Goal: Task Accomplishment & Management: Manage account settings

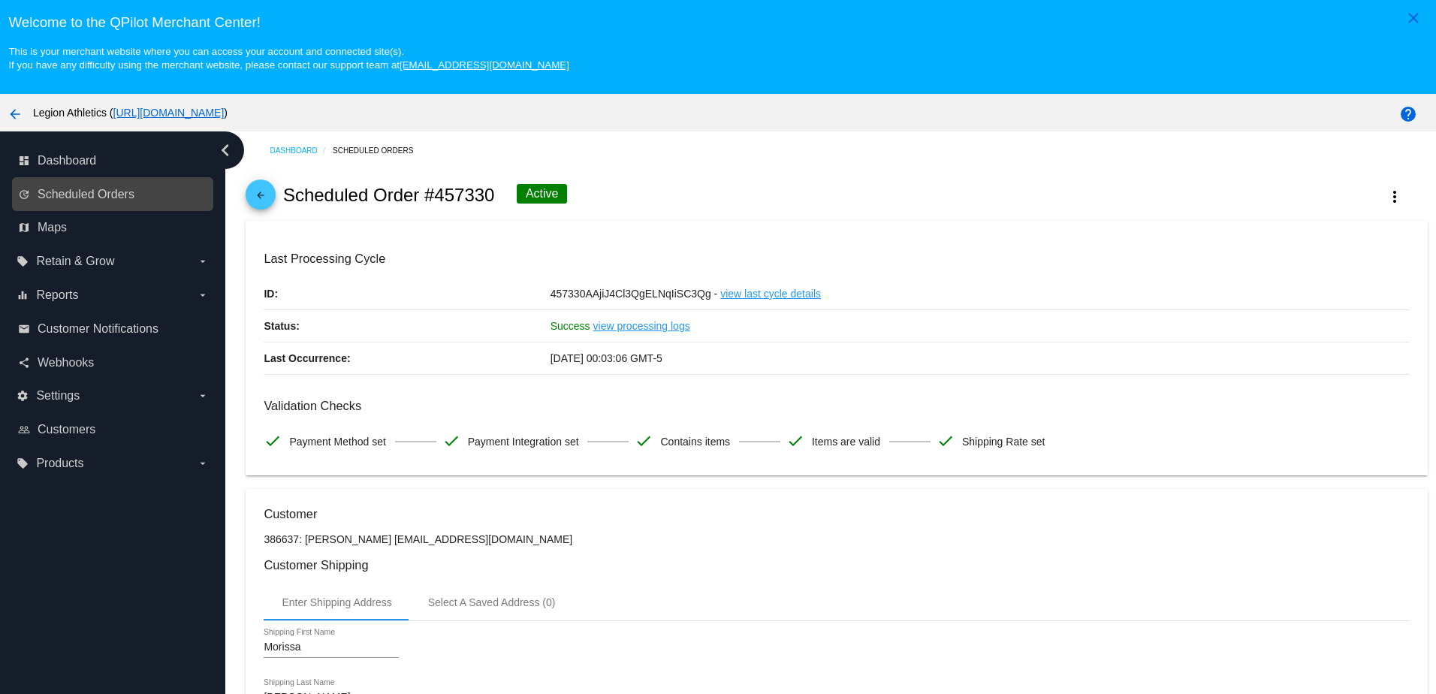
click at [146, 204] on link "update Scheduled Orders" at bounding box center [113, 194] width 191 height 24
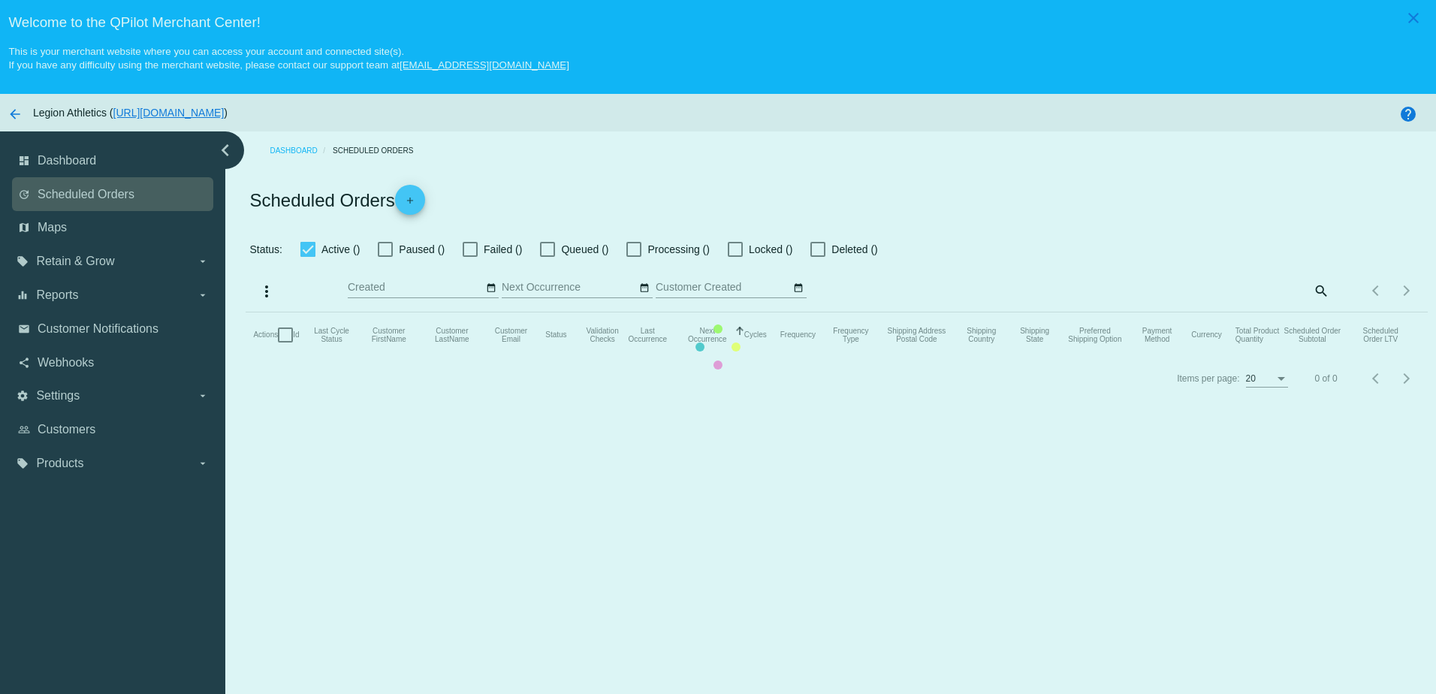
checkbox input "true"
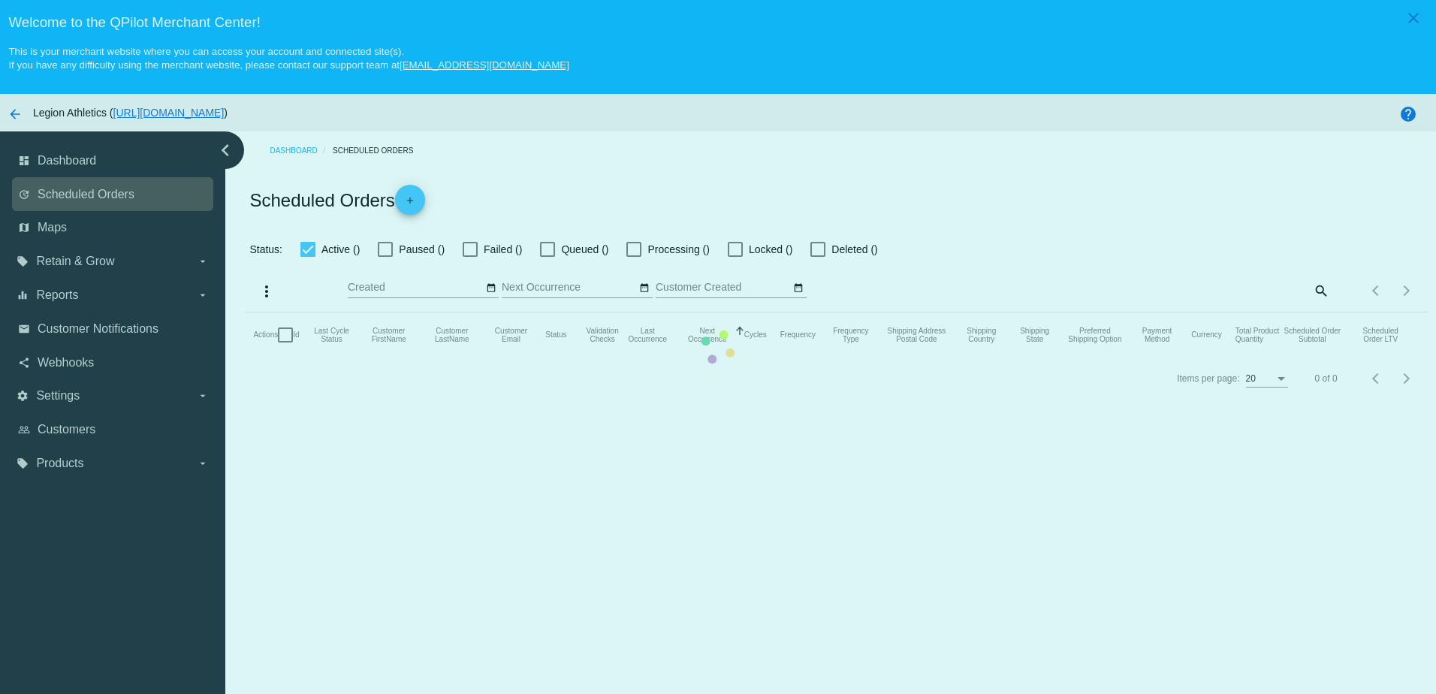
checkbox input "true"
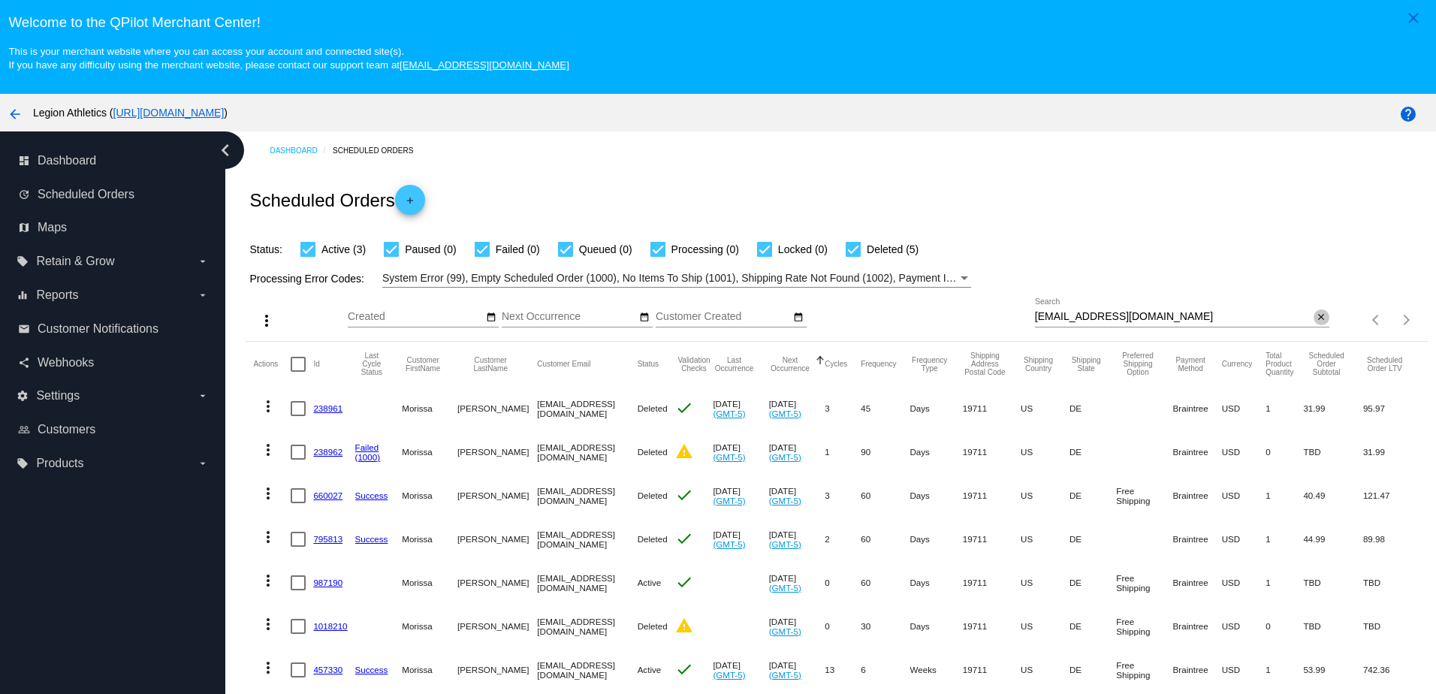
click at [1315, 322] on mat-icon "close" at bounding box center [1320, 318] width 11 height 12
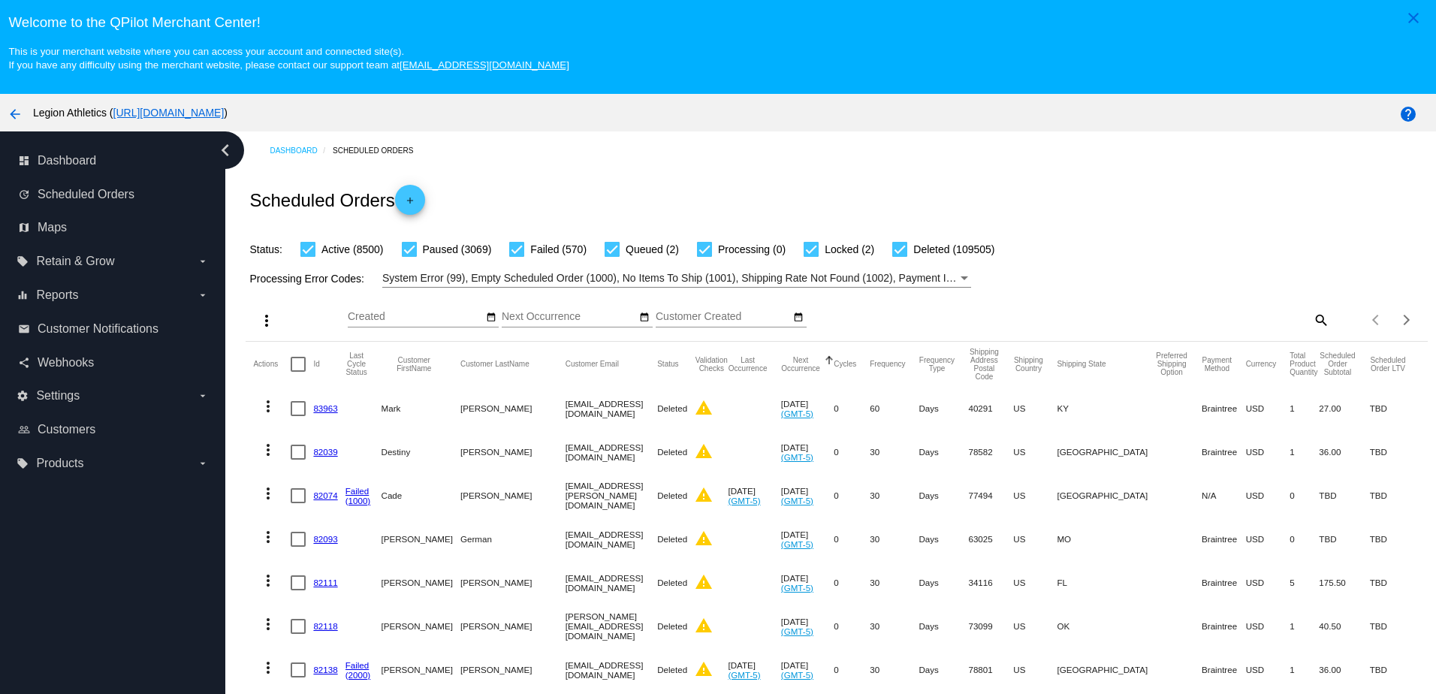
click at [1311, 330] on mat-icon "search" at bounding box center [1320, 319] width 18 height 23
click at [1290, 323] on input "Search" at bounding box center [1182, 317] width 294 height 12
paste input "maxtdog@optonline.net"
type input "maxtdog@optonline.net"
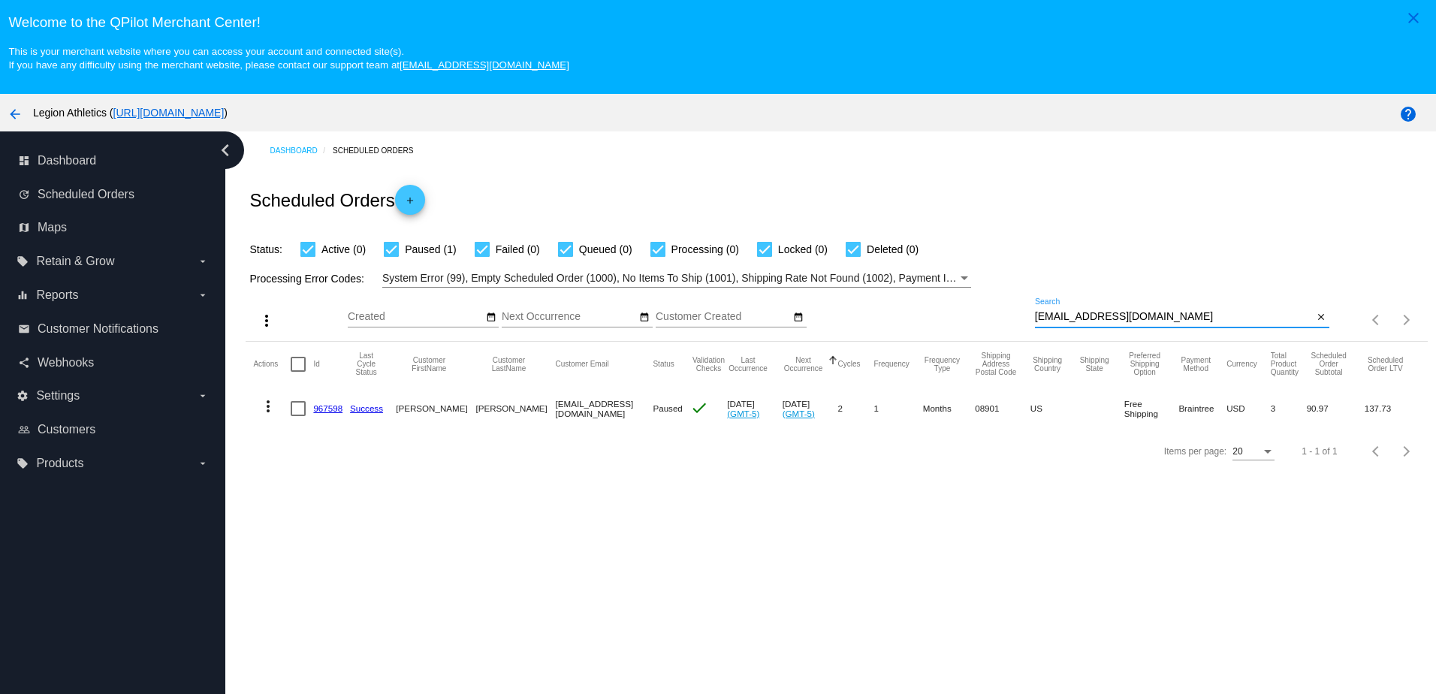
click at [333, 410] on link "967598" at bounding box center [327, 408] width 29 height 10
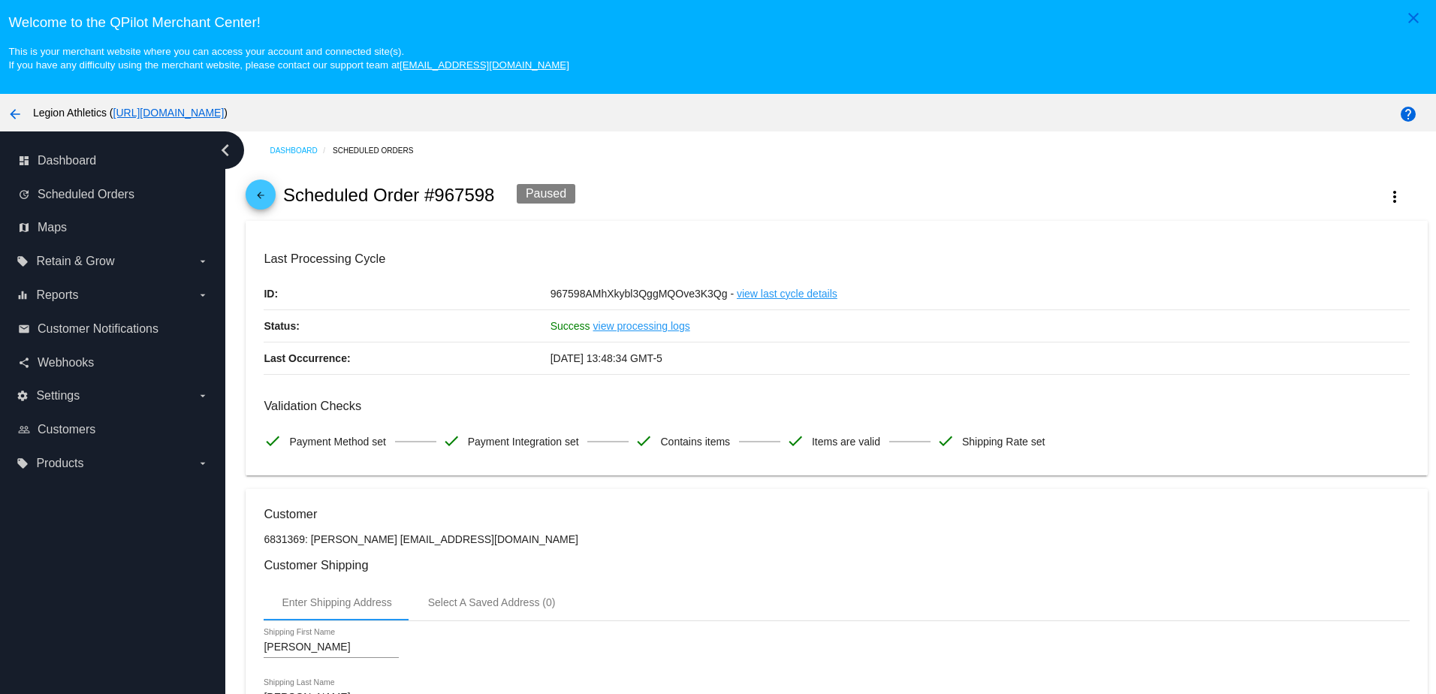
drag, startPoint x: 470, startPoint y: 551, endPoint x: 375, endPoint y: 549, distance: 95.4
click at [375, 545] on p "6831369: Jeffrey Reed maxtdog@optonline.net" at bounding box center [836, 539] width 1145 height 12
drag, startPoint x: 375, startPoint y: 547, endPoint x: 440, endPoint y: 297, distance: 258.4
click at [440, 294] on p "ID:" at bounding box center [407, 294] width 286 height 32
drag, startPoint x: 508, startPoint y: 546, endPoint x: 373, endPoint y: 549, distance: 135.2
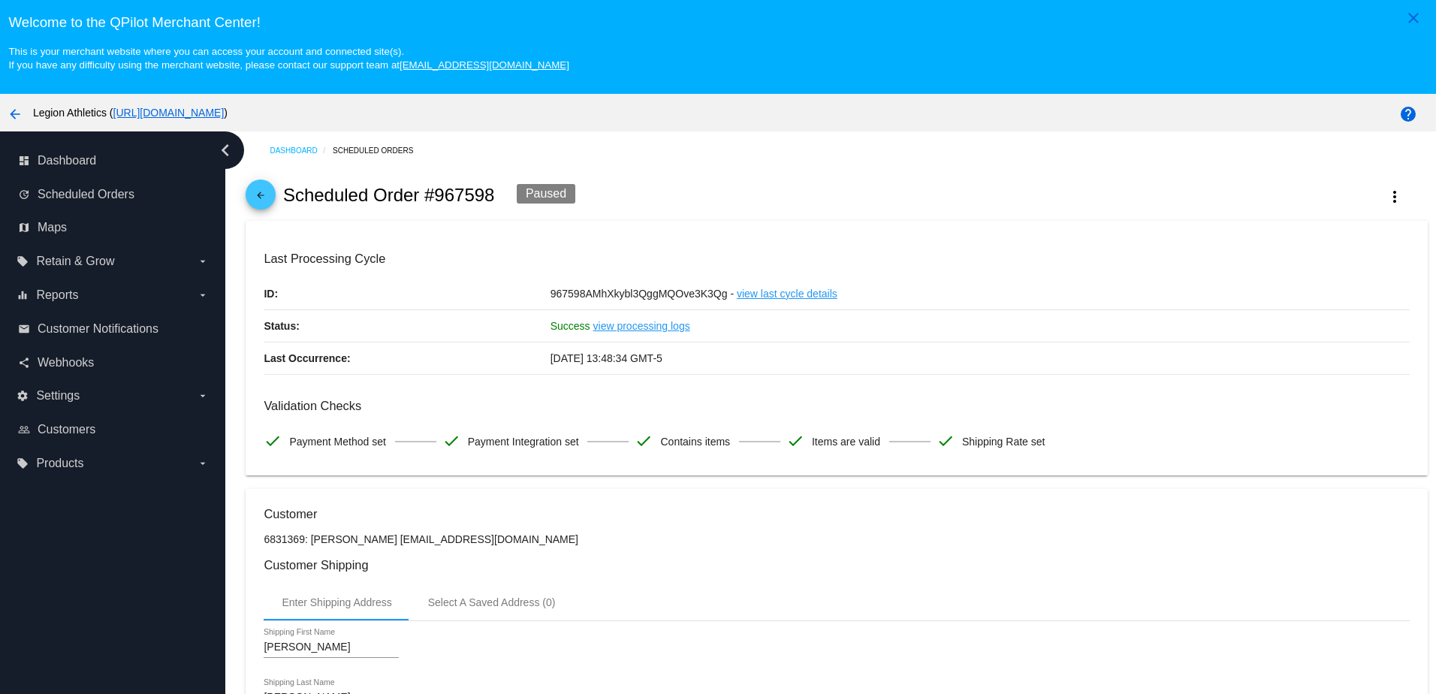
click at [373, 545] on p "6831369: Jeffrey Reed maxtdog@optonline.net" at bounding box center [836, 539] width 1145 height 12
copy p "maxtdog@optonline.net"
click at [916, 245] on mat-card "Last Processing Cycle ID: 967598AMhXkybl3QggMQOve3K3Qg - view last cycle detail…" at bounding box center [836, 348] width 1181 height 255
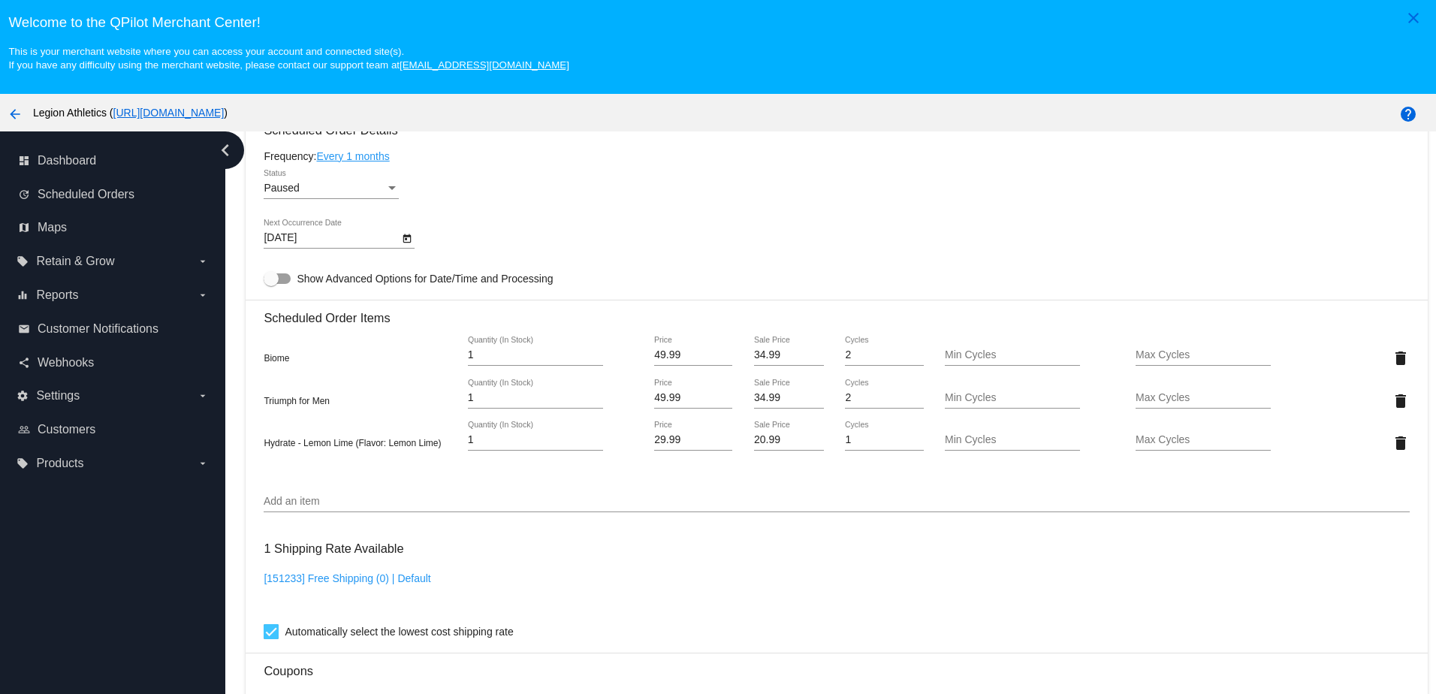
scroll to position [976, 0]
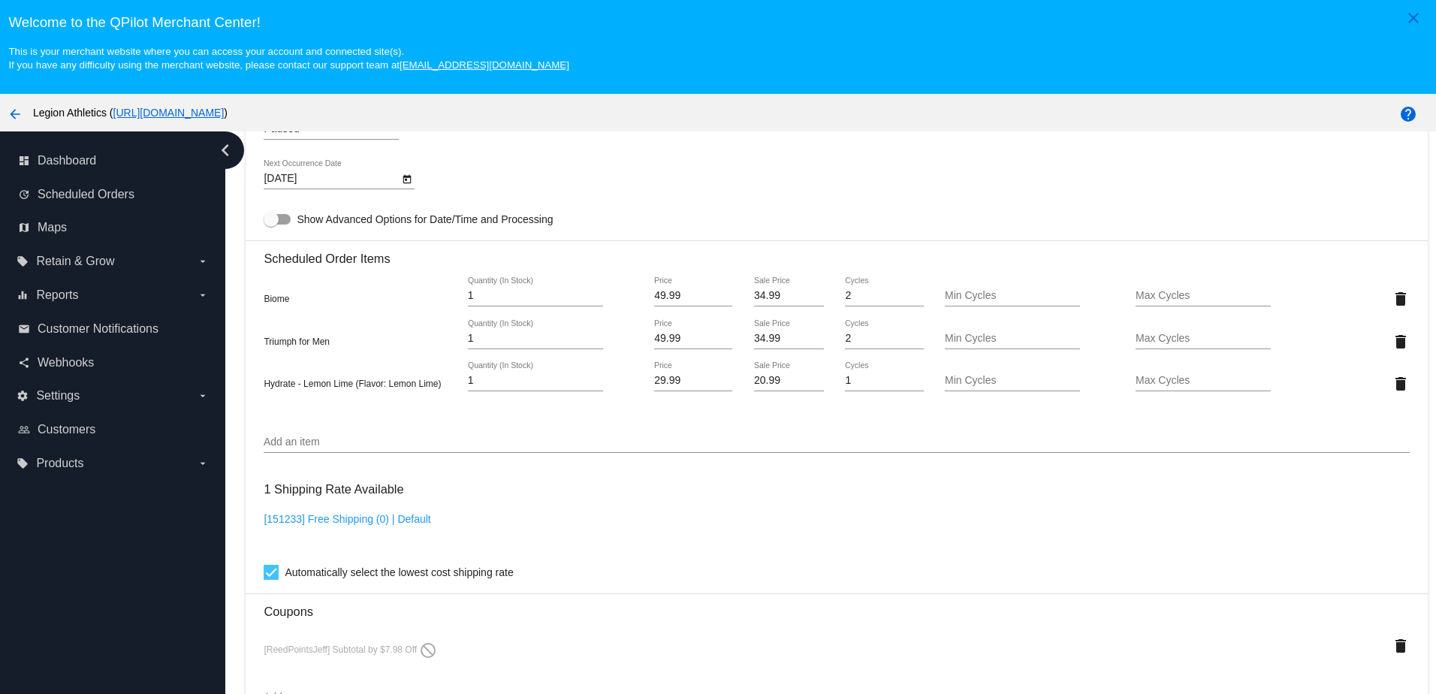
click at [516, 446] on div "Add an item" at bounding box center [836, 437] width 1145 height 29
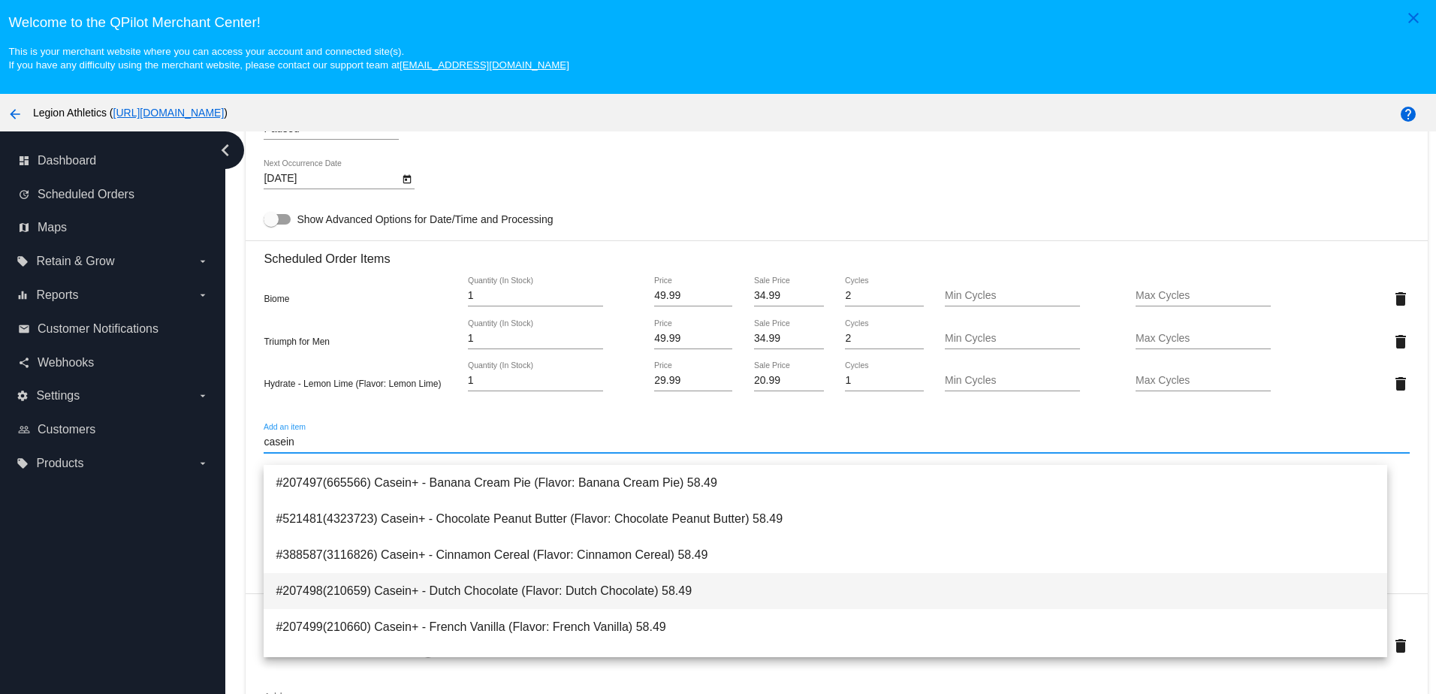
type input "casein"
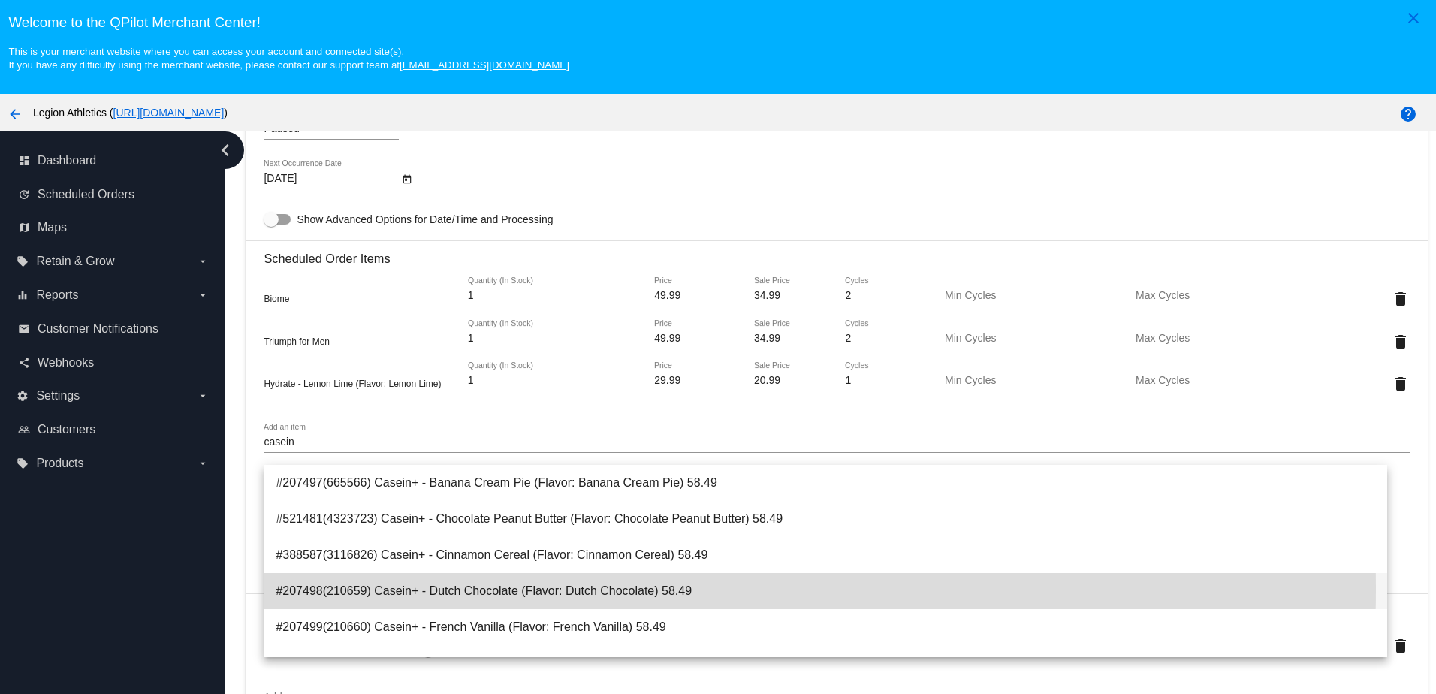
click at [514, 589] on span "#207498(210659) Casein+ - Dutch Chocolate (Flavor: Dutch Chocolate) 58.49" at bounding box center [825, 591] width 1098 height 36
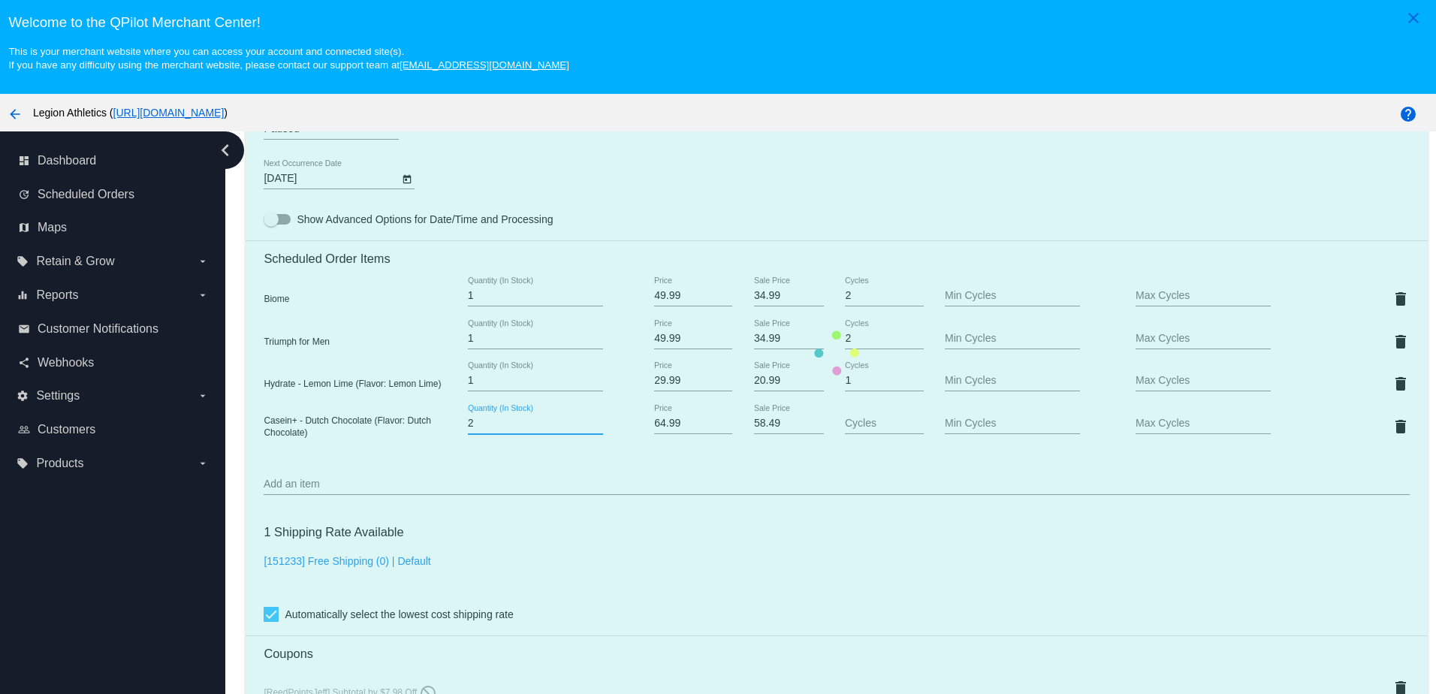
type input "2"
click at [592, 429] on input "2" at bounding box center [535, 423] width 135 height 12
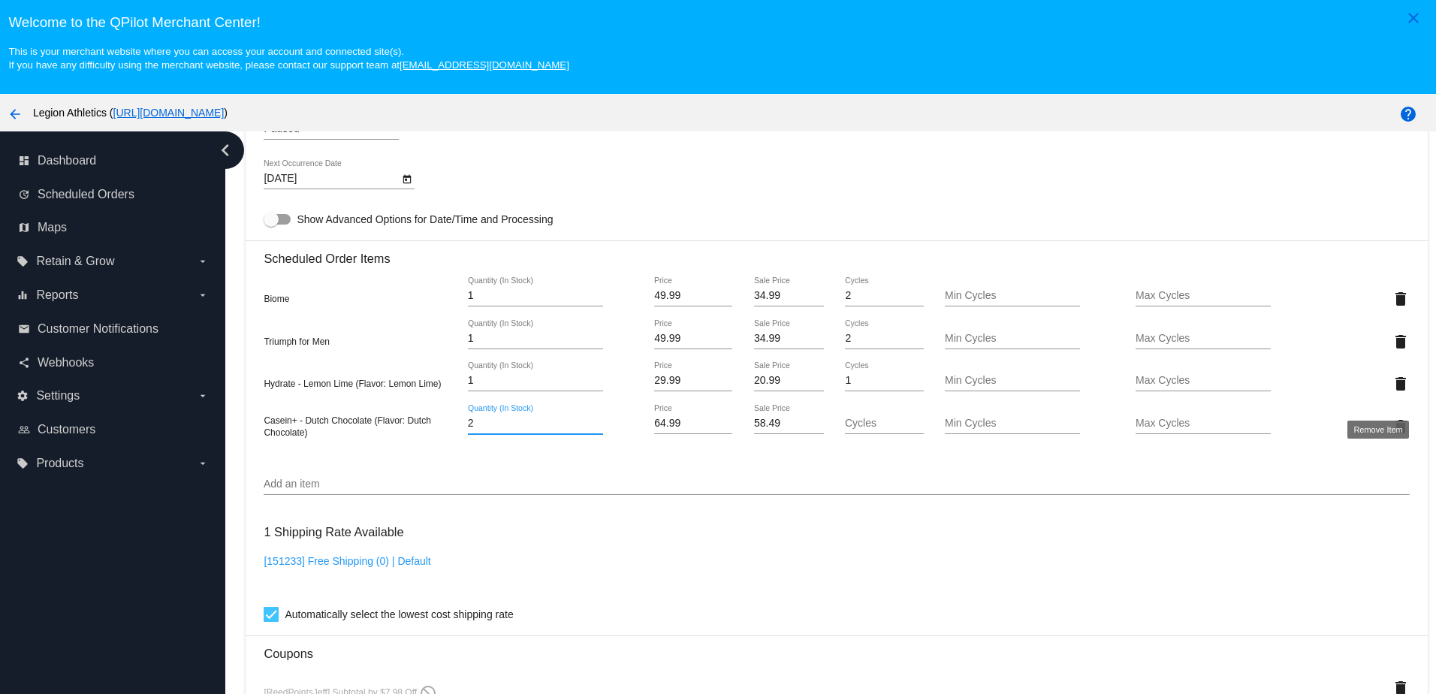
click at [1391, 390] on mat-icon "delete" at bounding box center [1400, 384] width 18 height 18
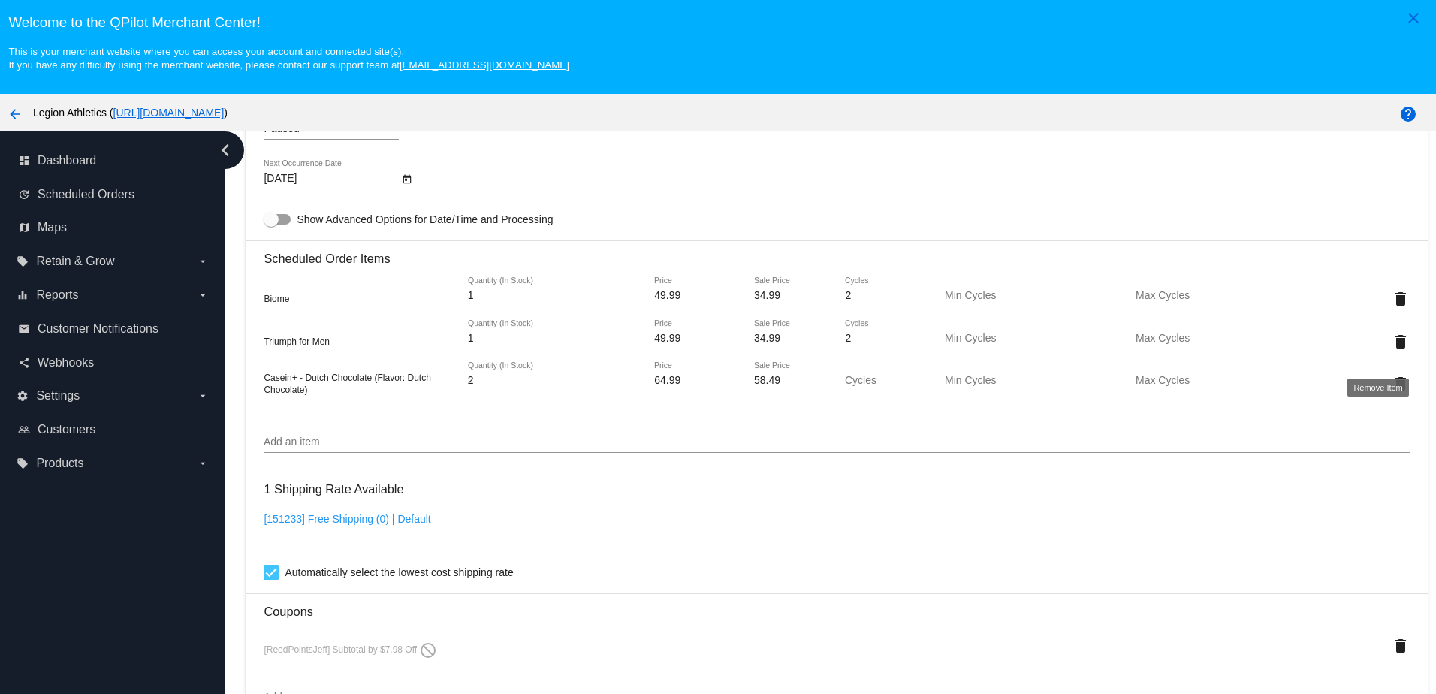
click at [1391, 350] on mat-icon "delete" at bounding box center [1400, 342] width 18 height 18
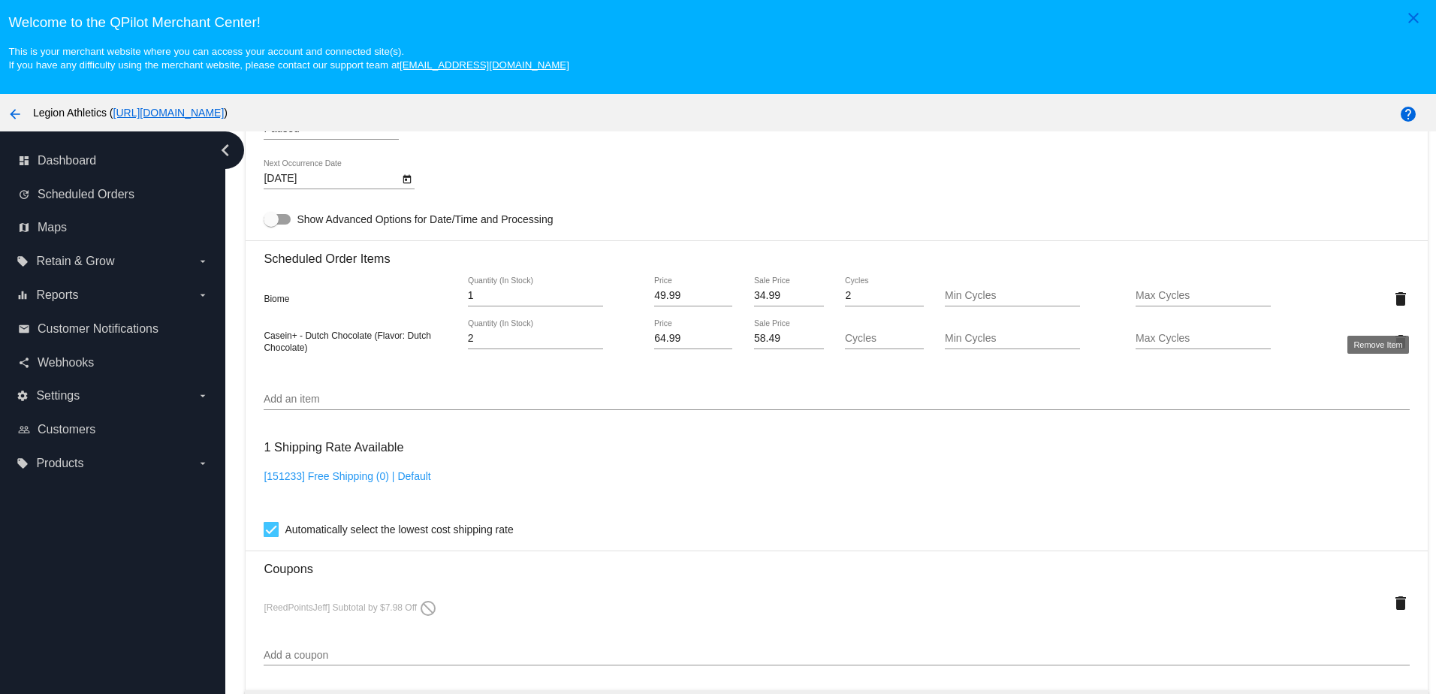
click at [1391, 308] on mat-icon "delete" at bounding box center [1400, 299] width 18 height 18
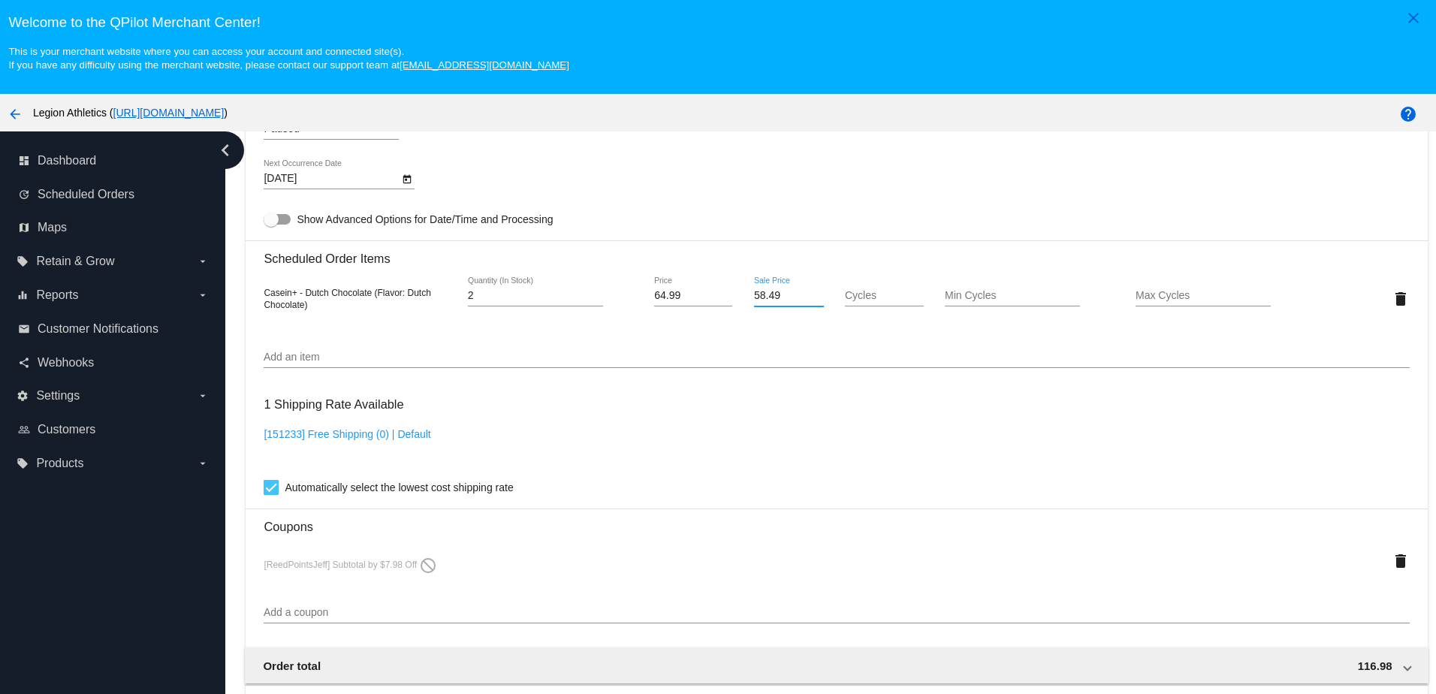
drag, startPoint x: 755, startPoint y: 309, endPoint x: 737, endPoint y: 306, distance: 18.3
click at [741, 306] on div "58.49 Sale Price" at bounding box center [788, 298] width 95 height 43
type input "45.49"
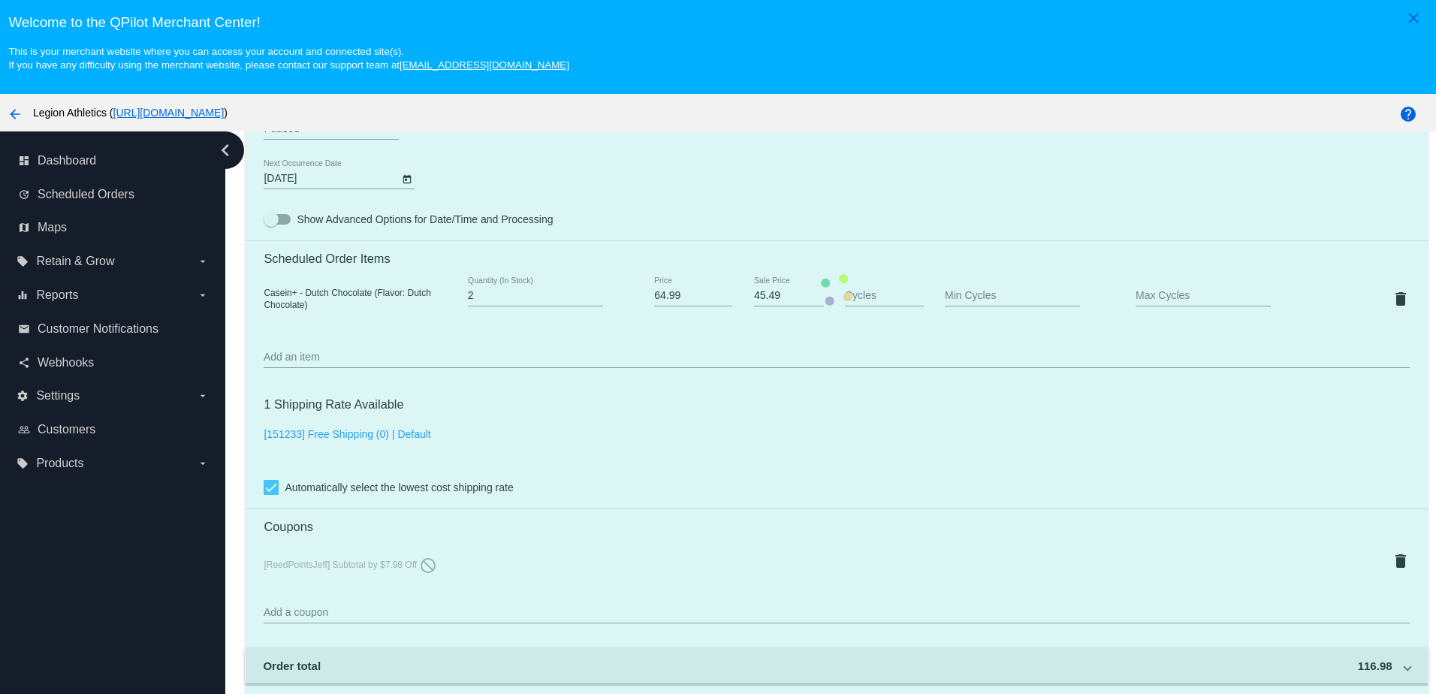
click at [761, 233] on mat-card "Customer 6831369: Jeffrey Reed maxtdog@optonline.net Customer Shipping Enter Sh…" at bounding box center [836, 290] width 1181 height 1554
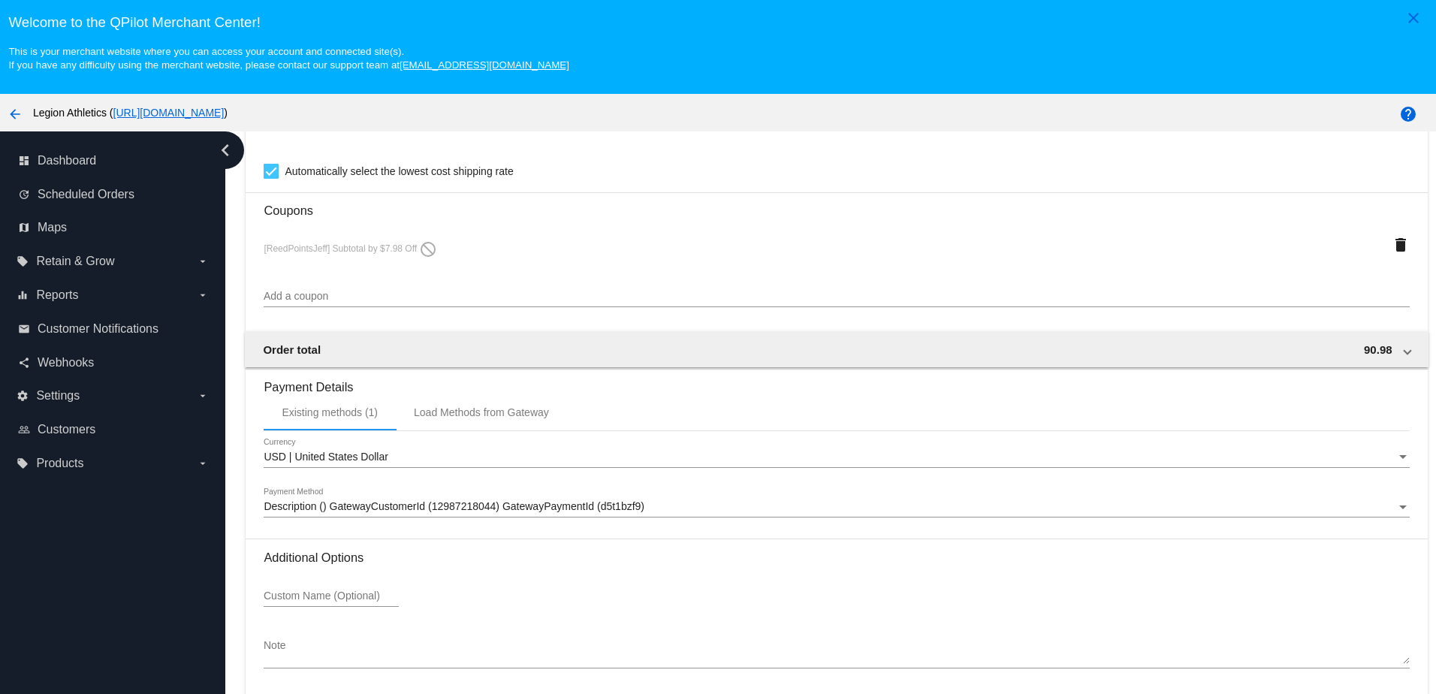
scroll to position [96, 0]
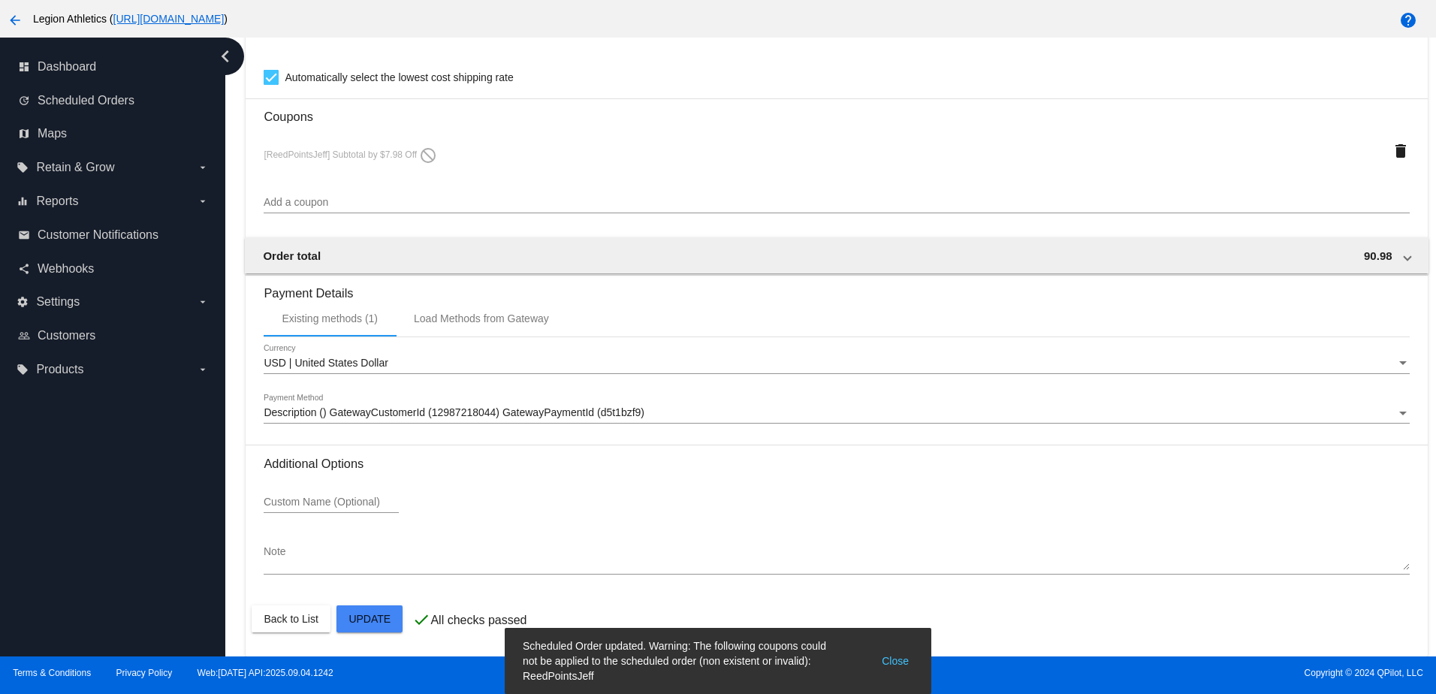
click at [886, 652] on button "Close" at bounding box center [895, 660] width 36 height 45
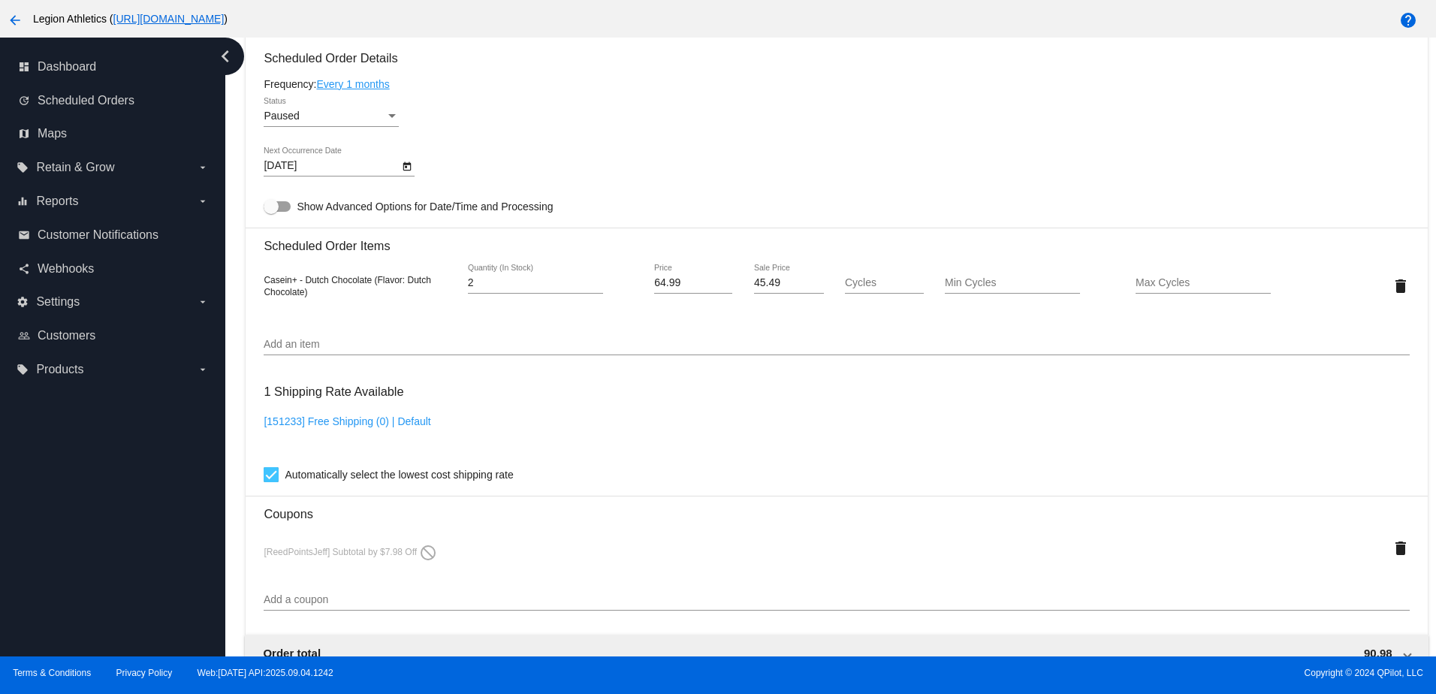
scroll to position [929, 0]
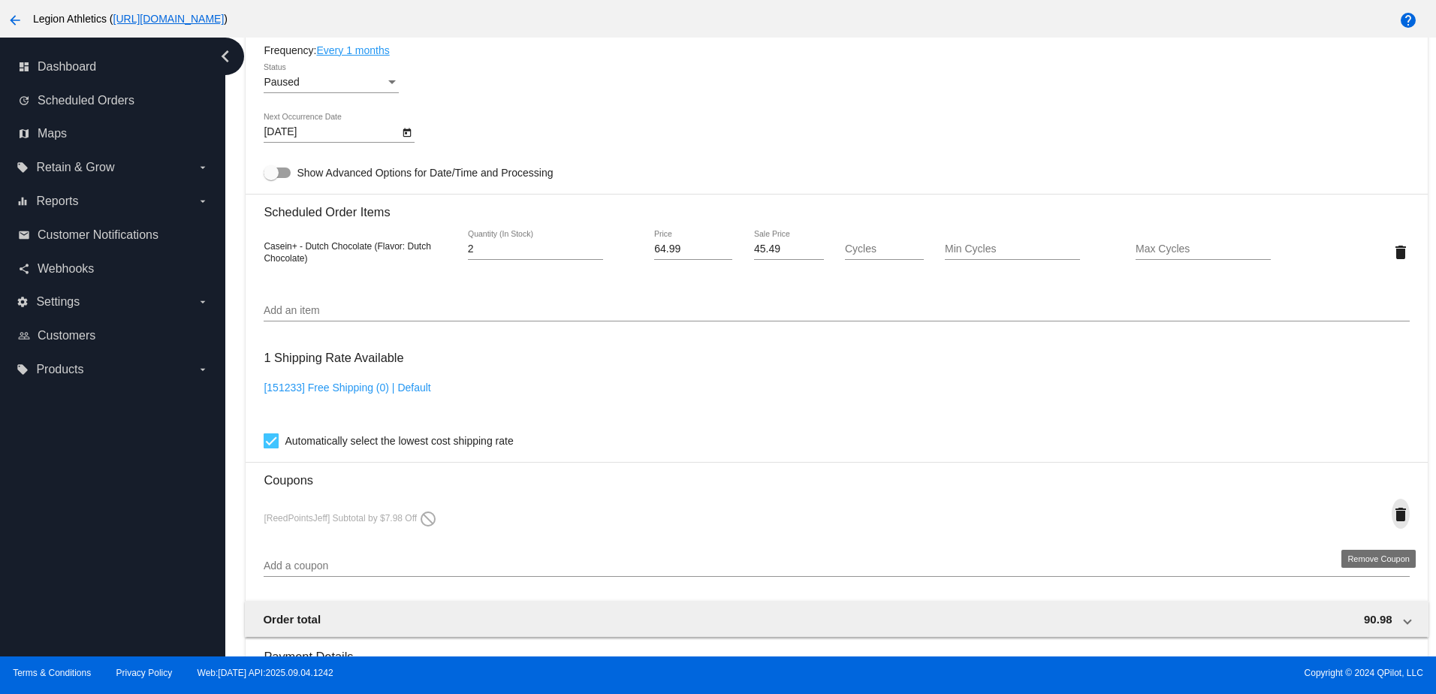
click at [1391, 523] on mat-icon "delete" at bounding box center [1400, 514] width 18 height 18
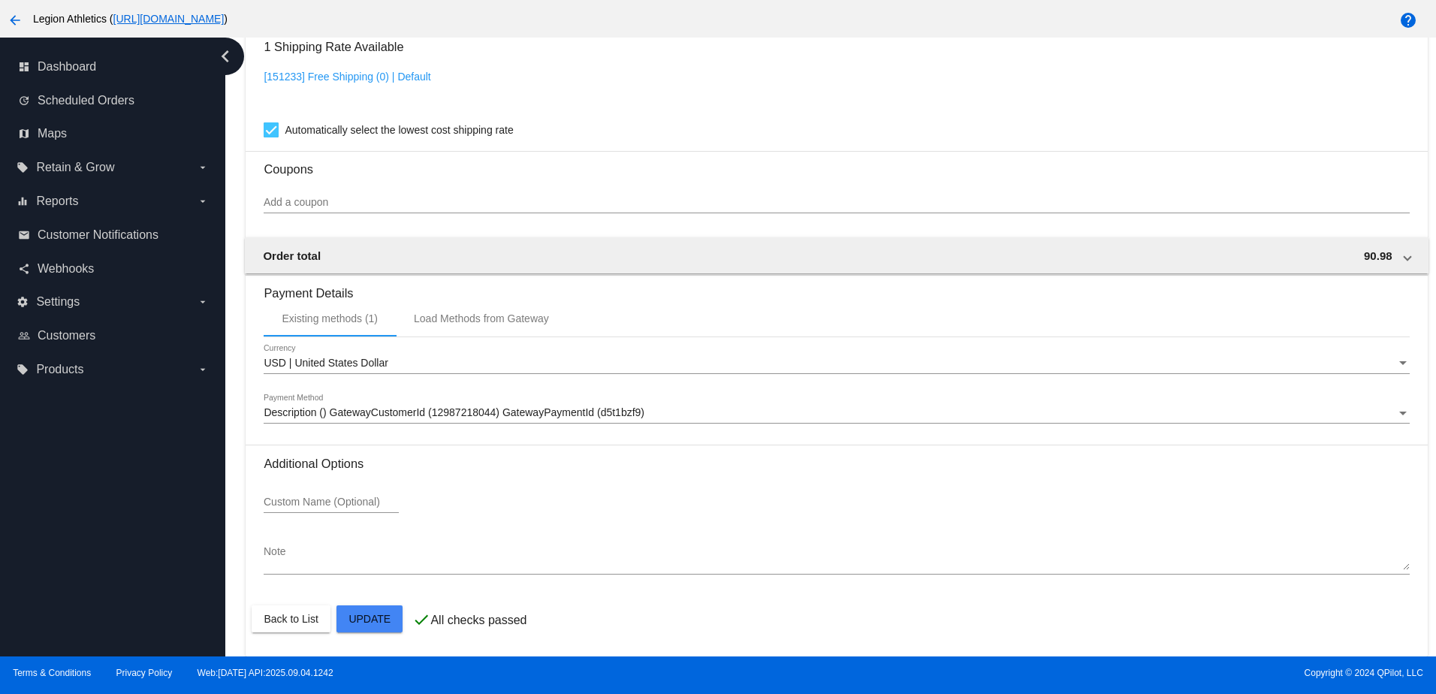
scroll to position [1252, 0]
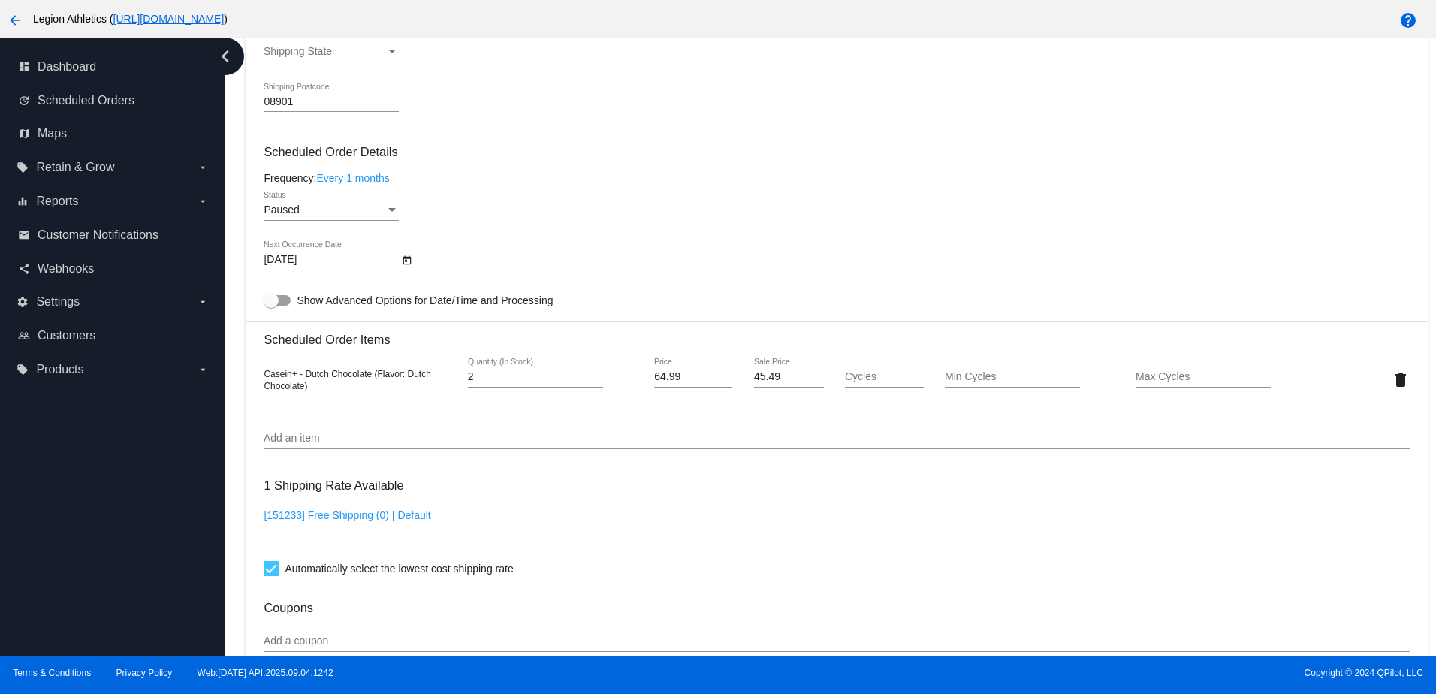
scroll to position [1177, 0]
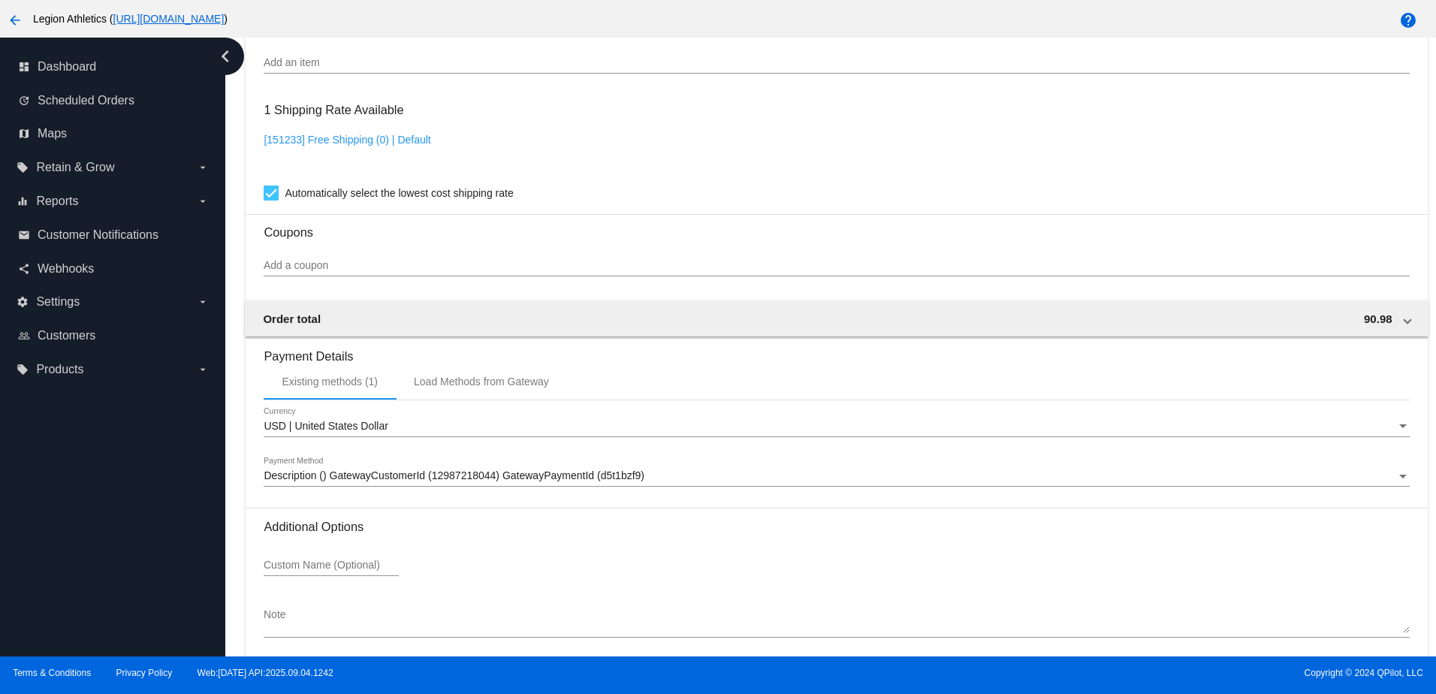
click at [409, 272] on input "Add a coupon" at bounding box center [836, 266] width 1145 height 12
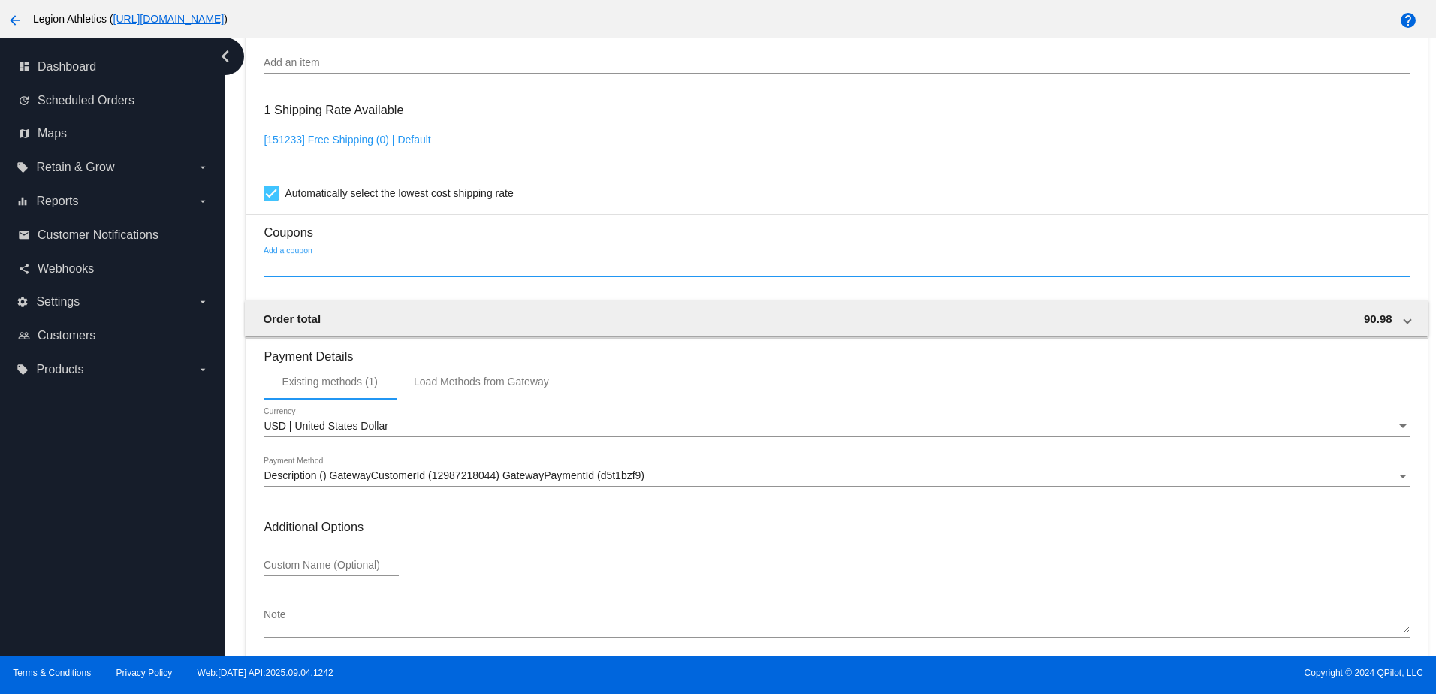
paste input "JReidPoints"
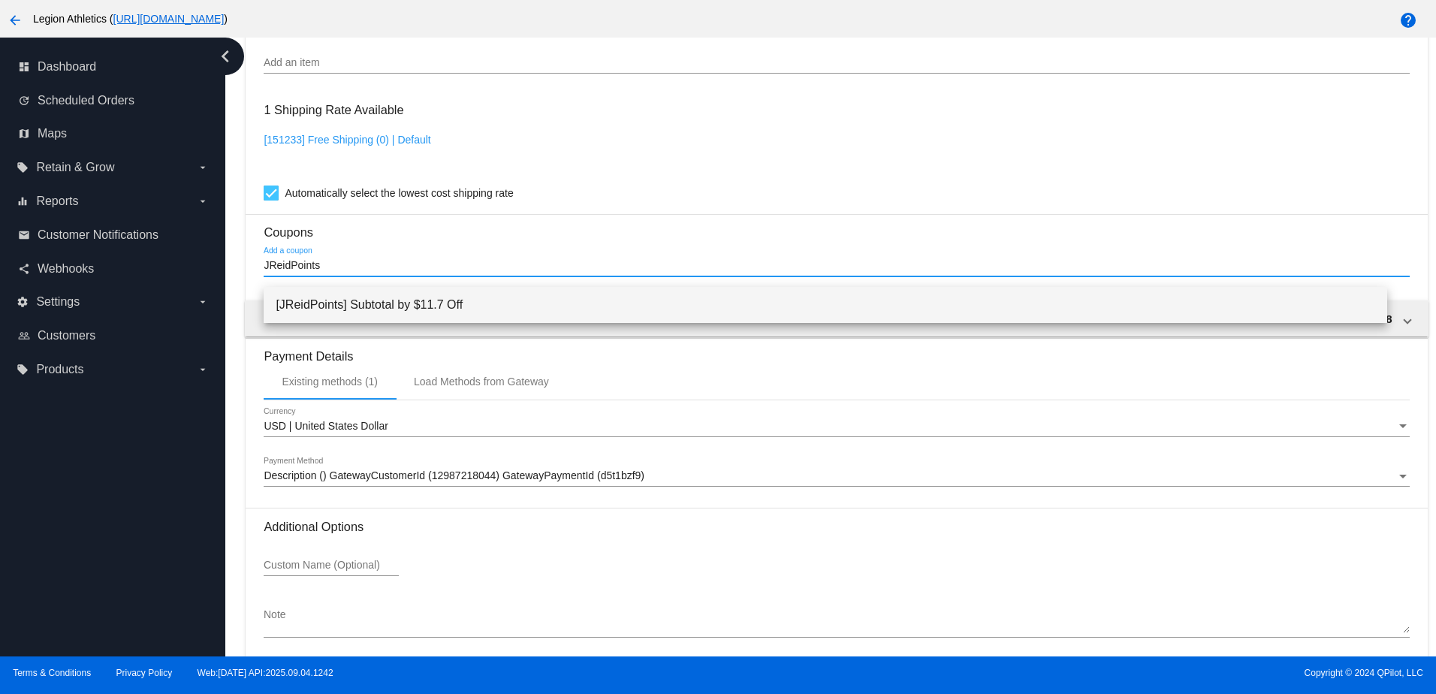
type input "JReidPoints"
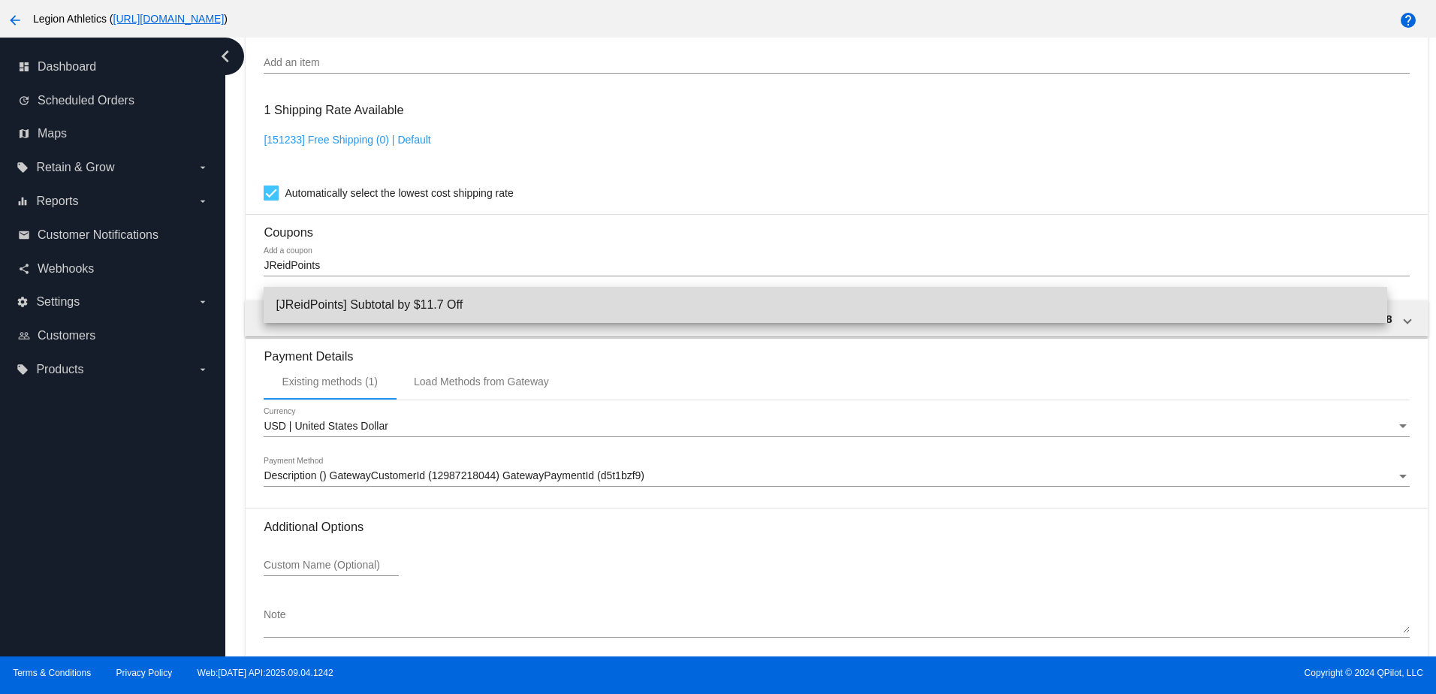
click at [435, 294] on span "[JReidPoints] Subtotal by $11.7 Off" at bounding box center [825, 305] width 1098 height 36
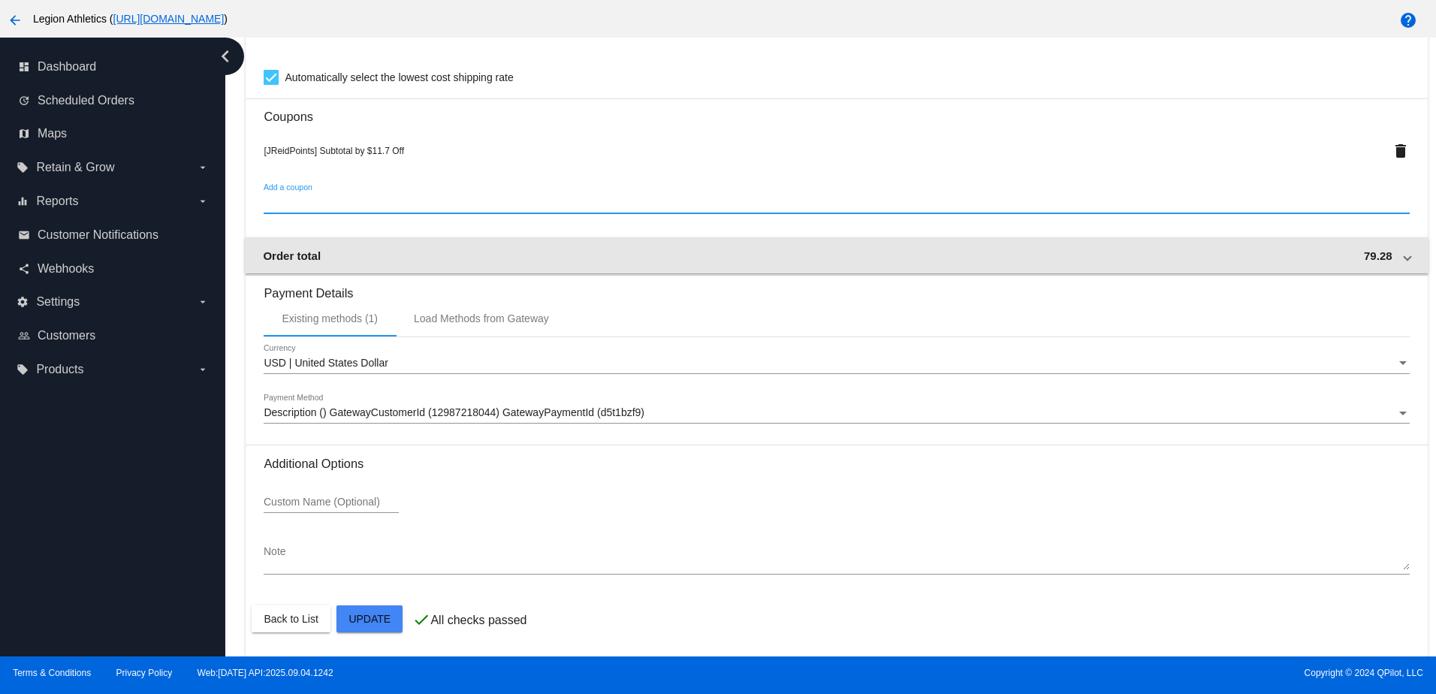
scroll to position [1304, 0]
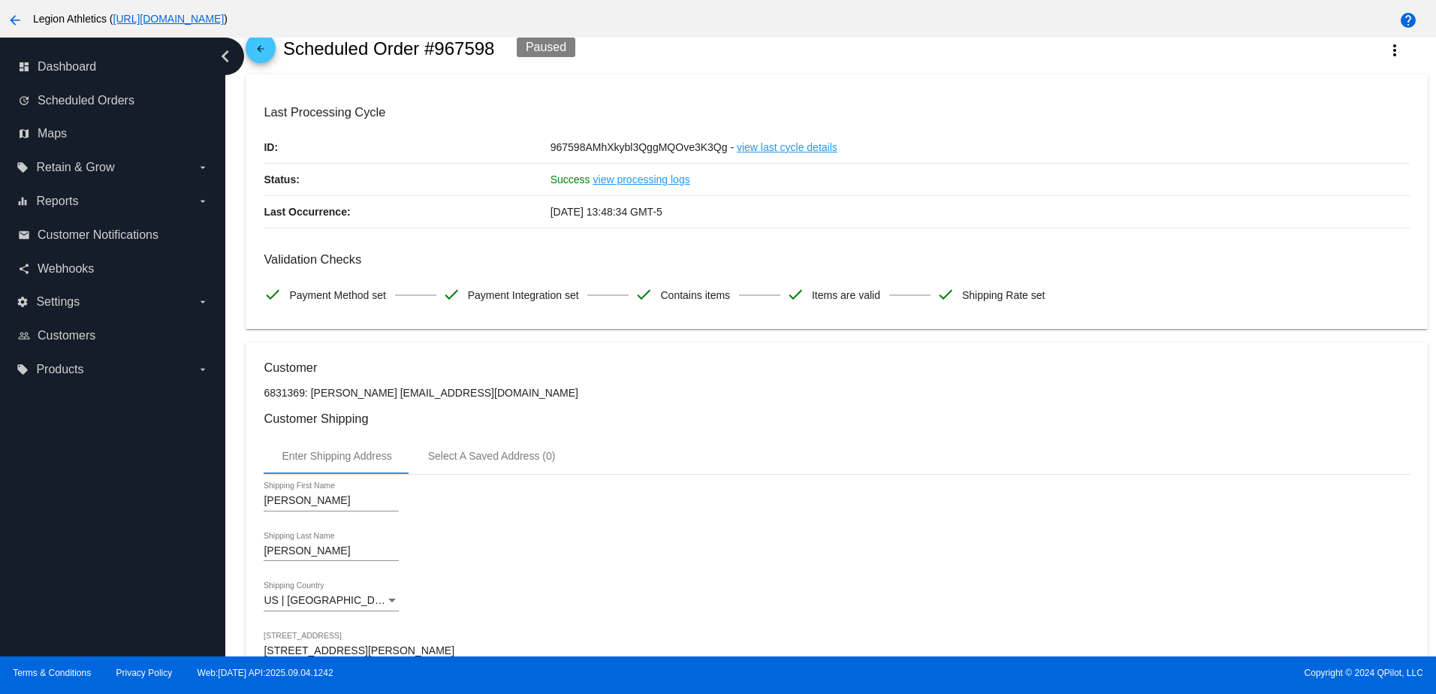
scroll to position [0, 0]
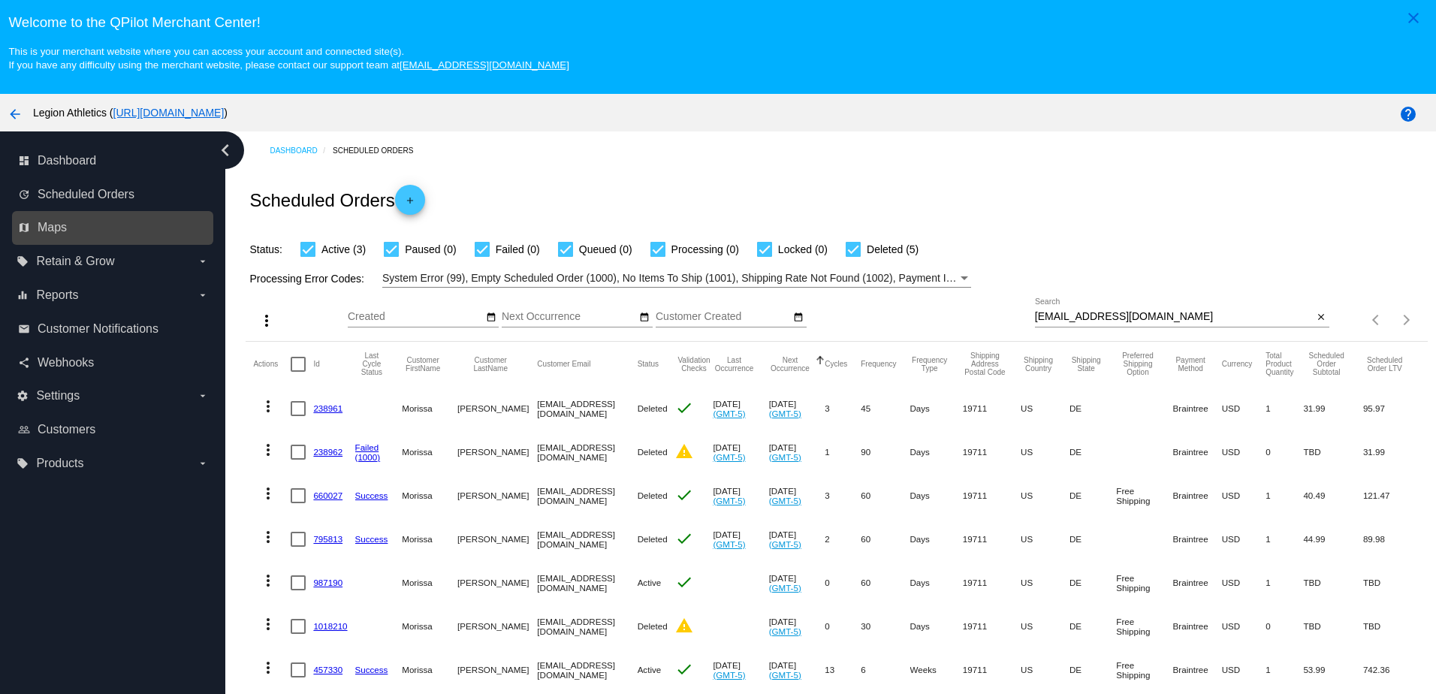
scroll to position [38, 0]
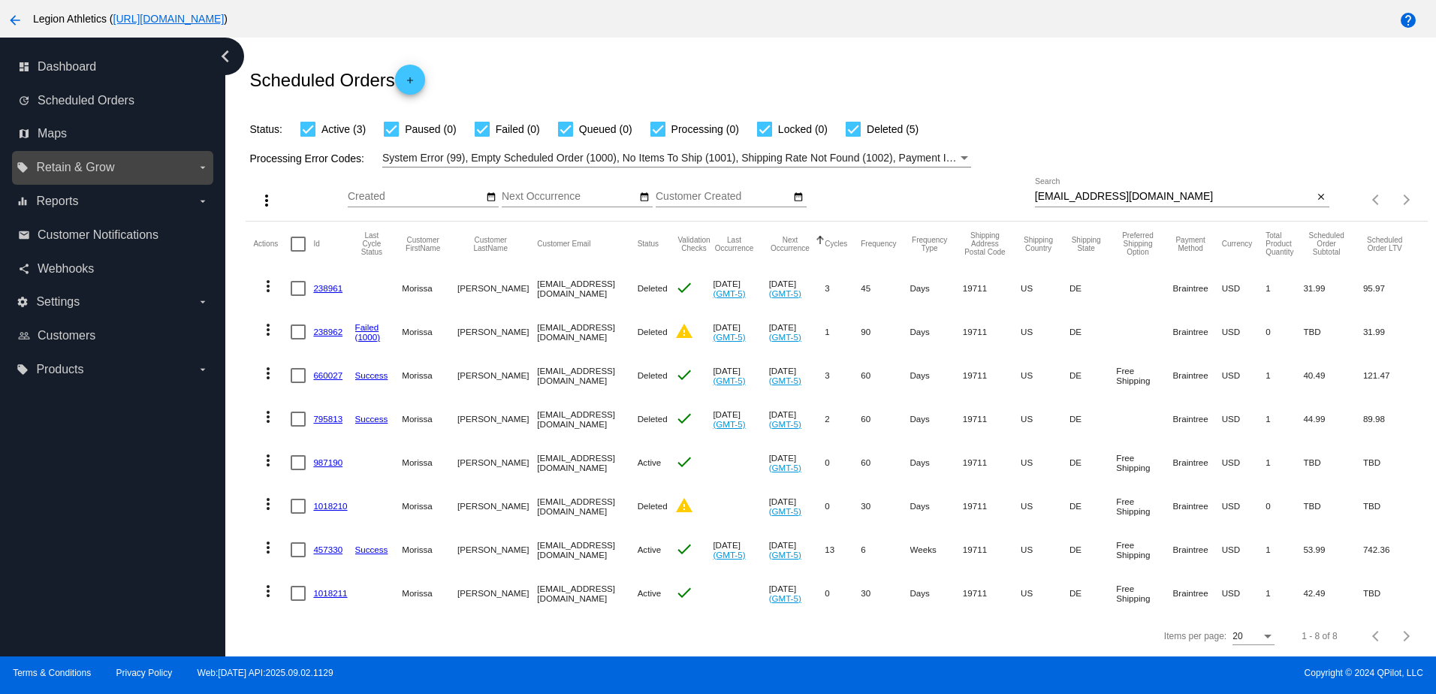
click at [104, 172] on span "Retain & Grow" at bounding box center [75, 168] width 78 height 14
click at [0, 0] on input "local_offer Retain & Grow arrow_drop_down" at bounding box center [0, 0] width 0 height 0
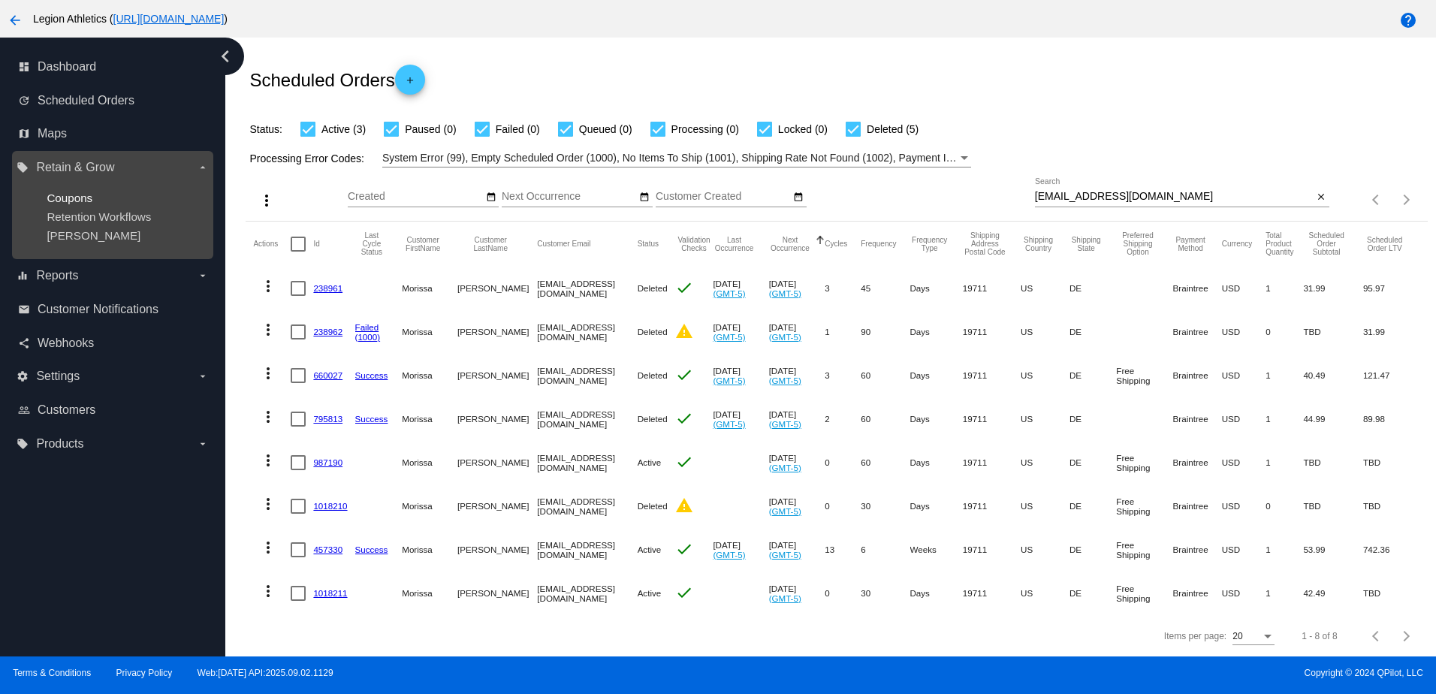
click at [67, 203] on span "Coupons" at bounding box center [70, 197] width 46 height 13
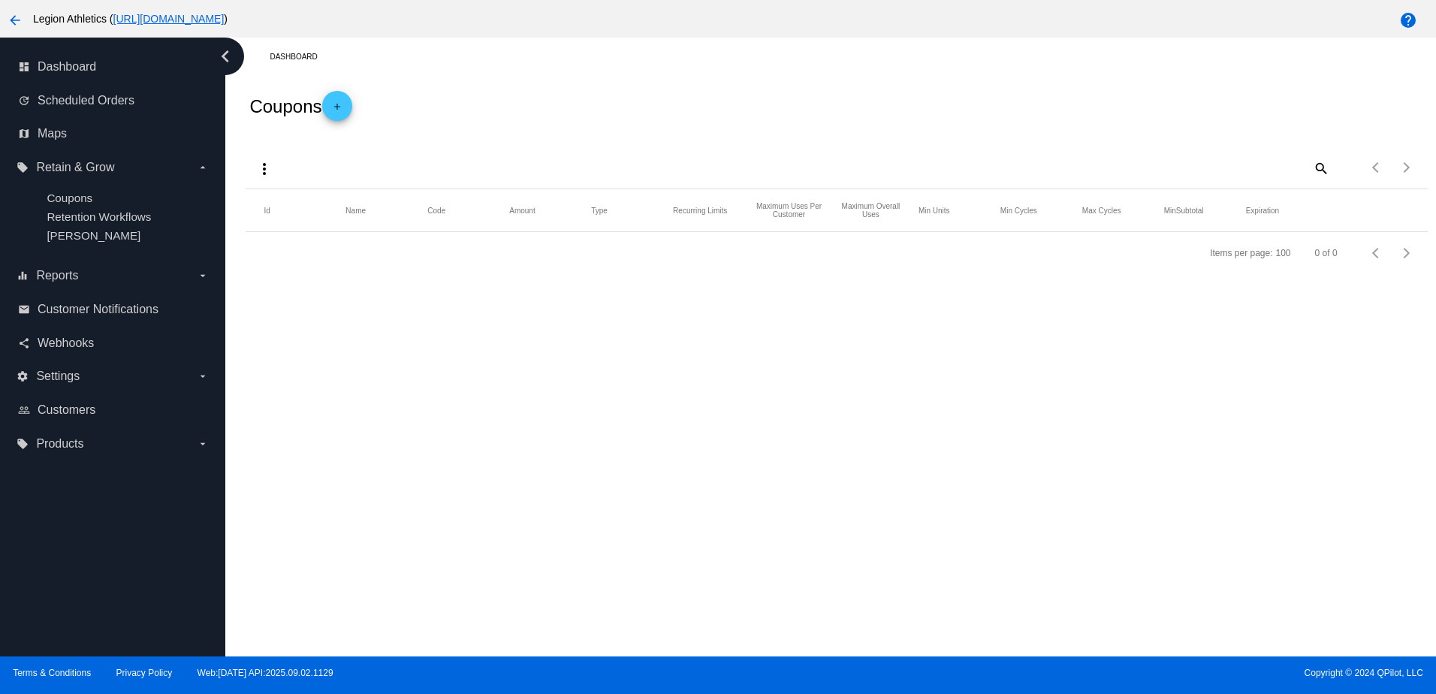
click at [339, 108] on mat-icon "add" at bounding box center [337, 110] width 18 height 18
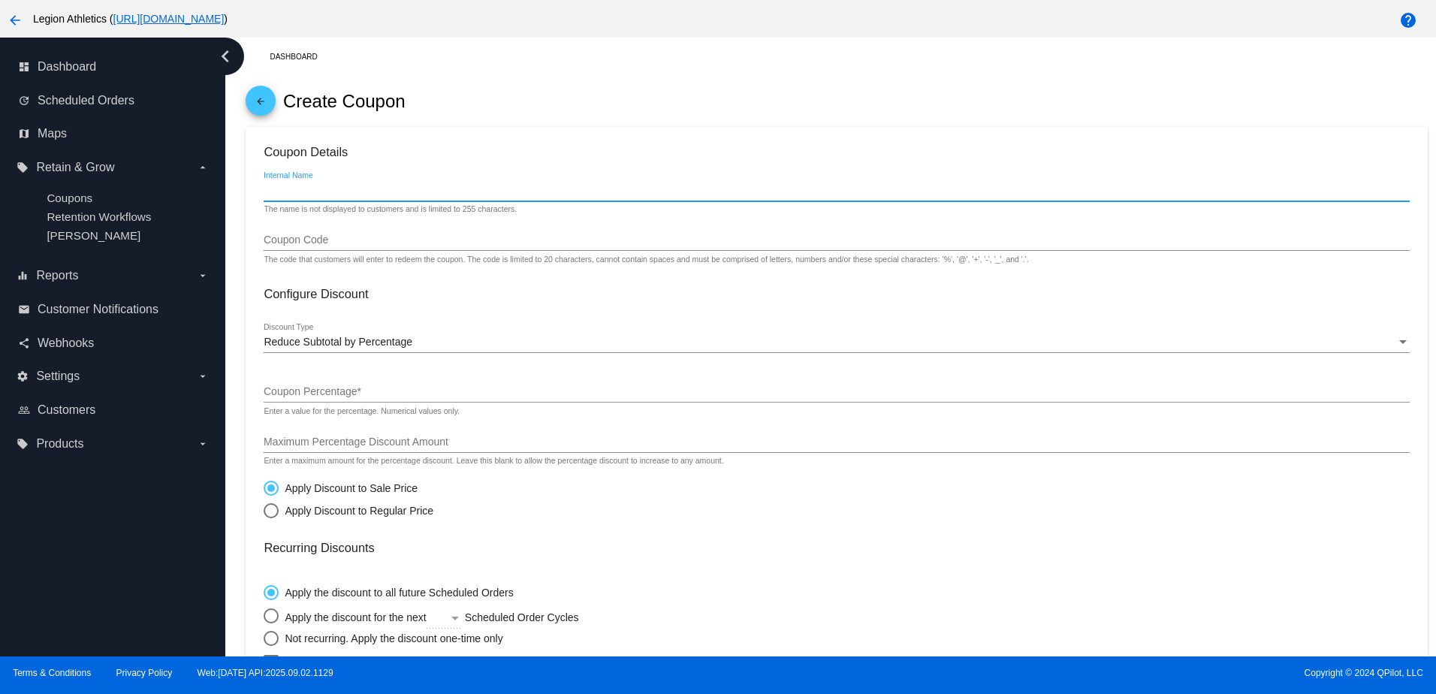
click at [349, 191] on input "Internal Name" at bounding box center [836, 191] width 1145 height 12
drag, startPoint x: 349, startPoint y: 191, endPoint x: 263, endPoint y: 195, distance: 86.4
click at [263, 195] on mat-card "Coupon Details [PERSON_NAME] Internal Name The name is not displayed to custome…" at bounding box center [836, 561] width 1181 height 869
type input "[PERSON_NAME] Points (390)"
click at [329, 339] on div "Reduce Subtotal by Percentage Discount Type" at bounding box center [836, 338] width 1145 height 29
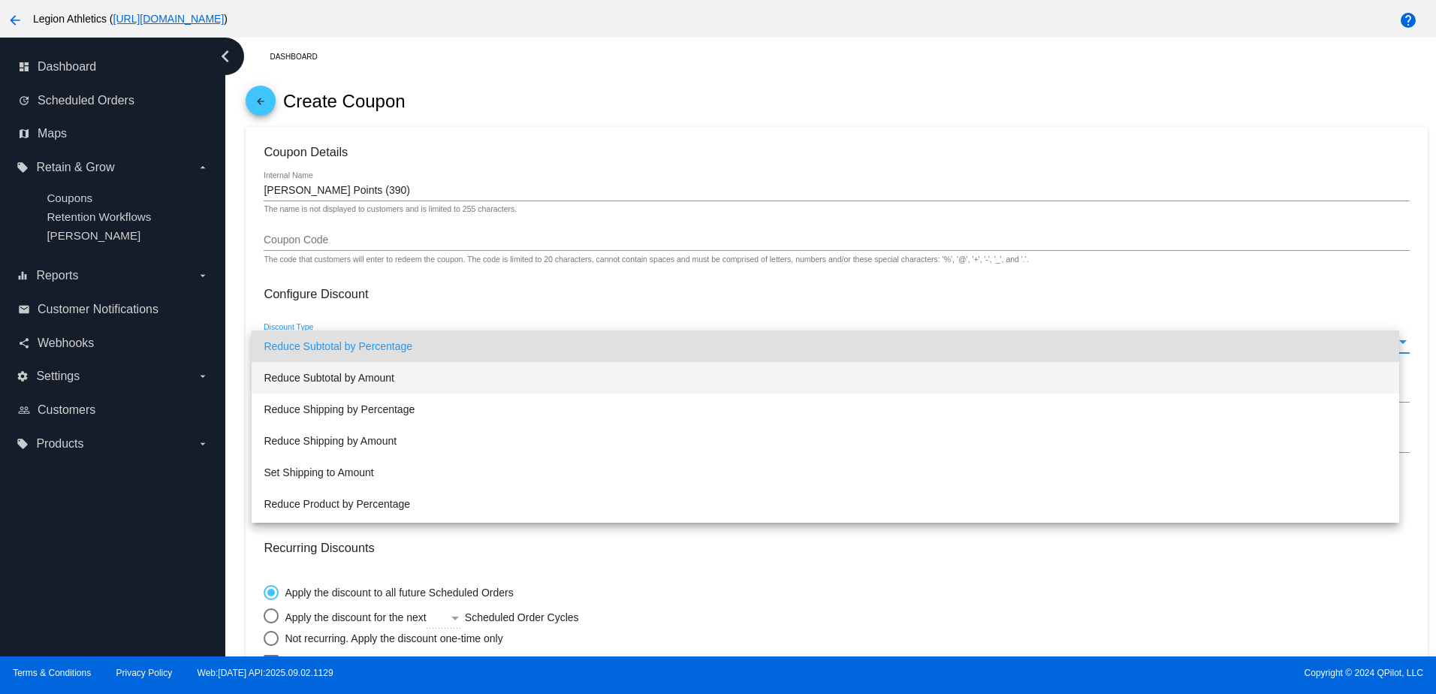
click at [331, 377] on span "Reduce Subtotal by Amount" at bounding box center [825, 378] width 1122 height 32
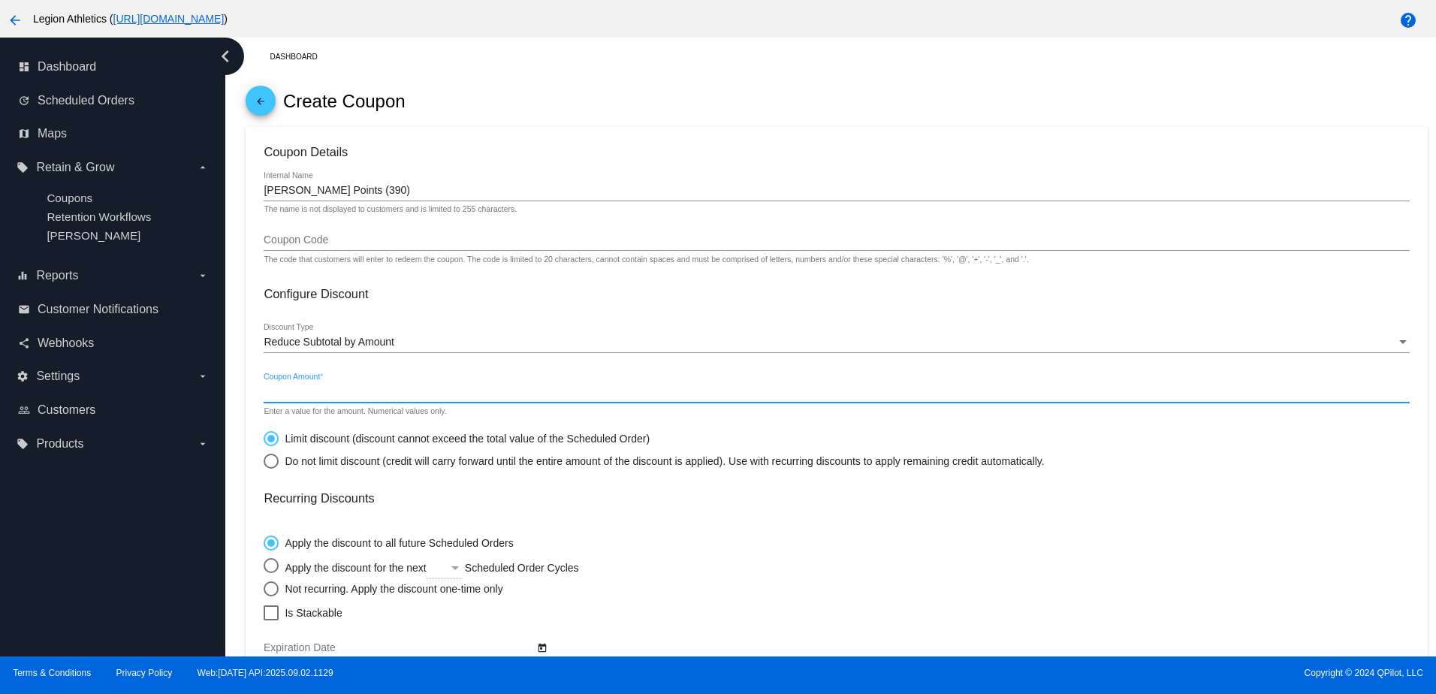
click at [319, 398] on input "Coupon Amount *" at bounding box center [836, 392] width 1145 height 12
type input "11.7"
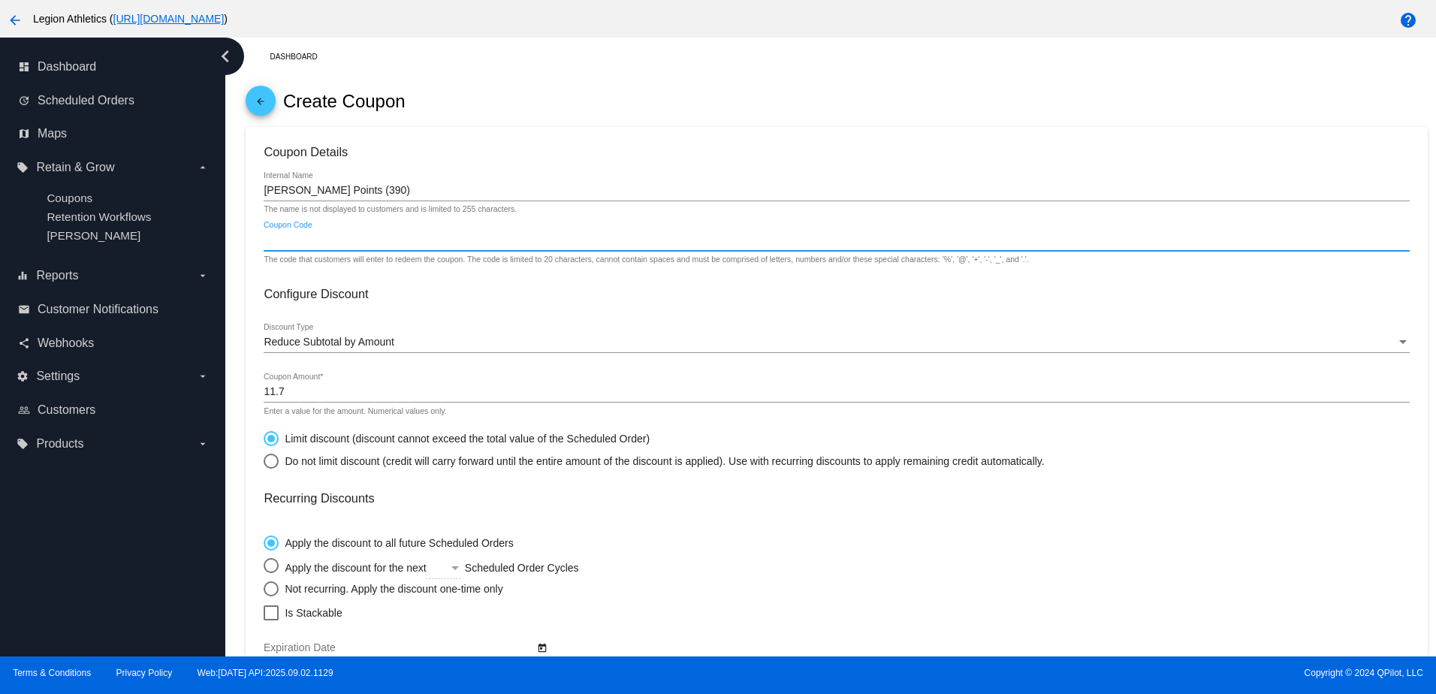
click at [348, 245] on input "Coupon Code" at bounding box center [836, 240] width 1145 height 12
drag, startPoint x: 348, startPoint y: 246, endPoint x: 236, endPoint y: 237, distance: 112.9
click at [236, 237] on div "Dashboard arrow_back Create Coupon Coupon Details [PERSON_NAME] Points (390) In…" at bounding box center [830, 347] width 1210 height 619
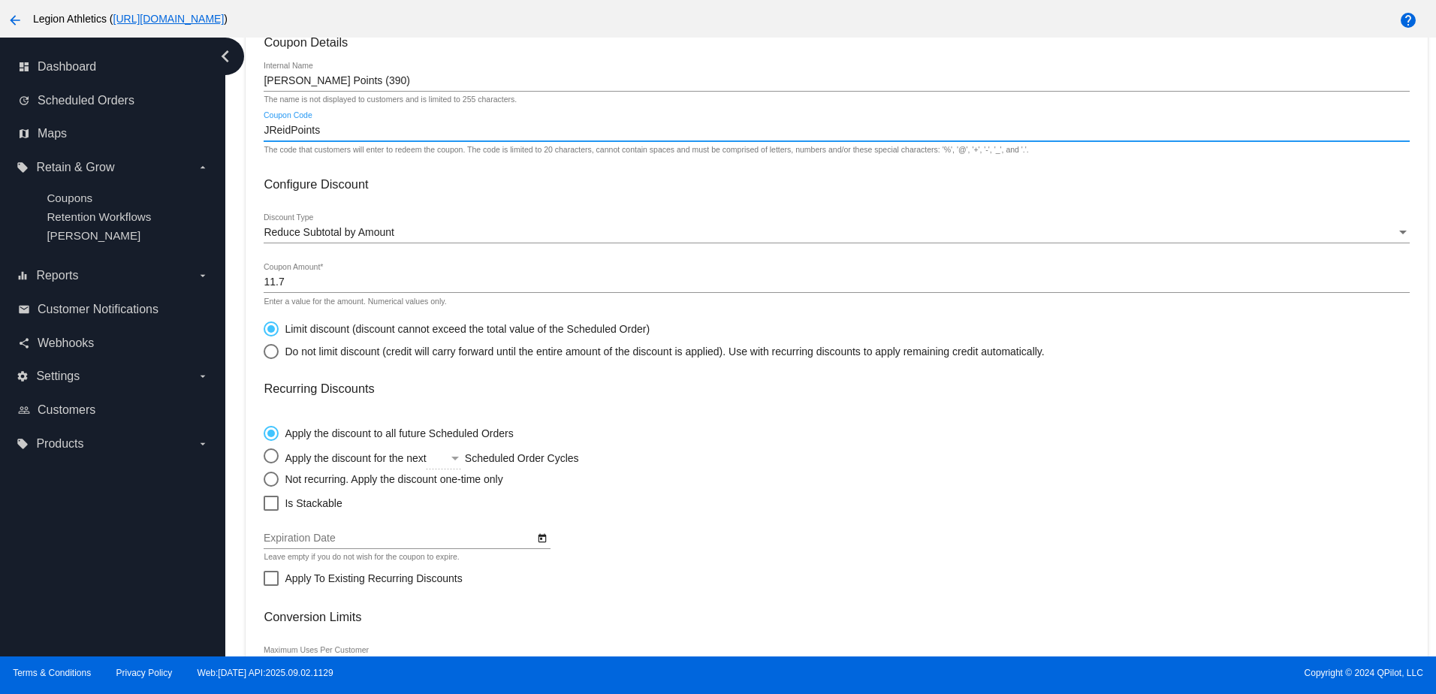
scroll to position [150, 0]
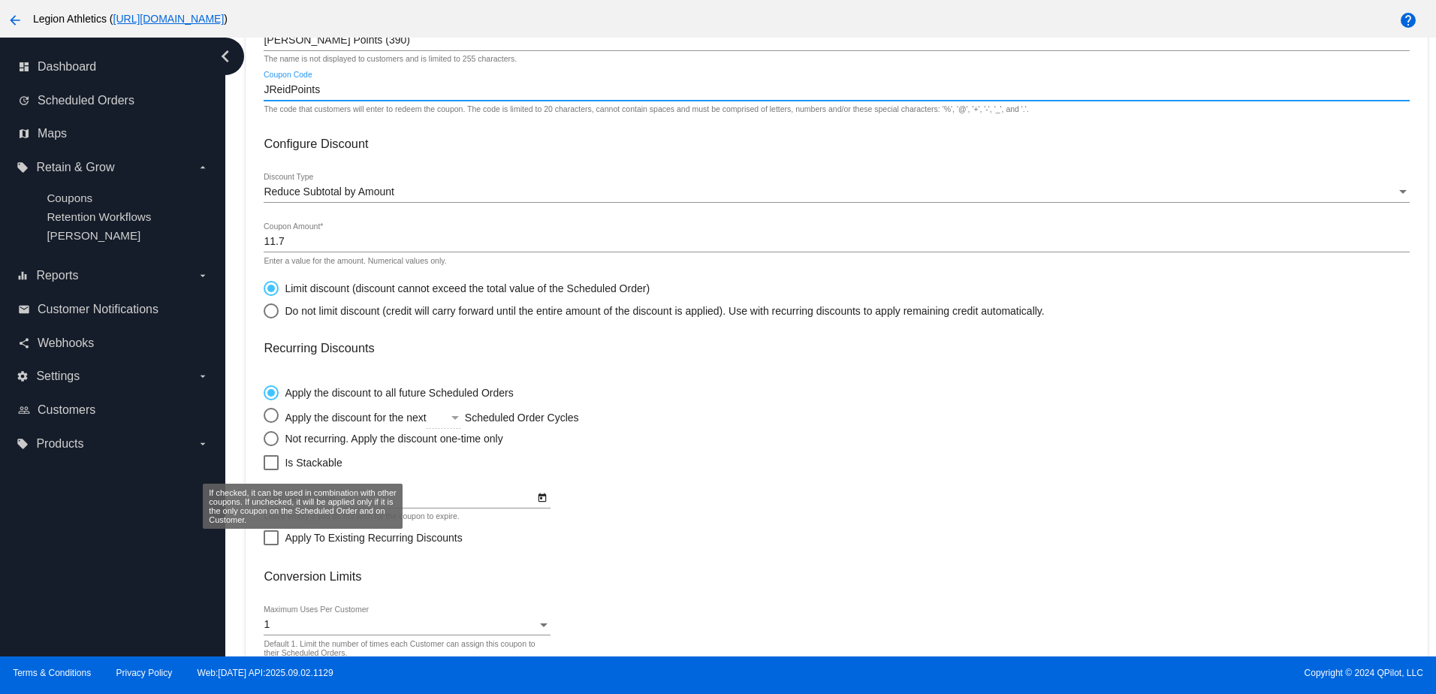
type input "JReidPoints"
click at [336, 470] on span "Is Stackable" at bounding box center [313, 462] width 57 height 18
click at [271, 470] on input "Is Stackable" at bounding box center [270, 470] width 1 height 1
checkbox input "true"
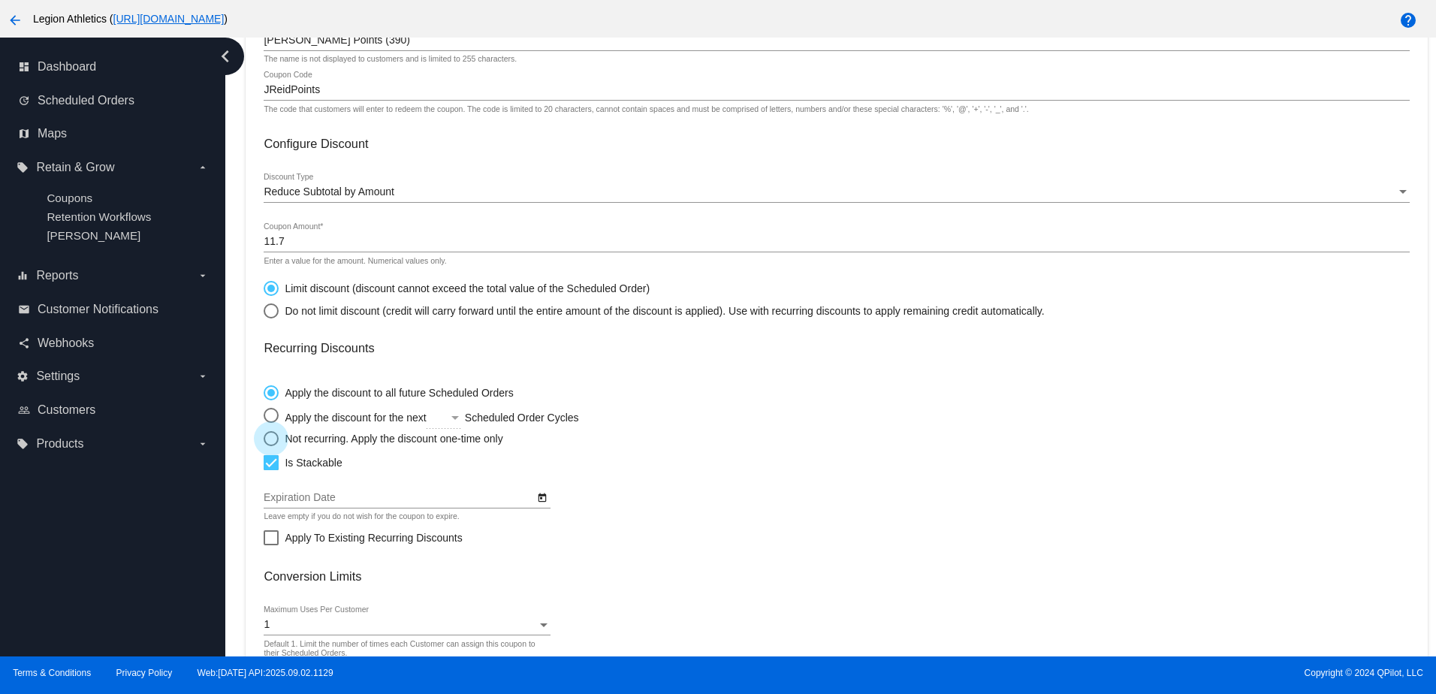
click at [327, 441] on div "Not recurring. Apply the discount one-time only" at bounding box center [391, 438] width 224 height 12
click at [264, 438] on input "Not recurring. Apply the discount one-time only" at bounding box center [263, 438] width 1 height 1
radio input "true"
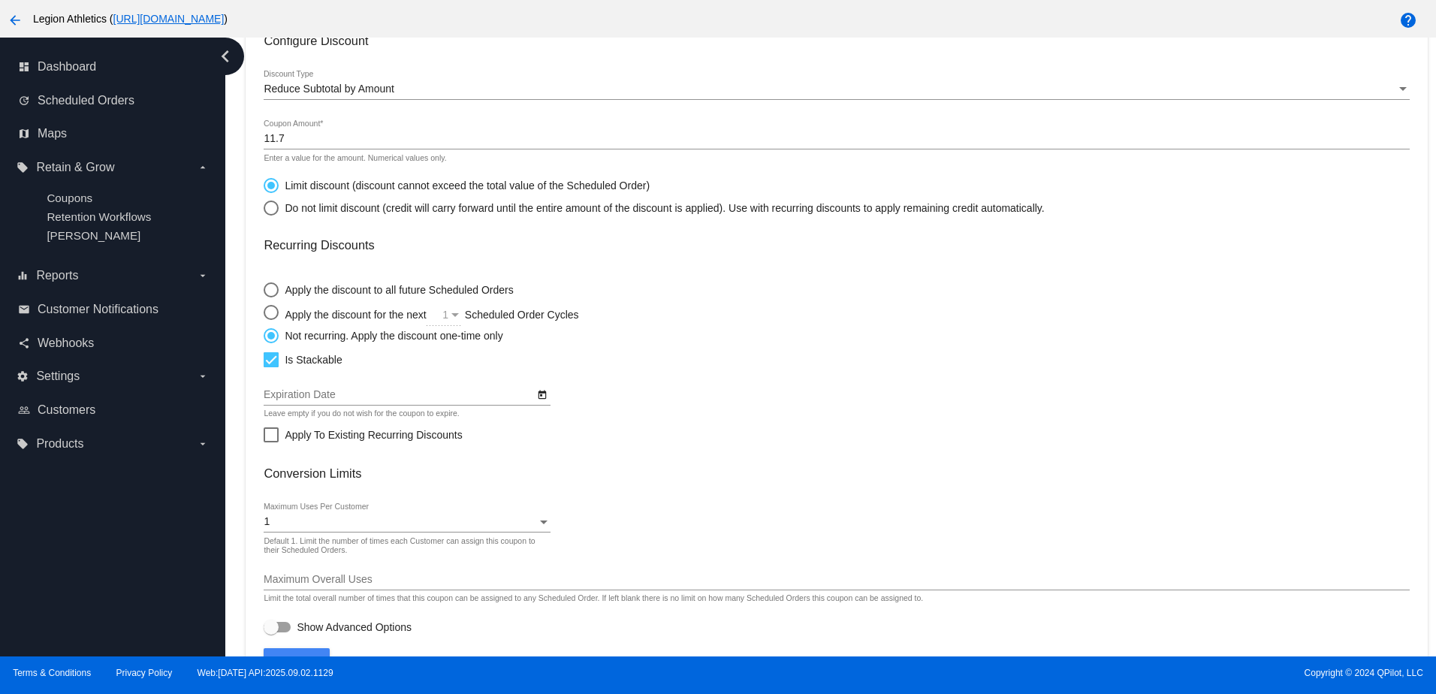
scroll to position [296, 0]
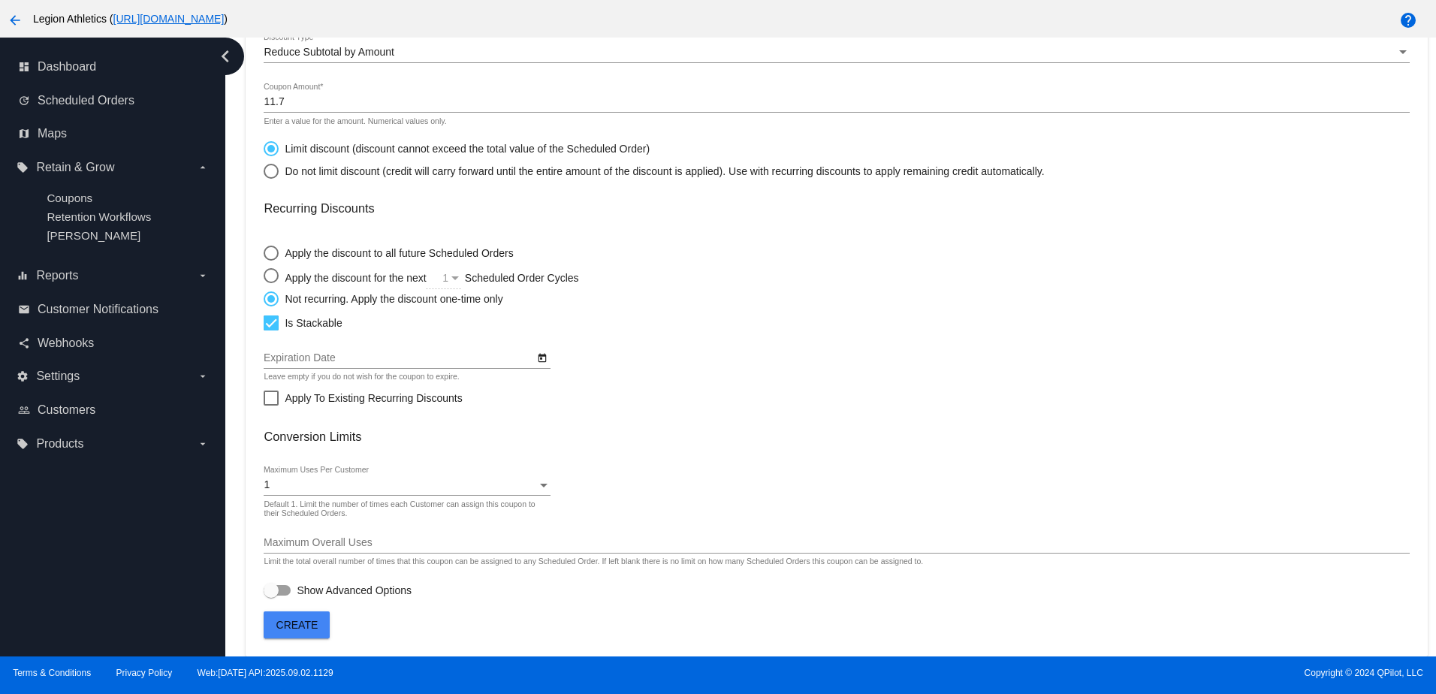
click at [307, 628] on span "Create" at bounding box center [297, 625] width 42 height 12
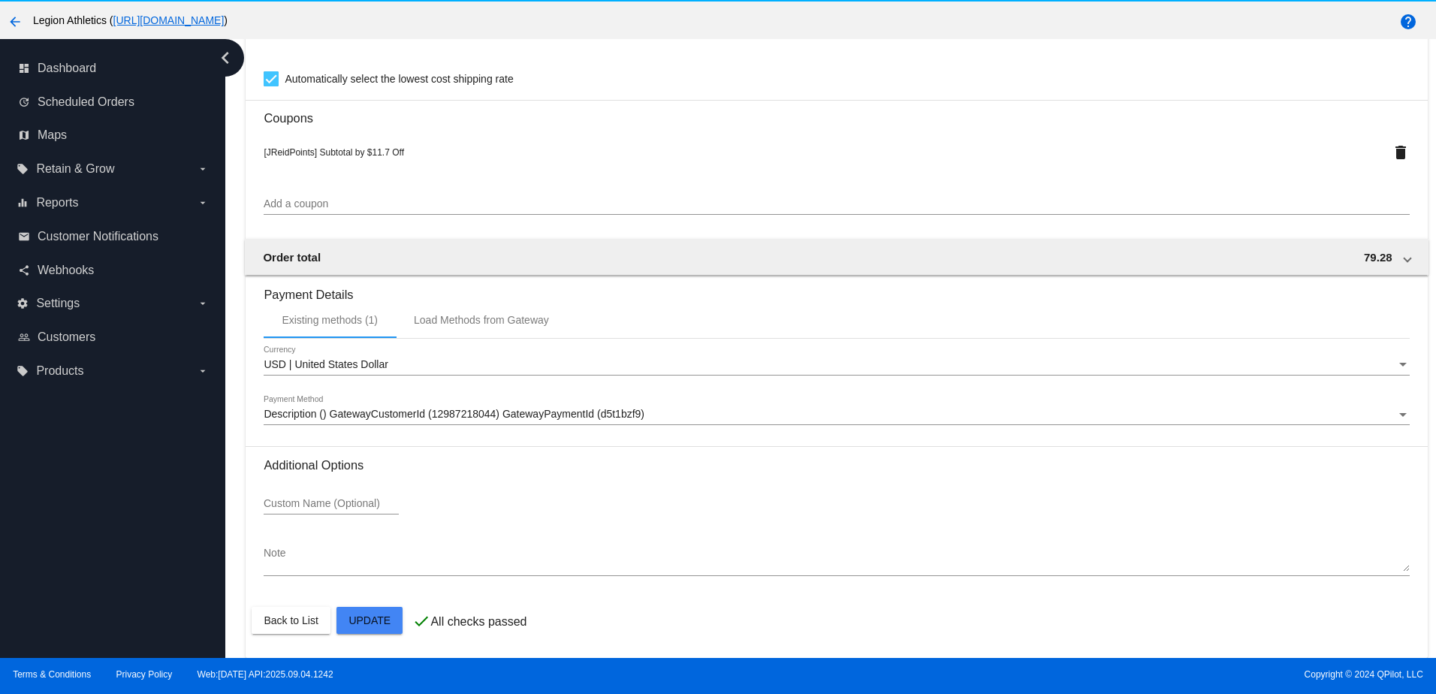
scroll to position [96, 0]
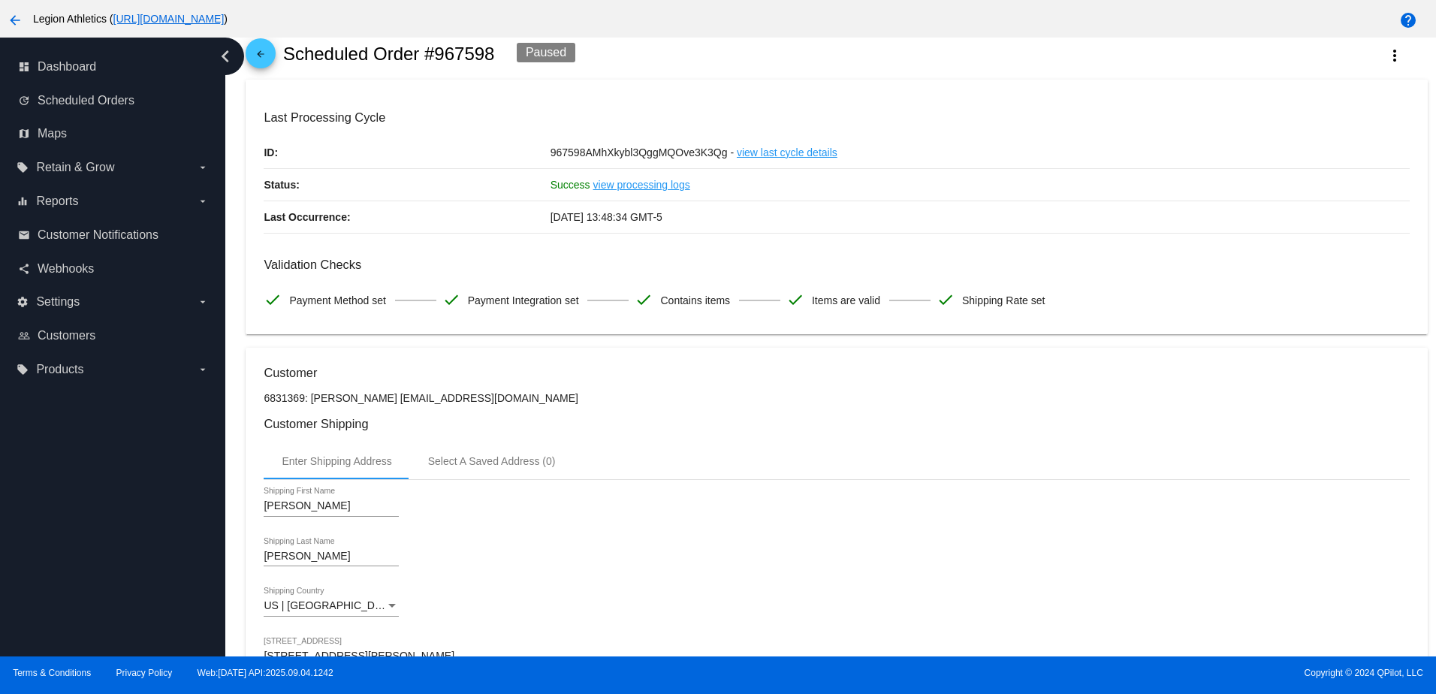
scroll to position [0, 0]
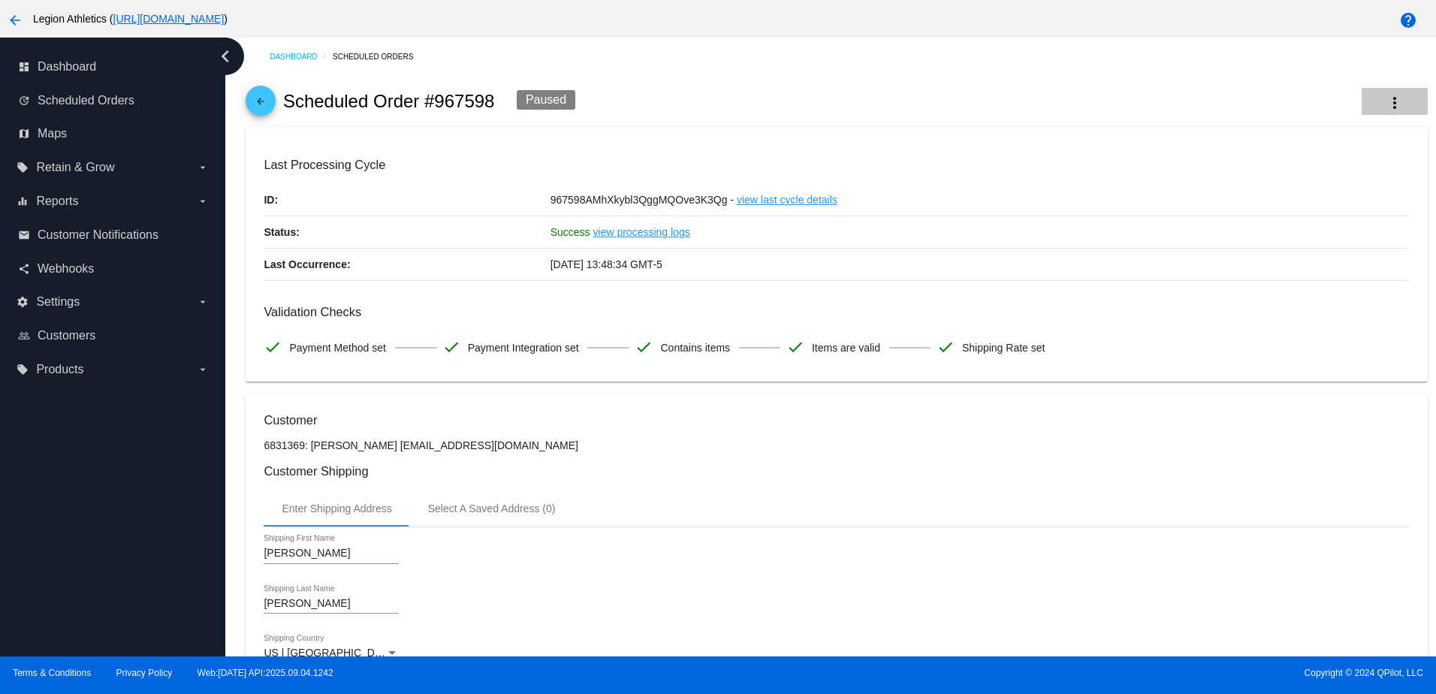
click at [1385, 108] on mat-icon "more_vert" at bounding box center [1394, 103] width 18 height 18
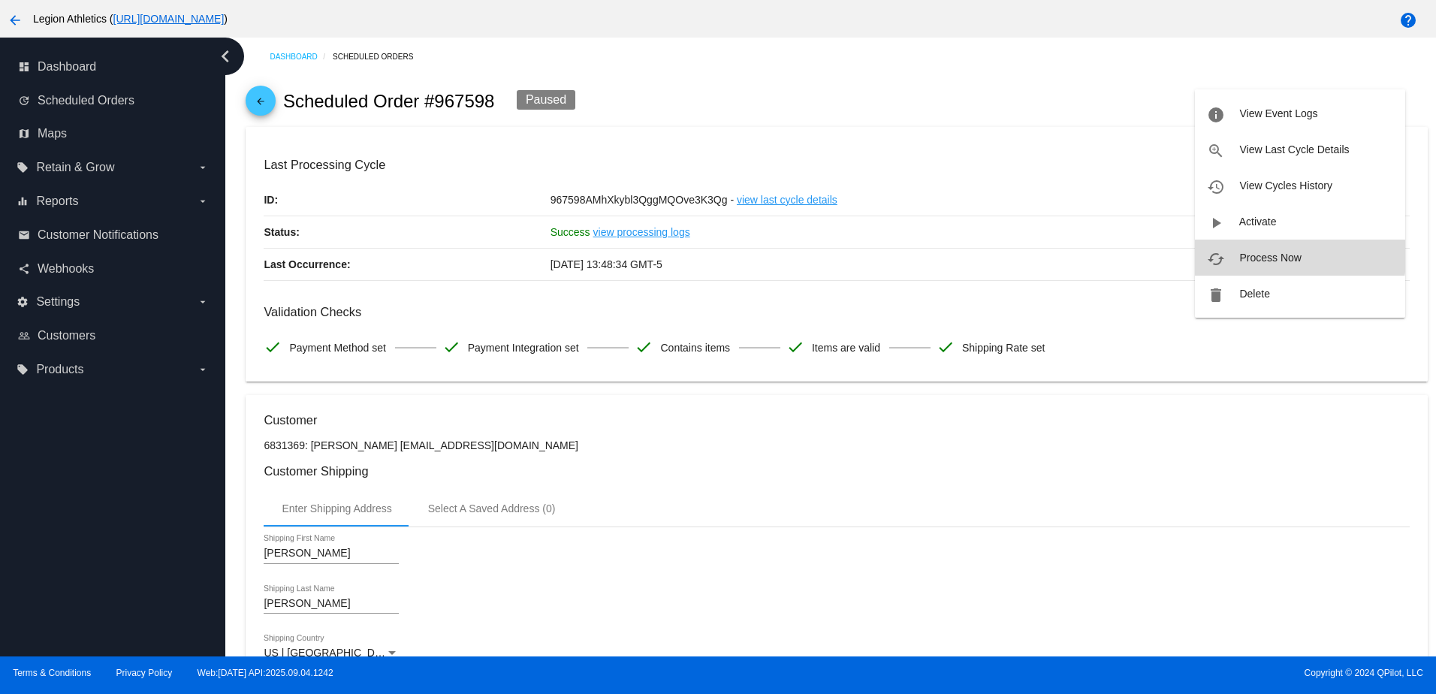
click at [1270, 252] on span "Process Now" at bounding box center [1270, 258] width 62 height 12
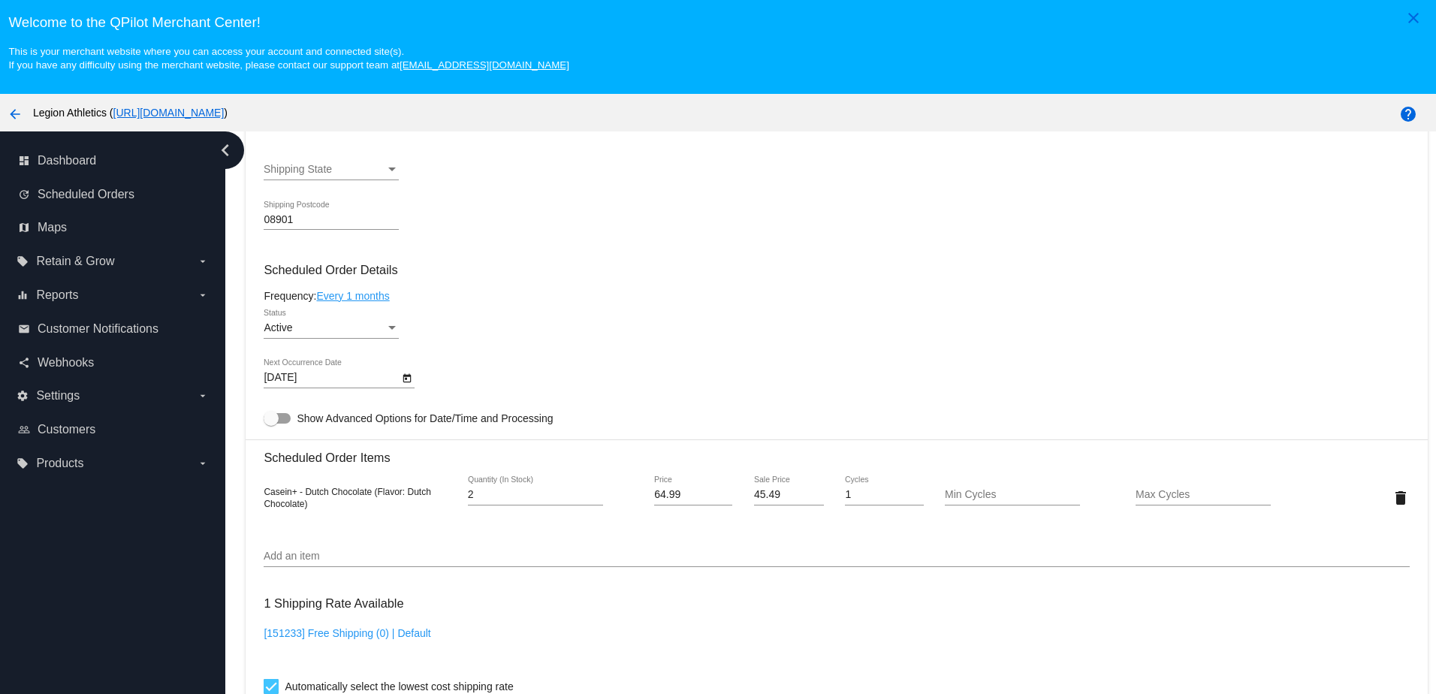
scroll to position [751, 0]
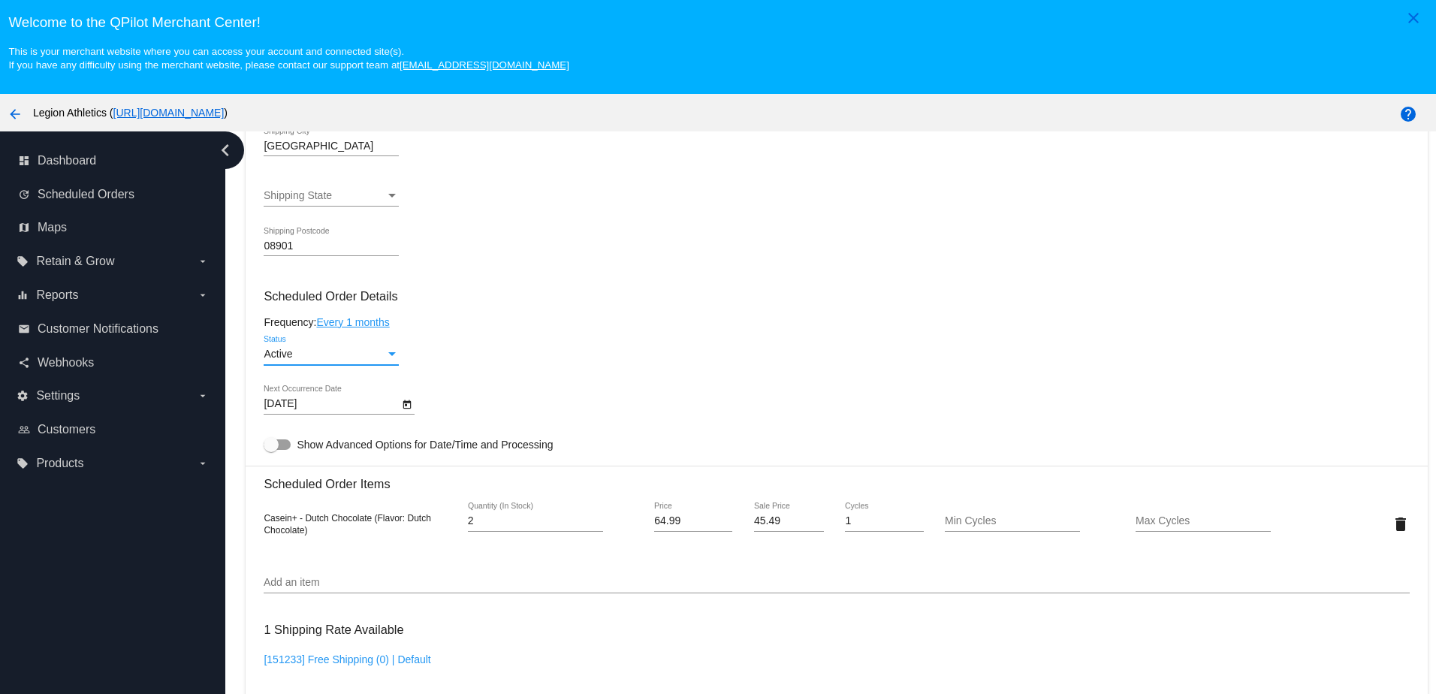
click at [366, 360] on div "Active" at bounding box center [325, 354] width 122 height 12
click at [303, 395] on span "Paused" at bounding box center [331, 397] width 135 height 32
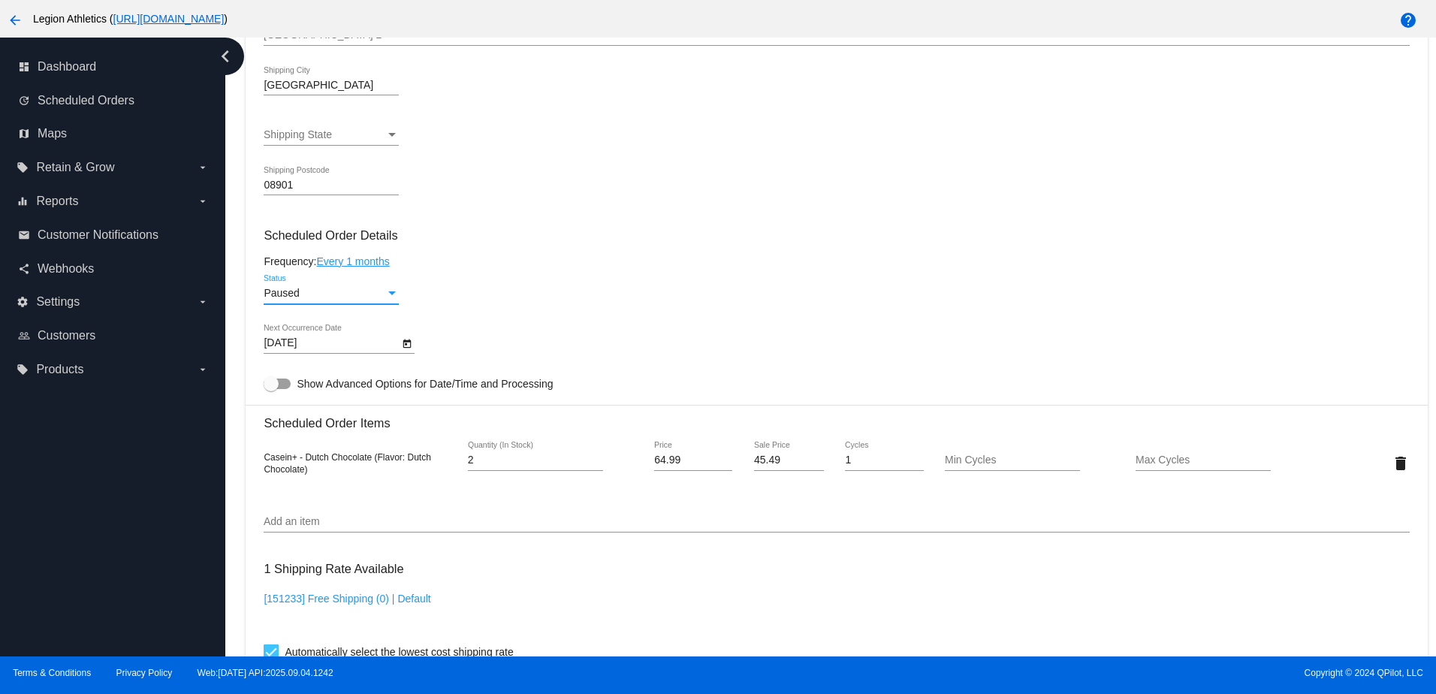
scroll to position [704, 0]
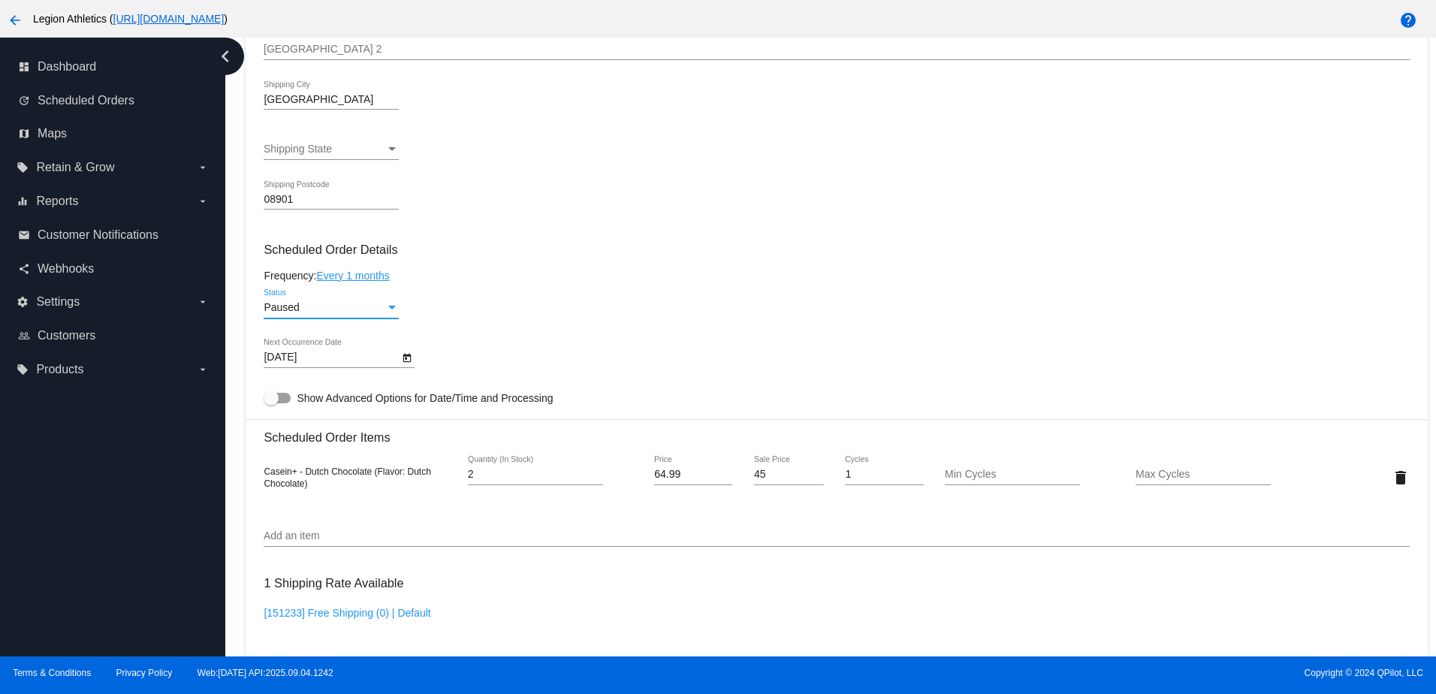
click at [809, 481] on input "45" at bounding box center [789, 475] width 70 height 12
type input "45.49"
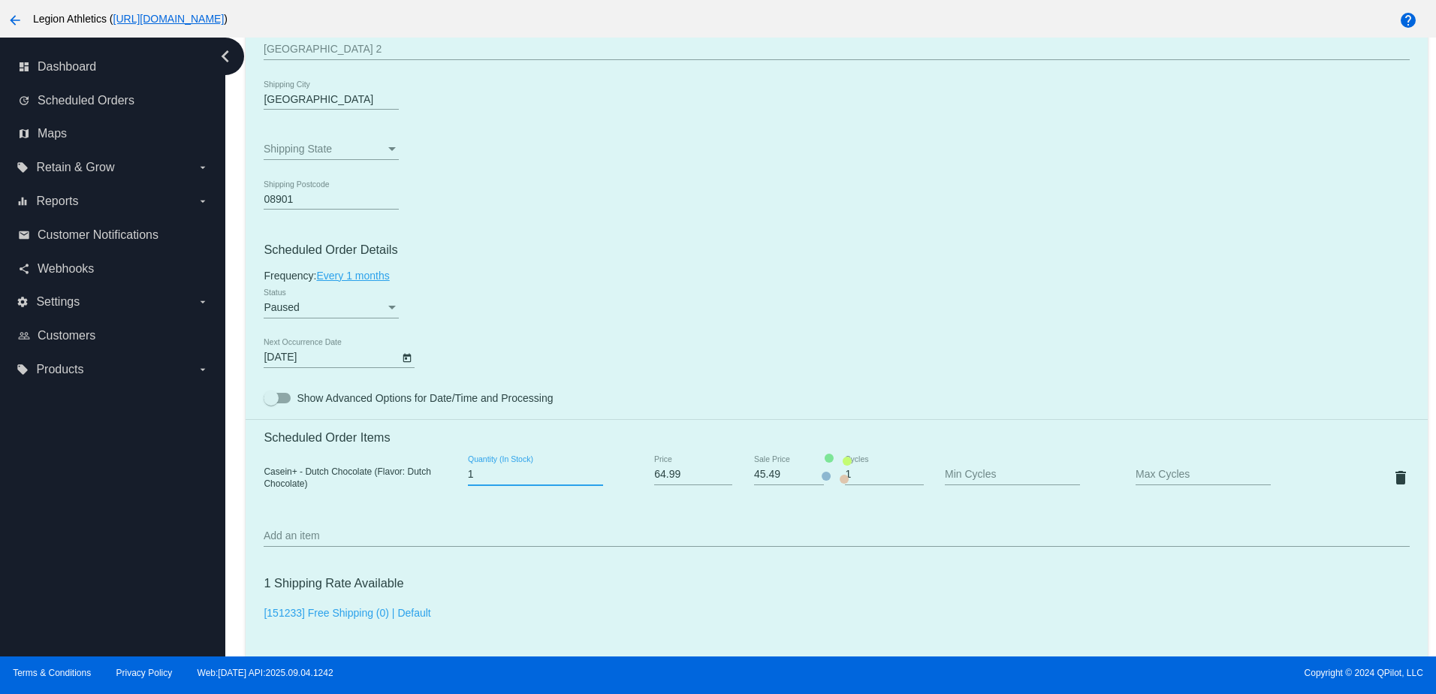
type input "1"
click at [588, 481] on input "1" at bounding box center [535, 475] width 135 height 12
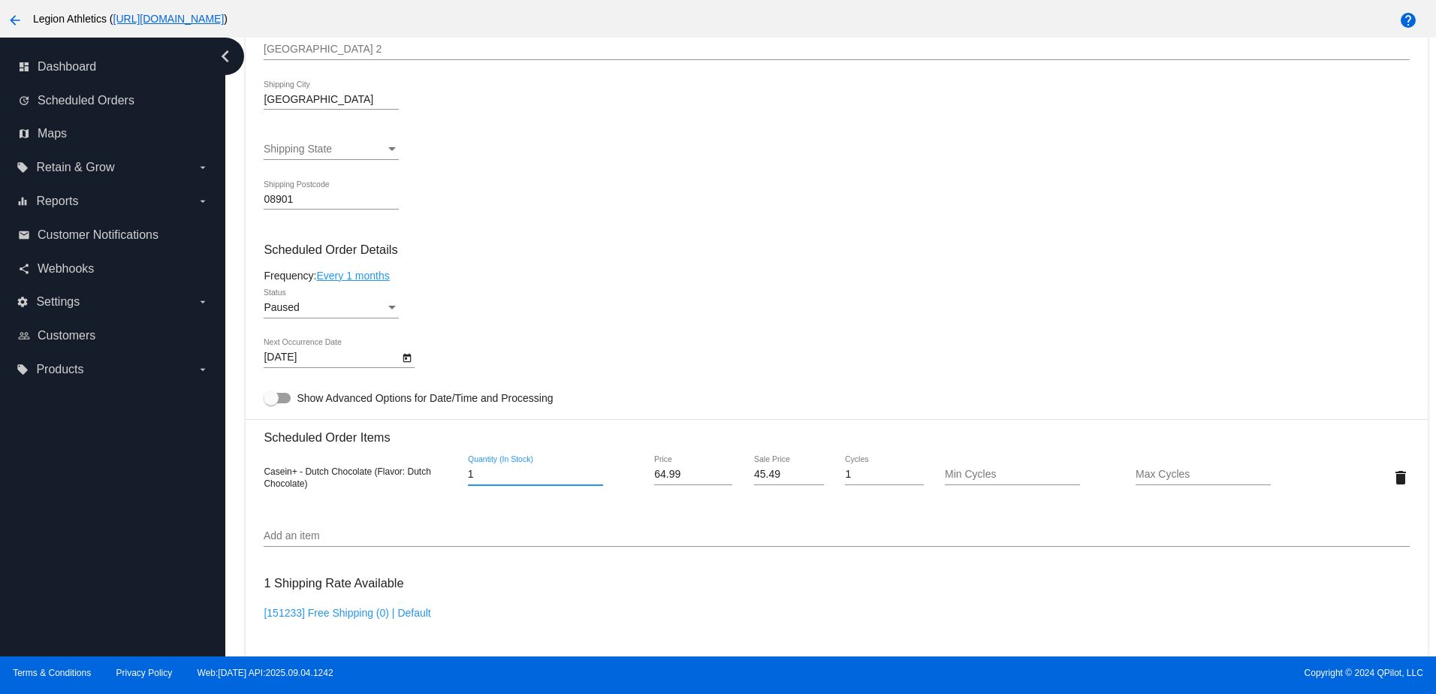
click at [566, 499] on div "1 Quantity (In Stock)" at bounding box center [535, 477] width 135 height 43
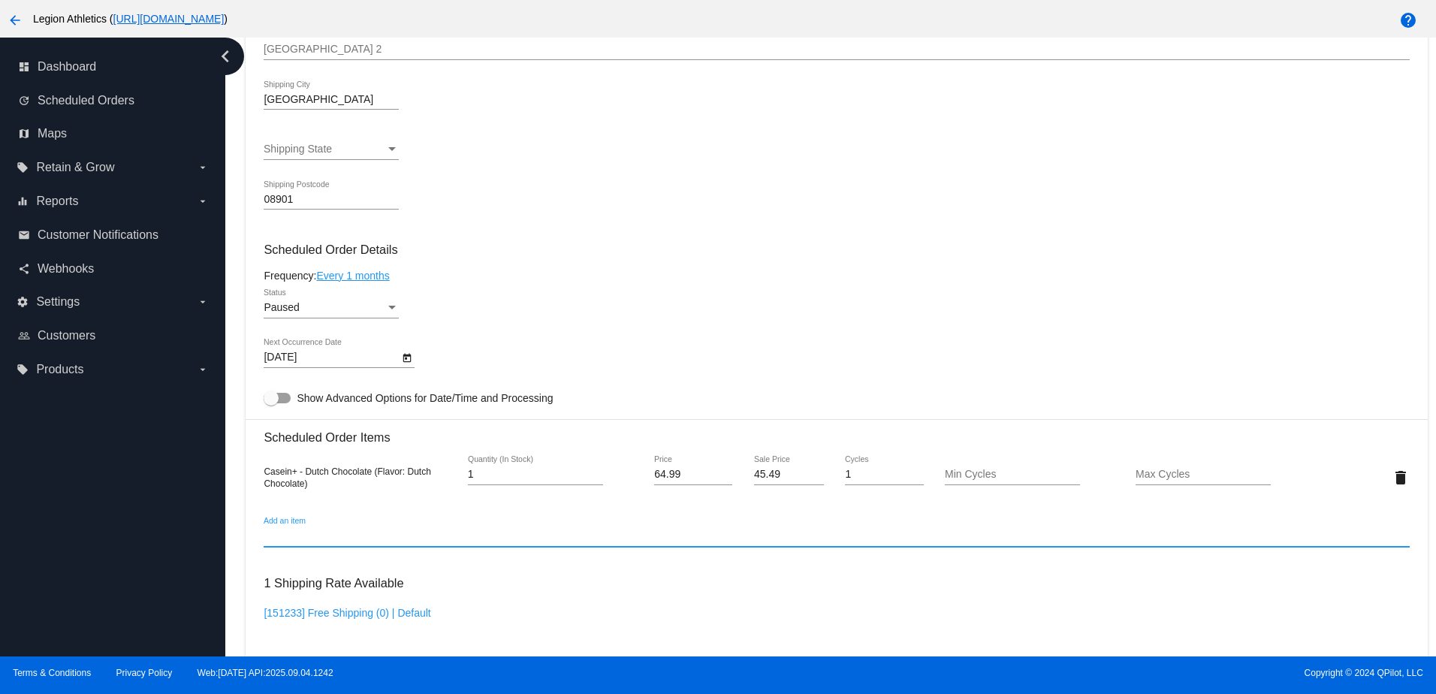
click at [393, 539] on input "Add an item" at bounding box center [836, 536] width 1145 height 12
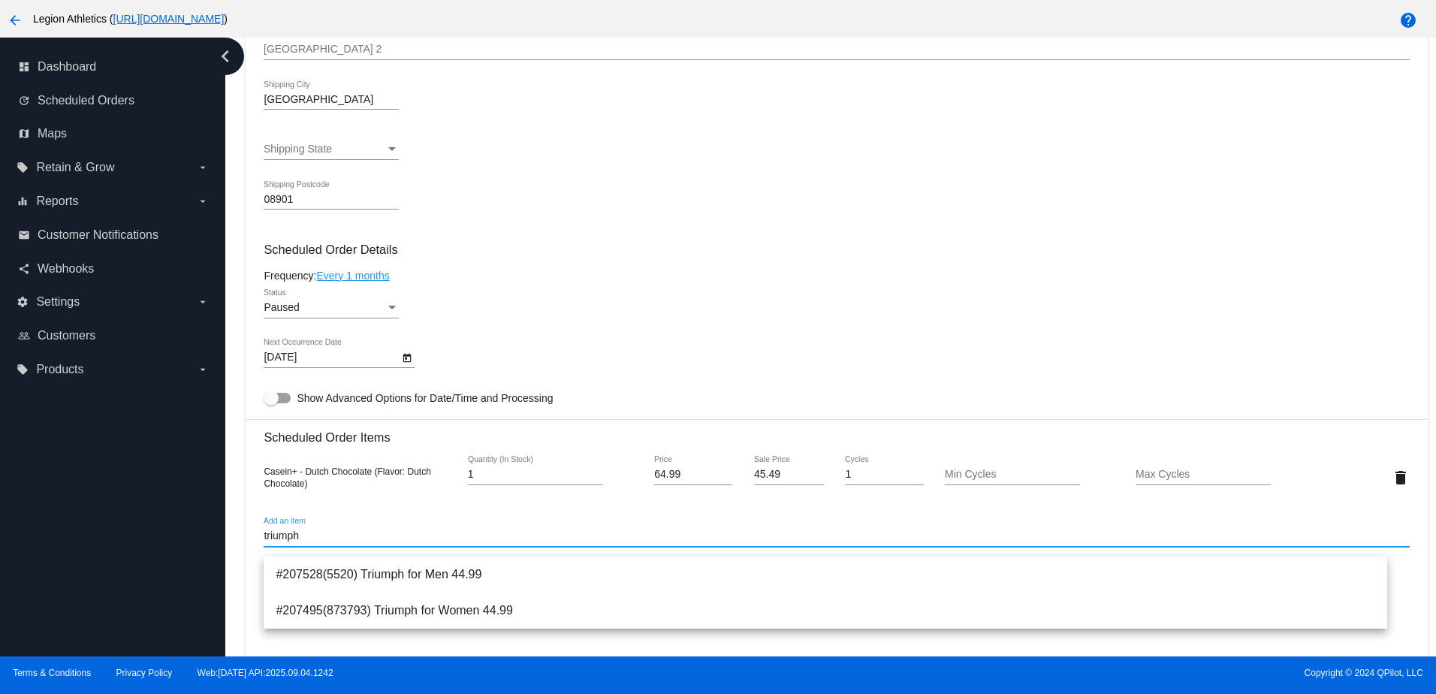
type input "triumph"
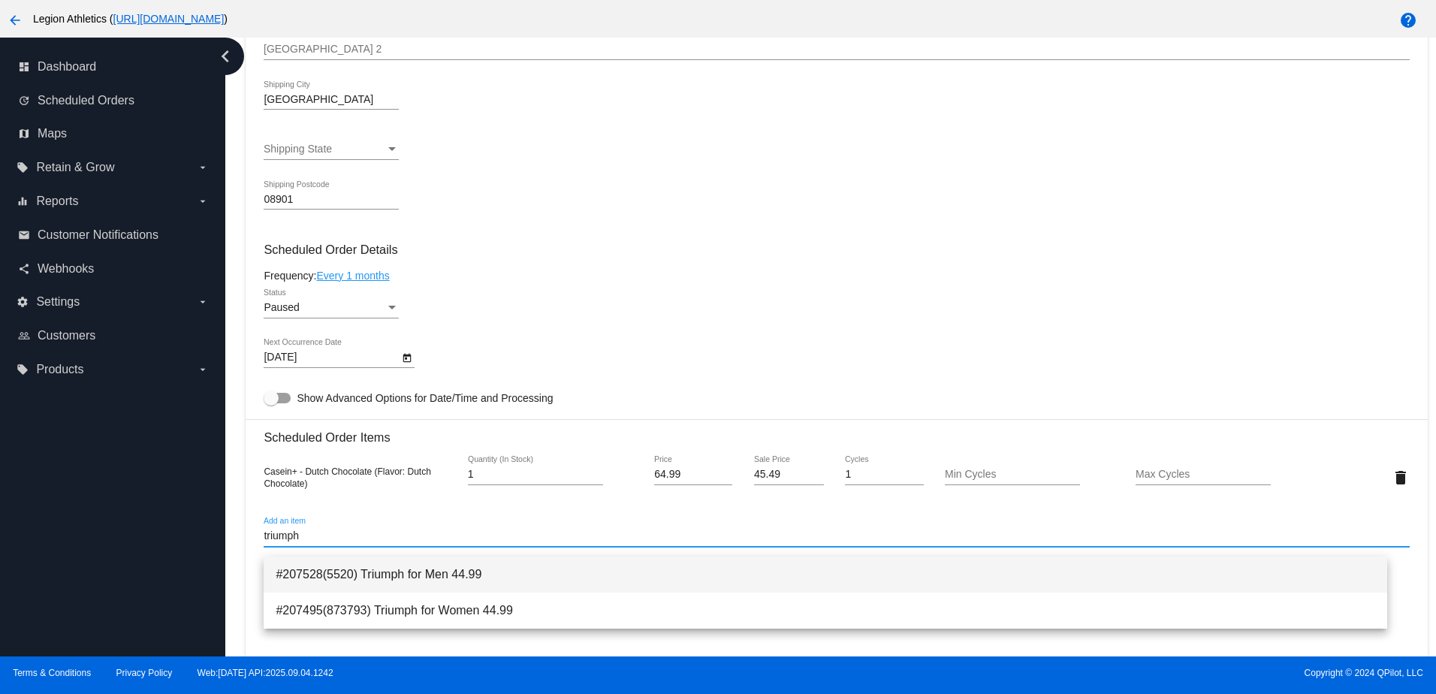
click at [381, 563] on span "#207528(5520) Triumph for Men 44.99" at bounding box center [825, 574] width 1098 height 36
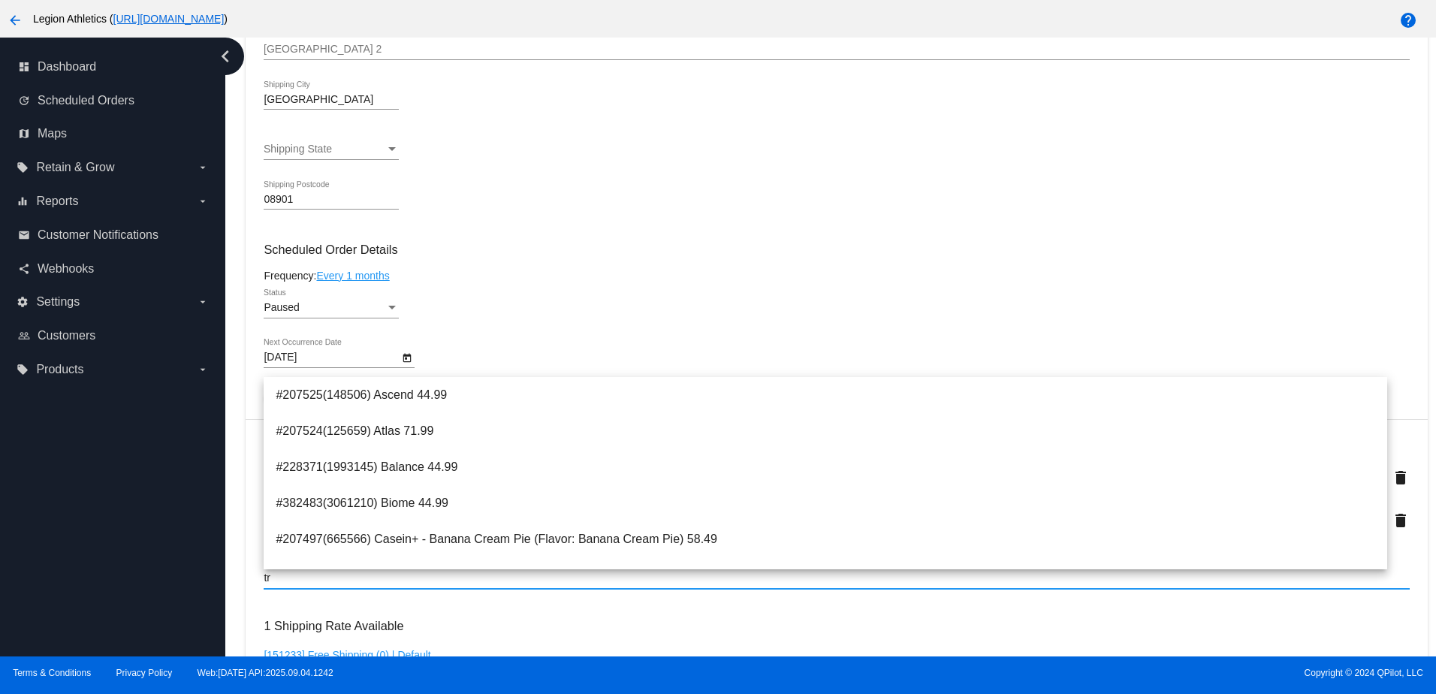
type input "t"
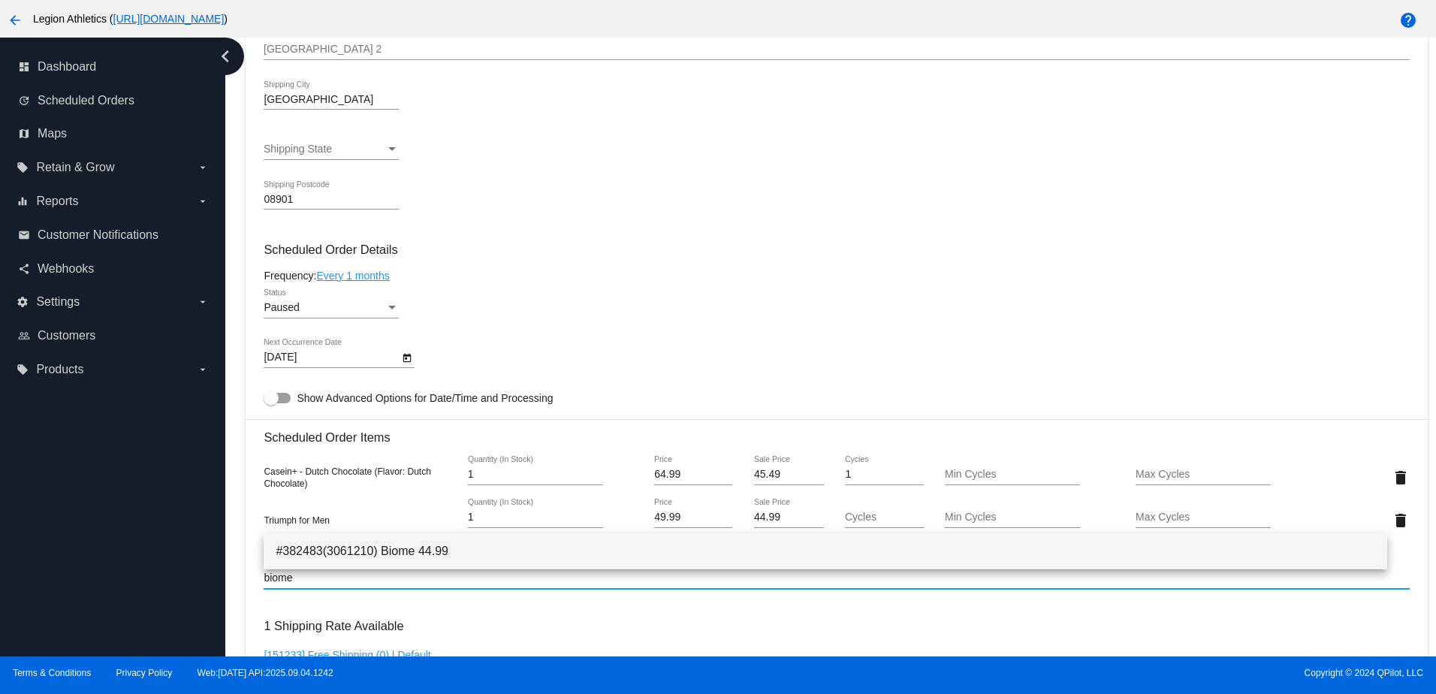
type input "biome"
click at [348, 550] on span "#382483(3061210) Biome 44.99" at bounding box center [825, 551] width 1098 height 36
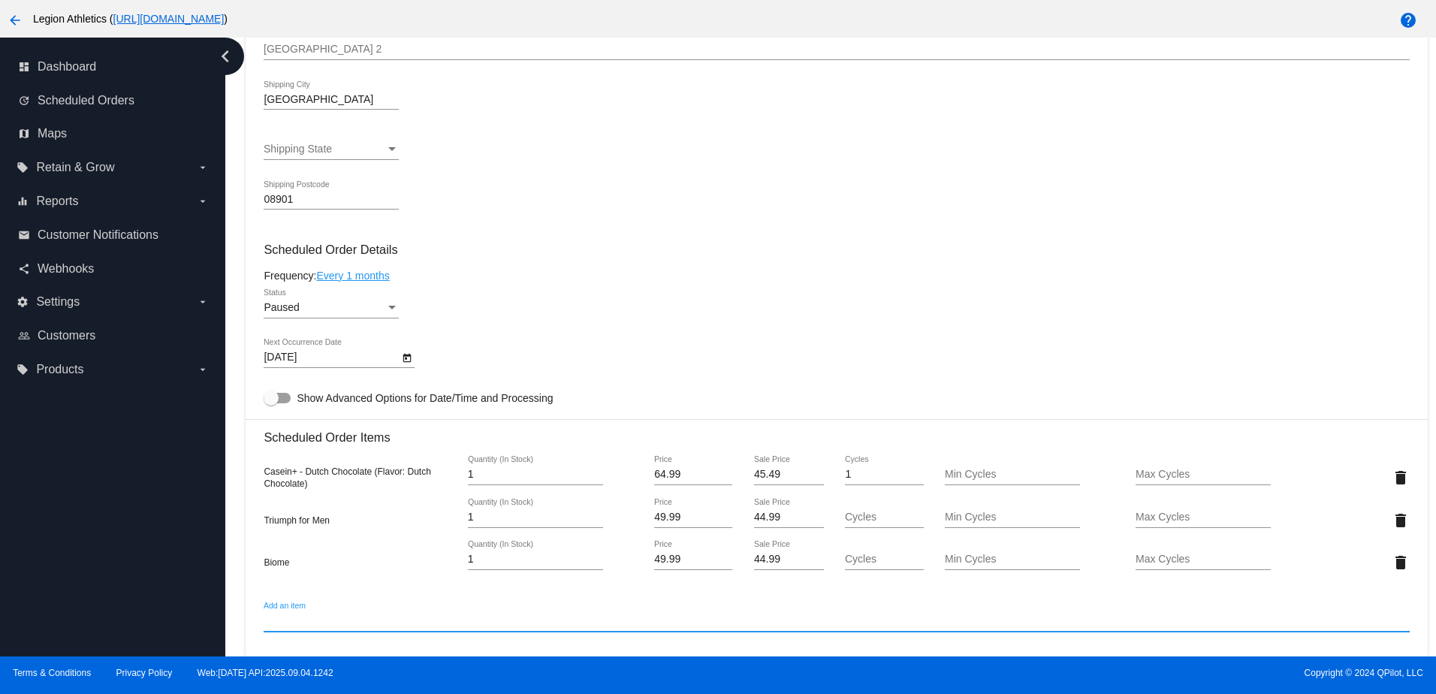
click at [754, 523] on input "44.99" at bounding box center [789, 517] width 70 height 12
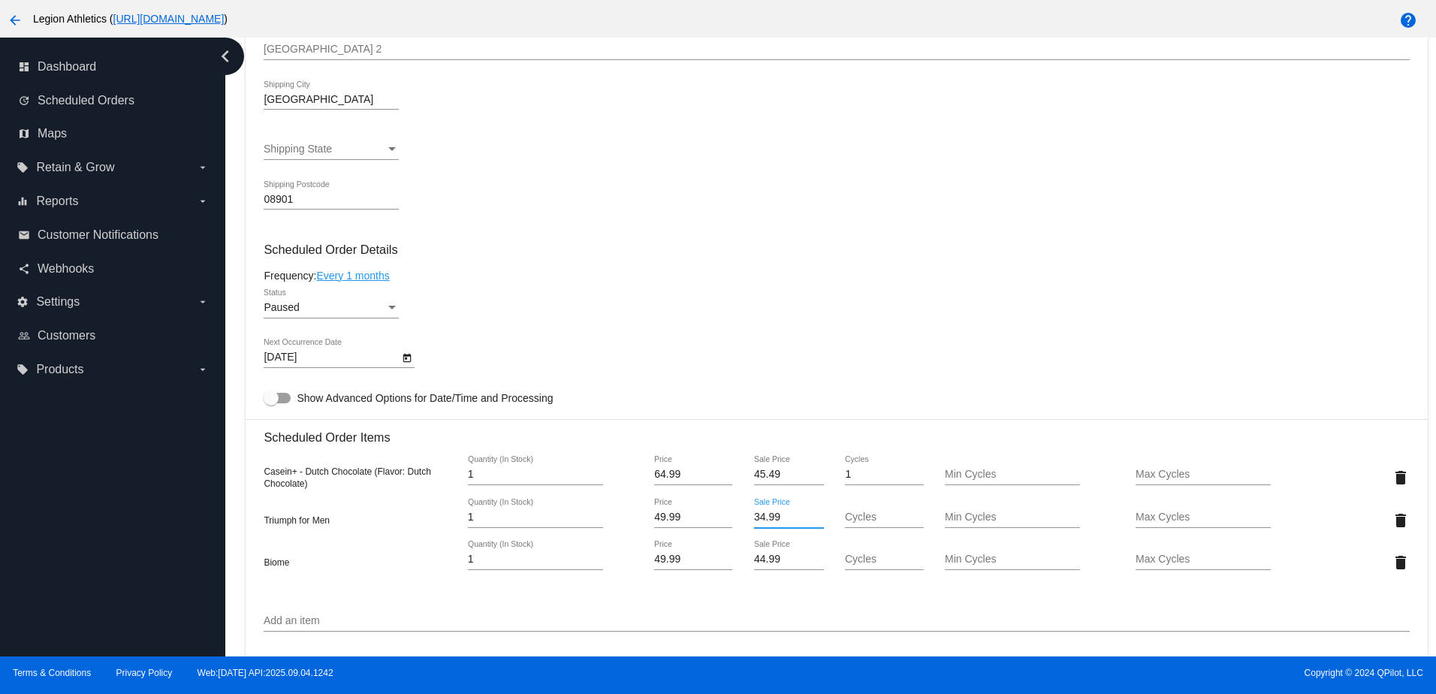
type input "34.99"
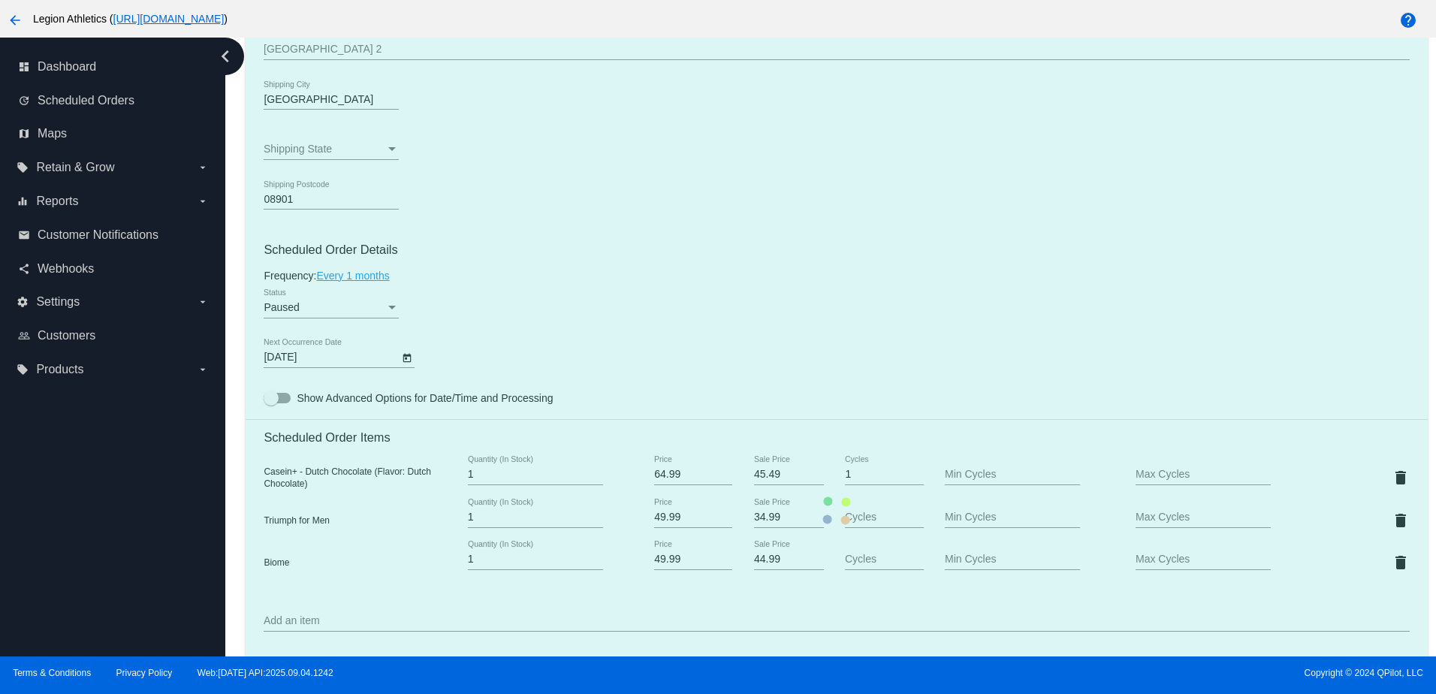
click at [795, 440] on mat-card "Customer 6831369: Jeffrey Reed maxtdog@optonline.net Customer Shipping Enter Sh…" at bounding box center [836, 510] width 1181 height 1639
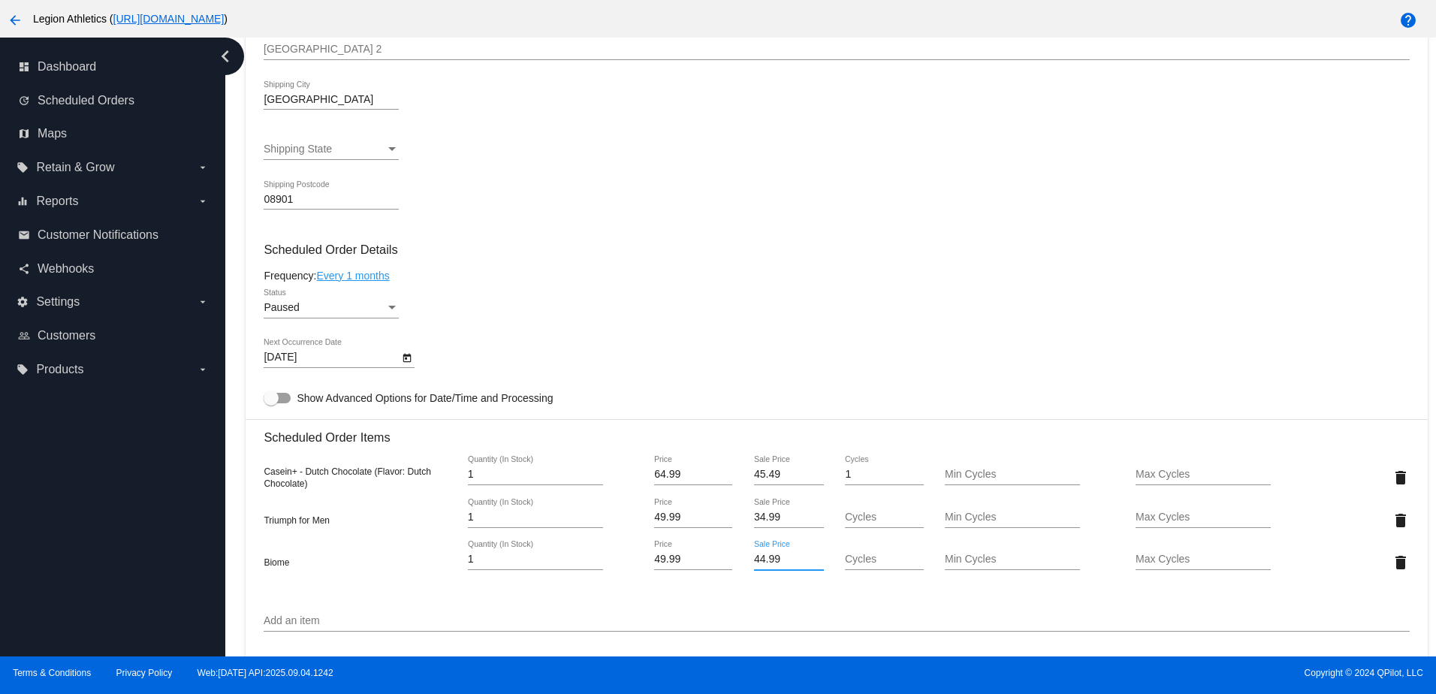
drag, startPoint x: 752, startPoint y: 570, endPoint x: 741, endPoint y: 570, distance: 10.5
click at [741, 570] on div "44.99 Sale Price" at bounding box center [788, 562] width 95 height 43
type input "34.99"
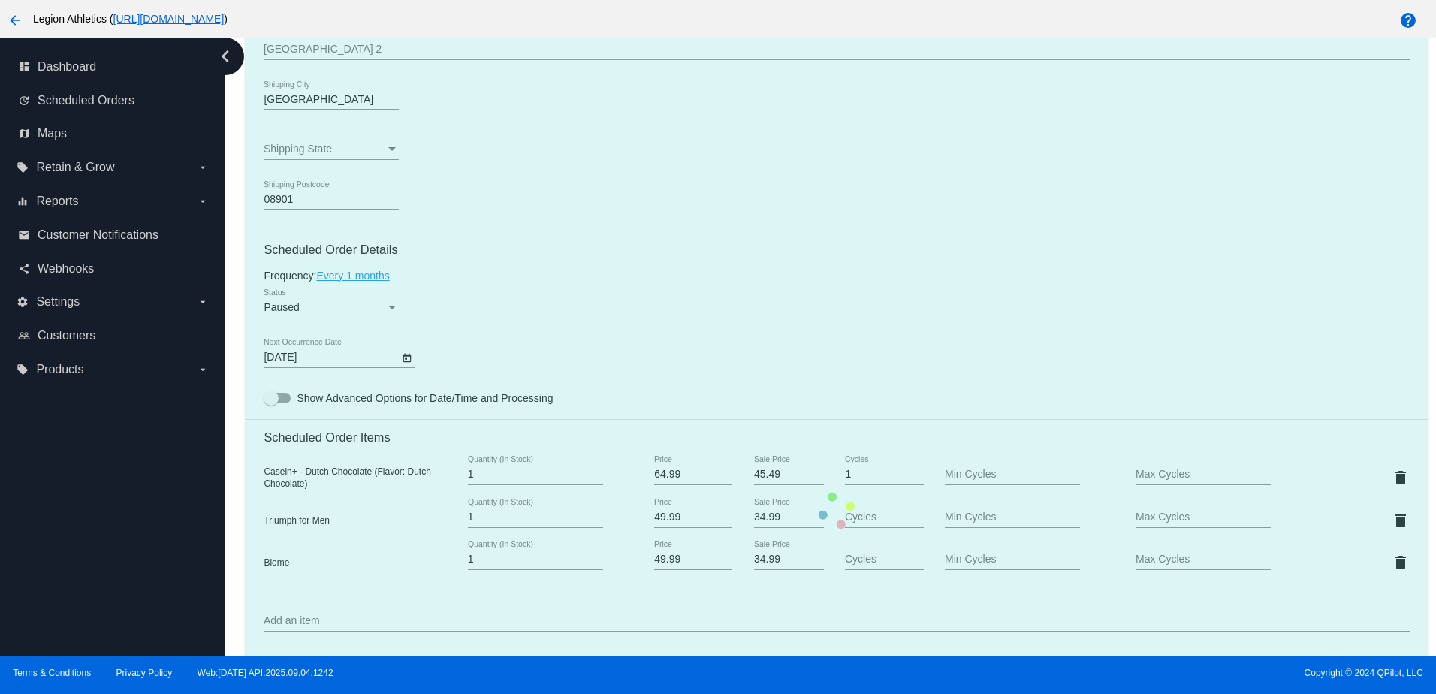
click at [598, 375] on mat-card "Customer 6831369: Jeffrey Reed maxtdog@optonline.net Customer Shipping Enter Sh…" at bounding box center [836, 510] width 1181 height 1639
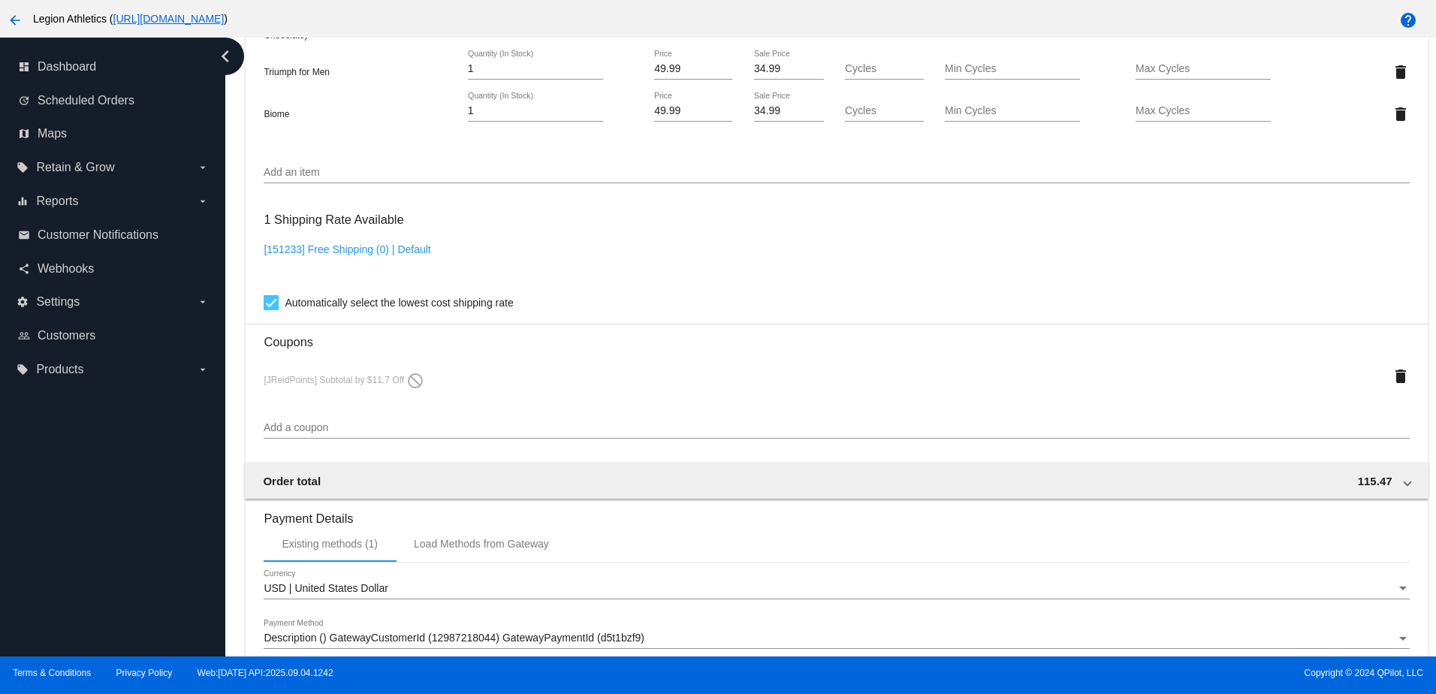
scroll to position [1154, 0]
click at [886, 144] on div "Casein+ - Dutch Chocolate (Flavor: Dutch Chocolate) 1 Quantity (In Stock) 64.99…" at bounding box center [836, 69] width 1145 height 150
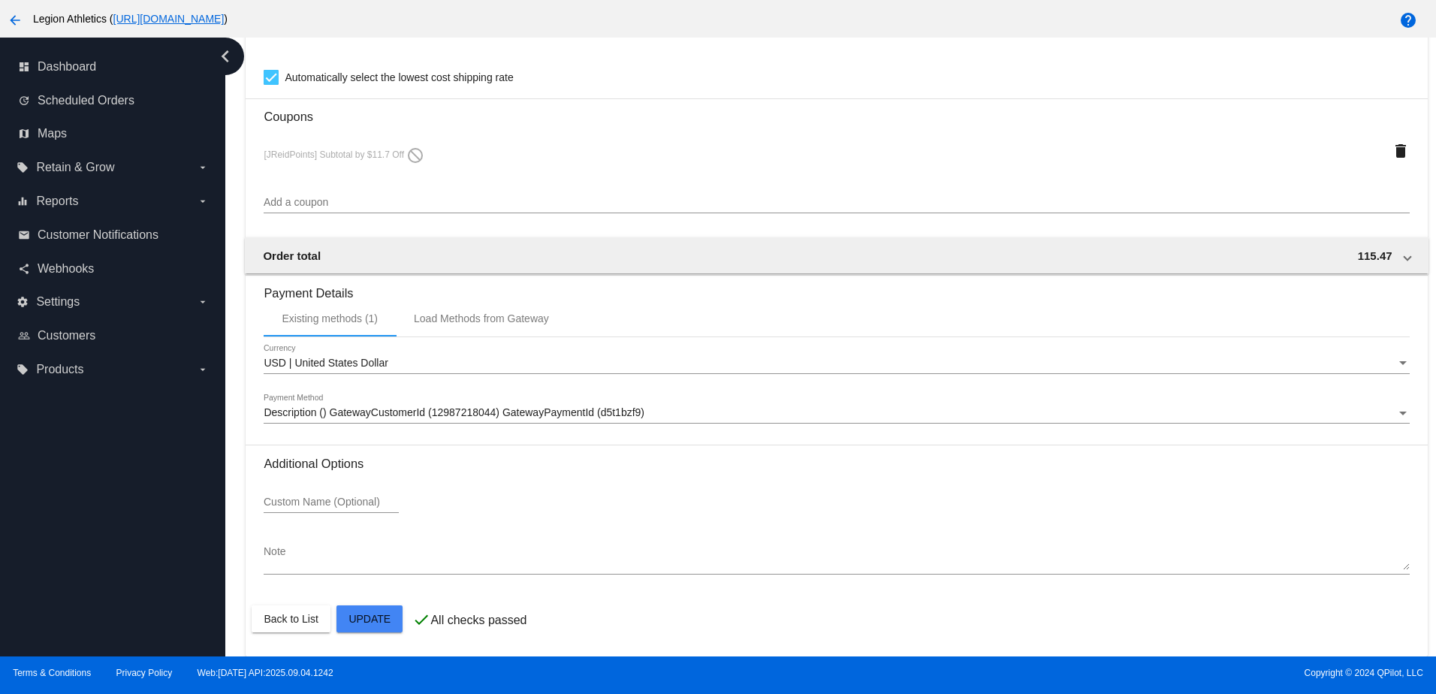
scroll to position [1389, 0]
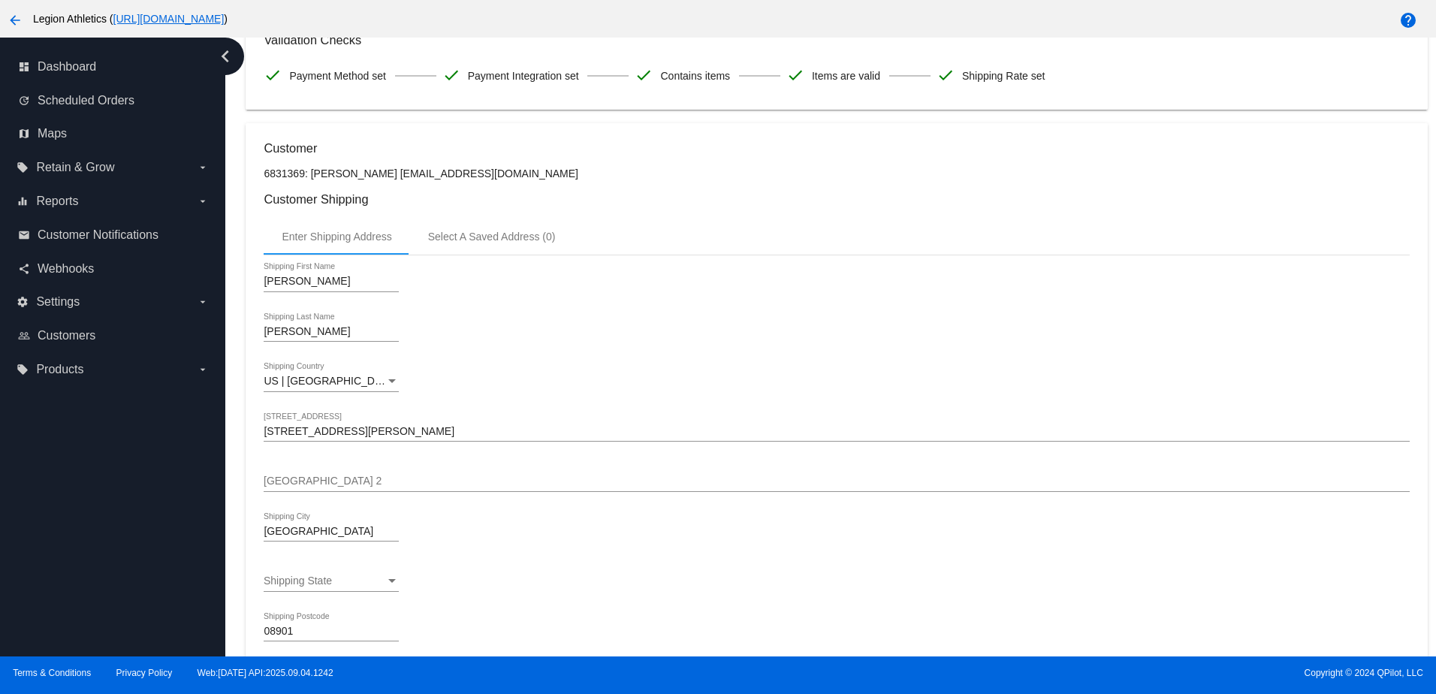
scroll to position [263, 0]
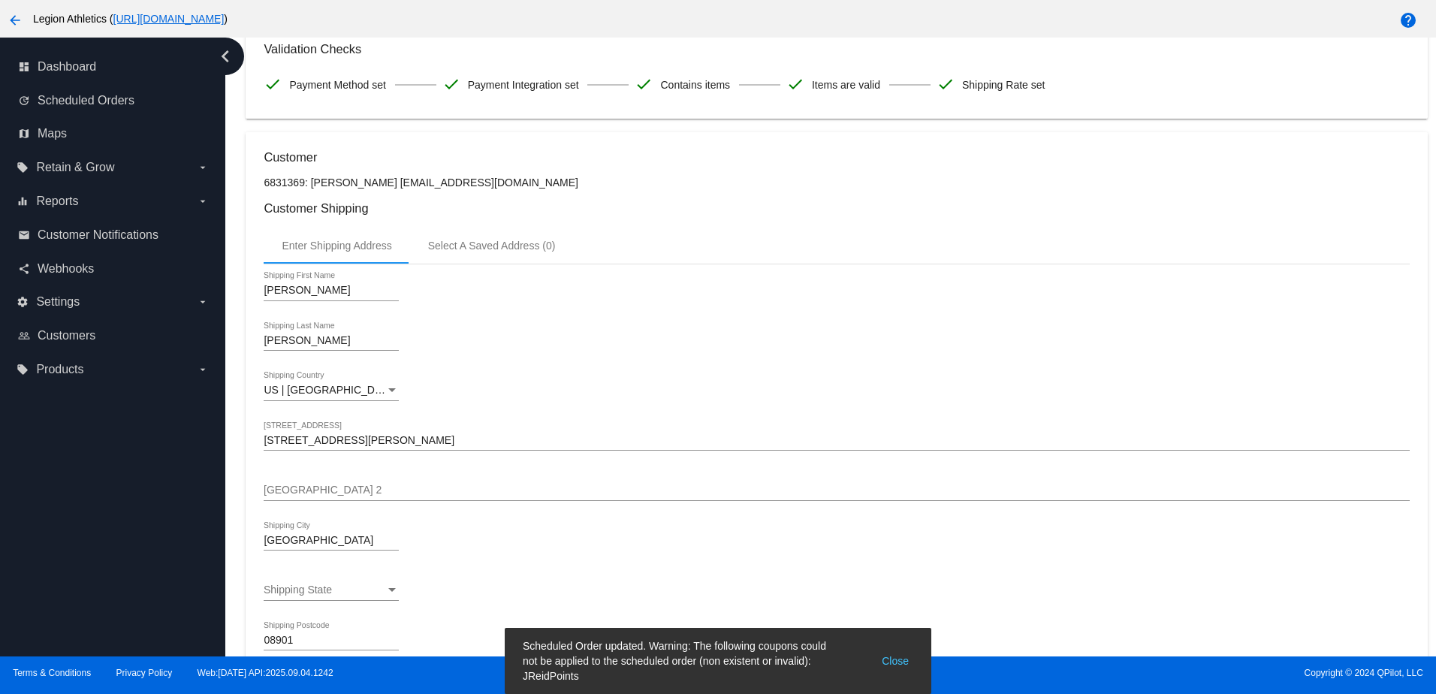
click at [891, 661] on button "Close" at bounding box center [895, 660] width 36 height 45
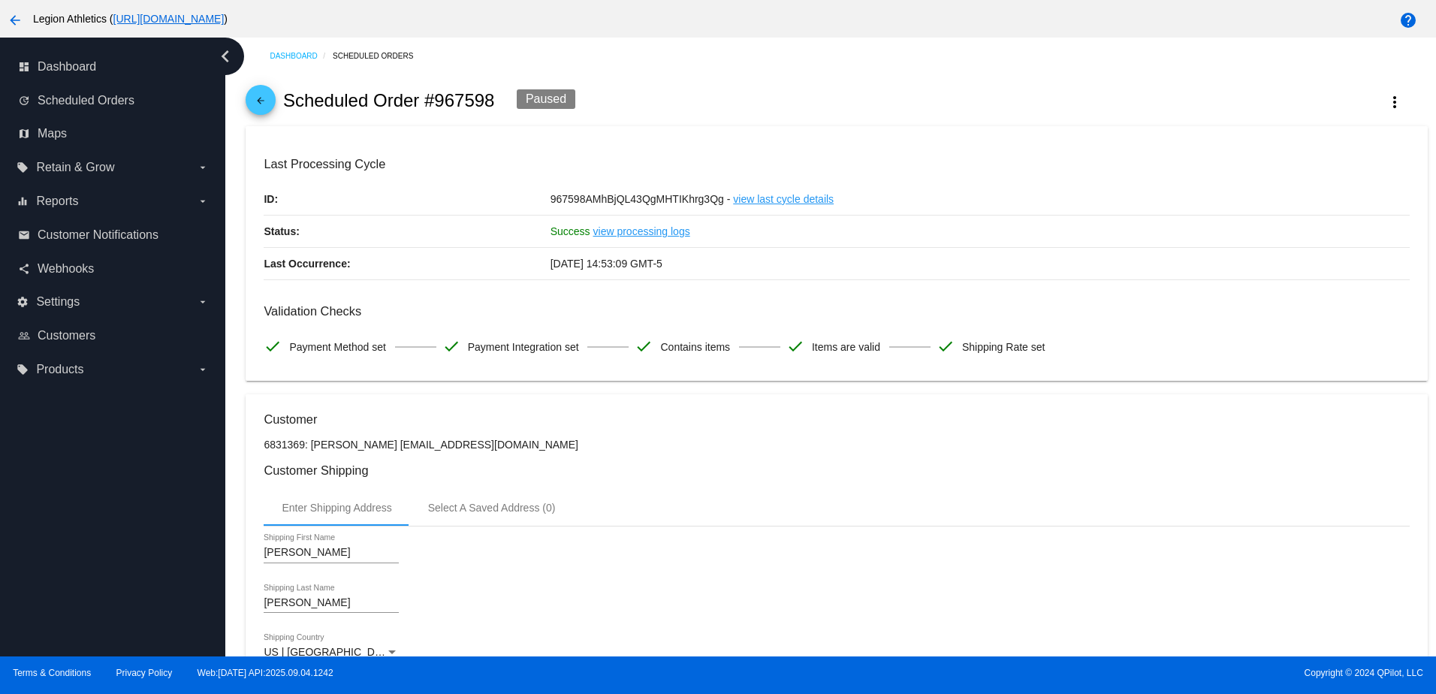
scroll to position [0, 0]
click at [260, 109] on mat-icon "arrow_back" at bounding box center [261, 105] width 18 height 18
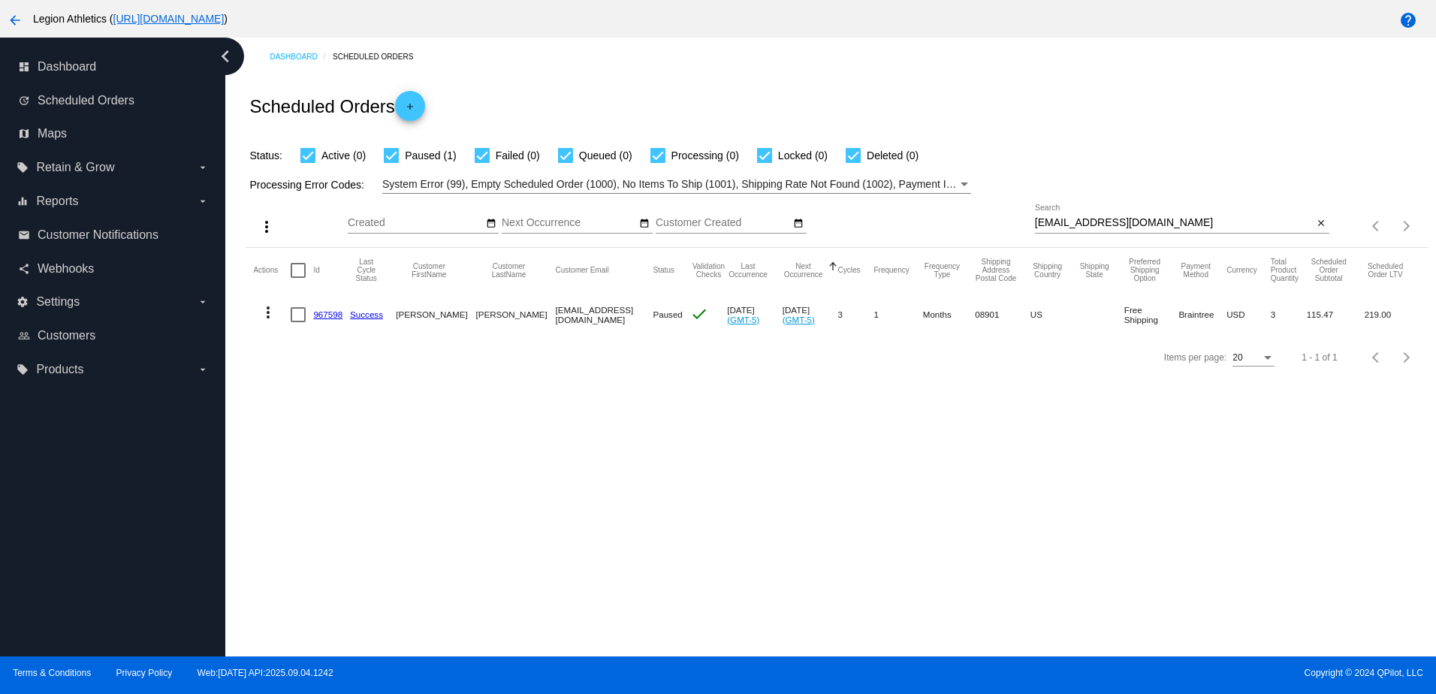
click at [330, 313] on link "967598" at bounding box center [327, 314] width 29 height 10
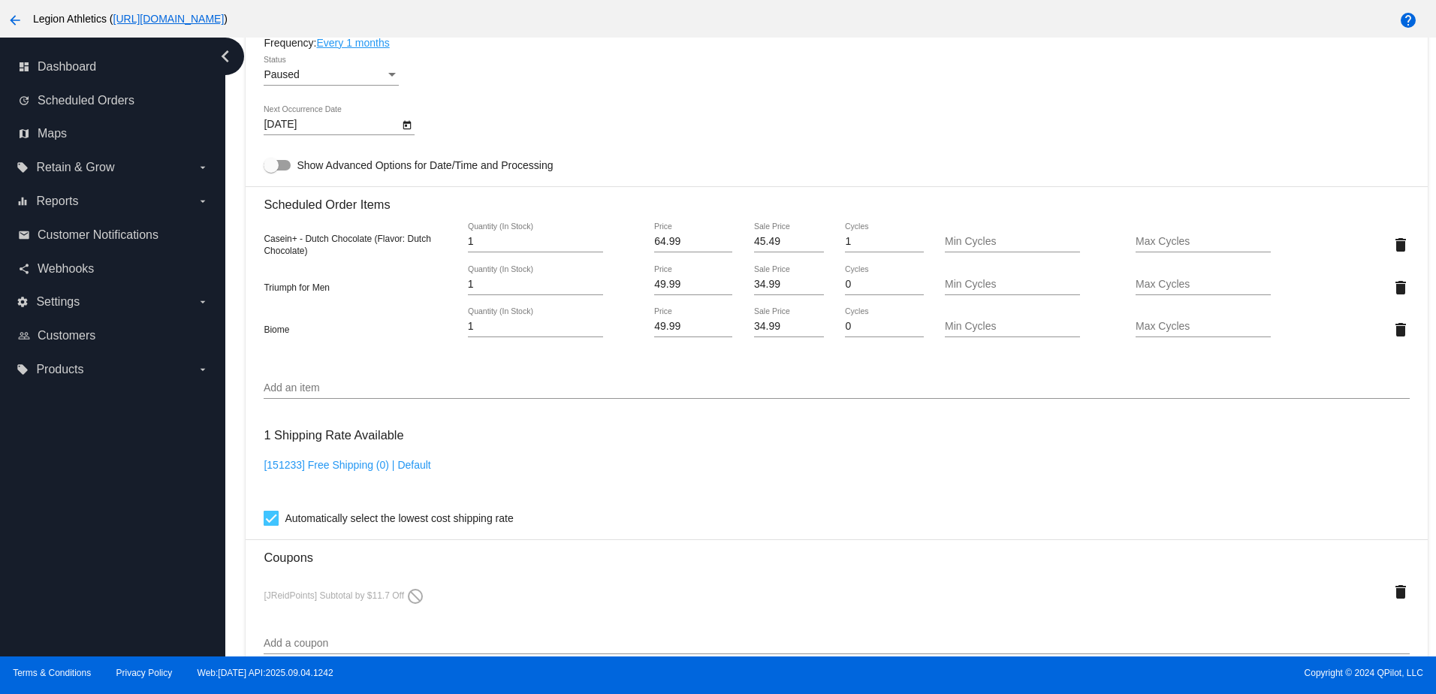
scroll to position [976, 0]
